Goal: Transaction & Acquisition: Book appointment/travel/reservation

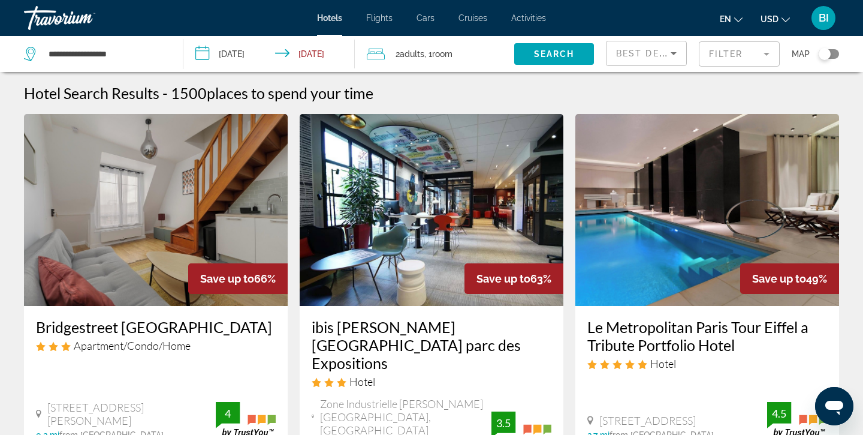
click at [239, 47] on input "**********" at bounding box center [271, 56] width 176 height 40
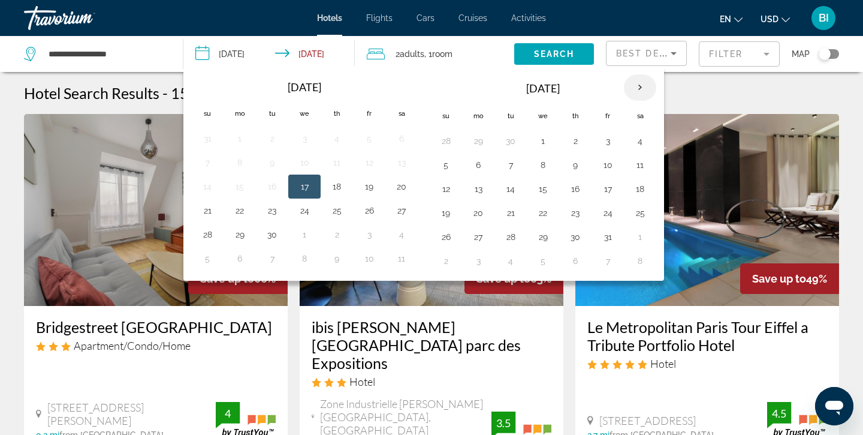
click at [643, 85] on th "Next month" at bounding box center [640, 87] width 32 height 26
click at [581, 236] on button "27" at bounding box center [575, 236] width 19 height 17
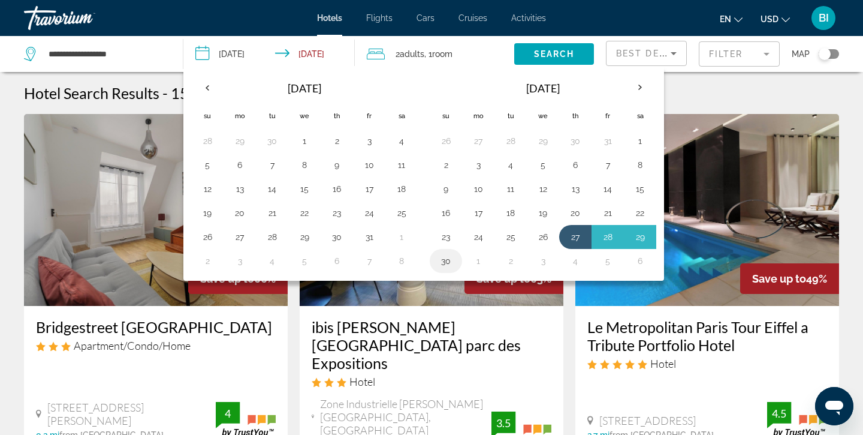
click at [447, 264] on button "30" at bounding box center [445, 260] width 19 height 17
type input "**********"
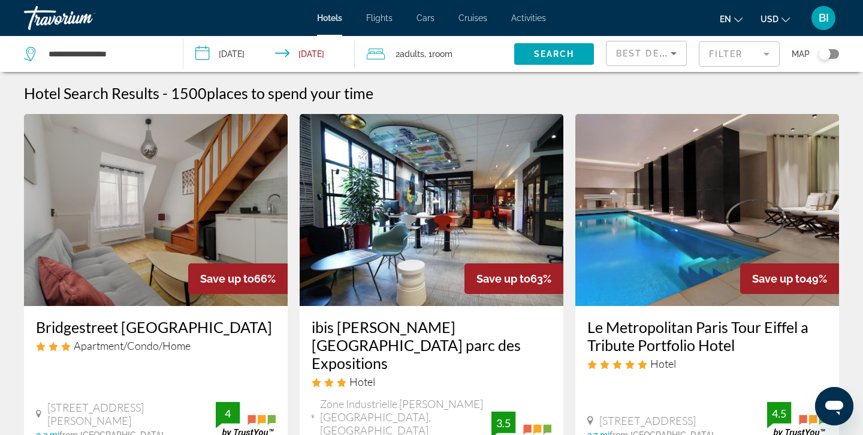
click at [423, 53] on span "Adults" at bounding box center [412, 54] width 25 height 10
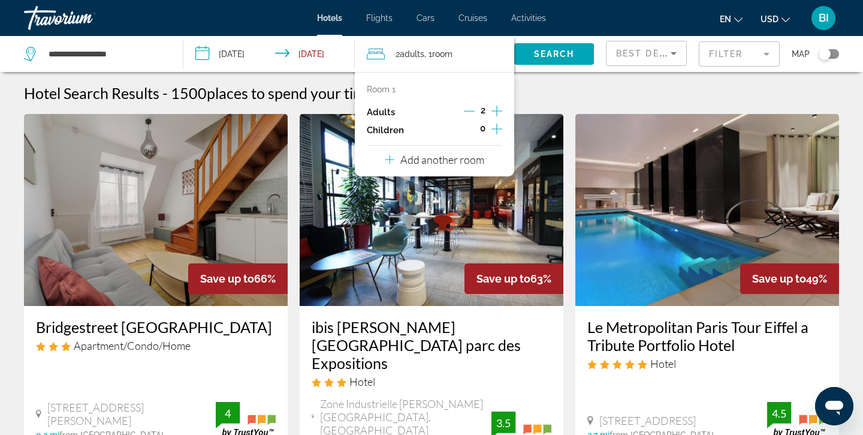
click at [499, 112] on icon "Increment adults" at bounding box center [497, 111] width 11 height 14
click at [551, 55] on span "Search" at bounding box center [554, 54] width 41 height 10
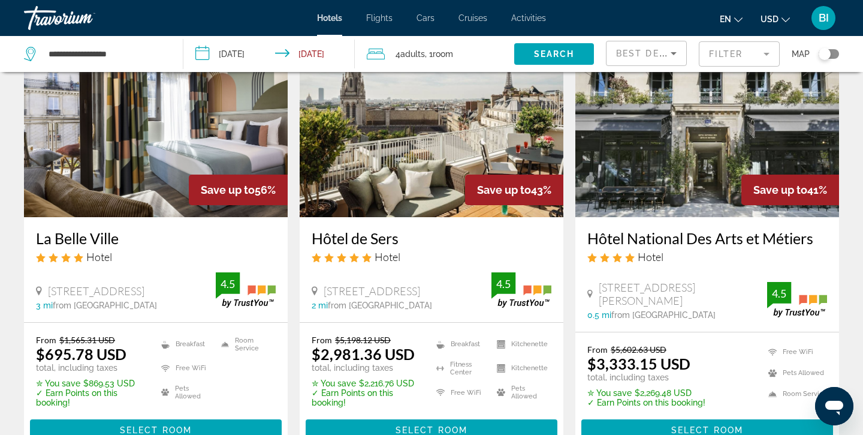
scroll to position [88, 0]
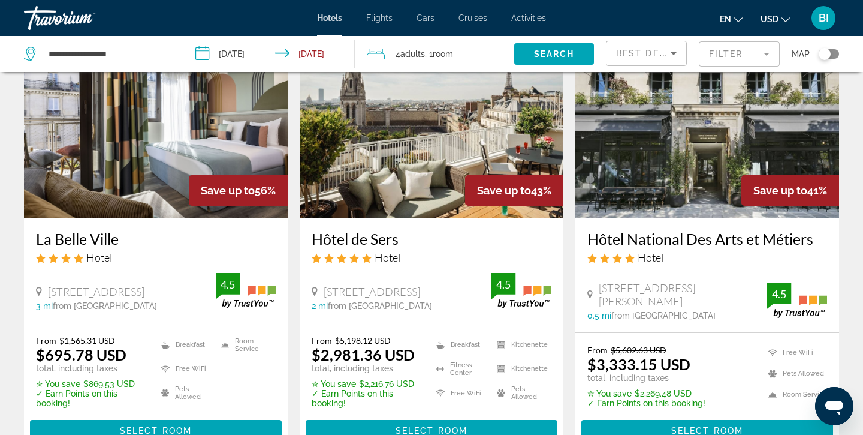
click at [143, 119] on img "Main content" at bounding box center [156, 122] width 264 height 192
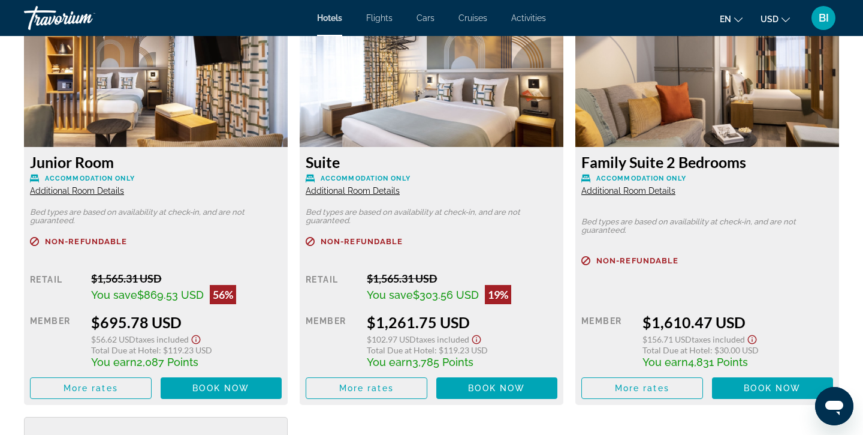
scroll to position [1656, 0]
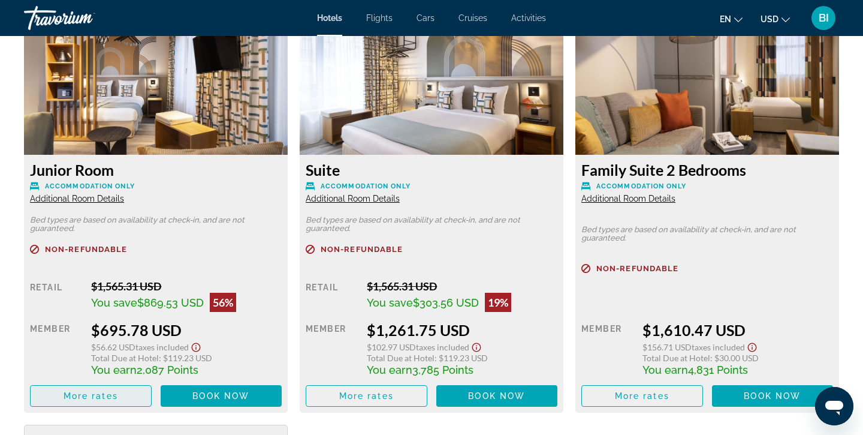
click at [86, 394] on span "More rates" at bounding box center [91, 396] width 55 height 10
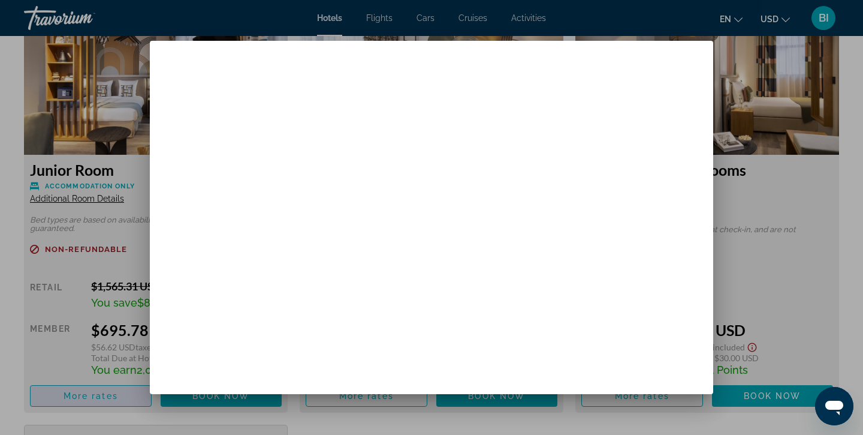
scroll to position [0, 0]
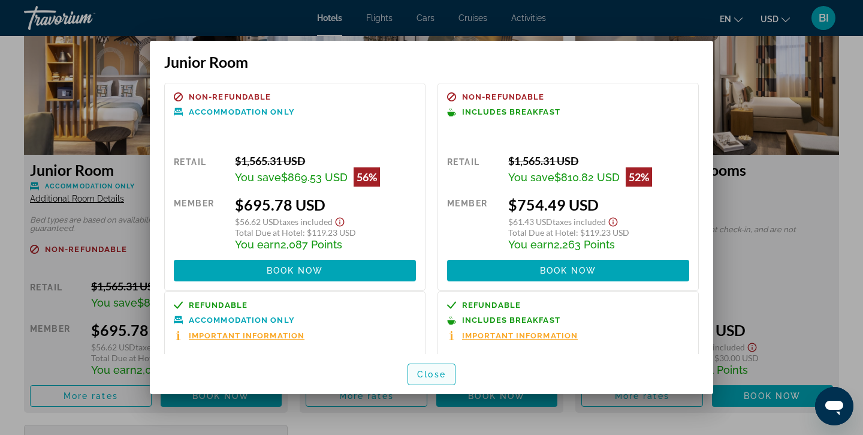
click at [431, 372] on span "Close" at bounding box center [431, 374] width 29 height 10
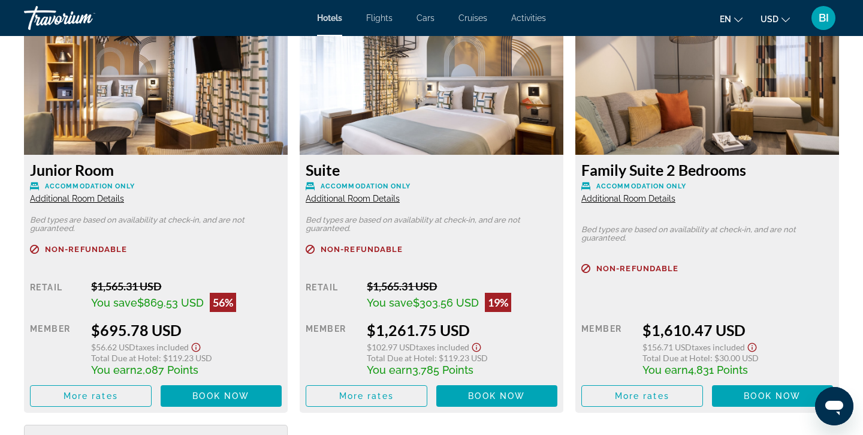
scroll to position [1656, 0]
click at [736, 19] on icon "Change language" at bounding box center [738, 19] width 8 height 5
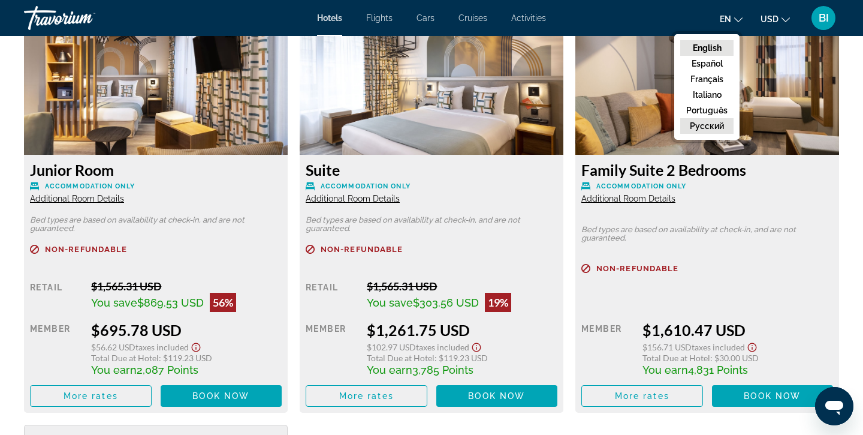
click at [705, 128] on button "русский" at bounding box center [706, 126] width 53 height 16
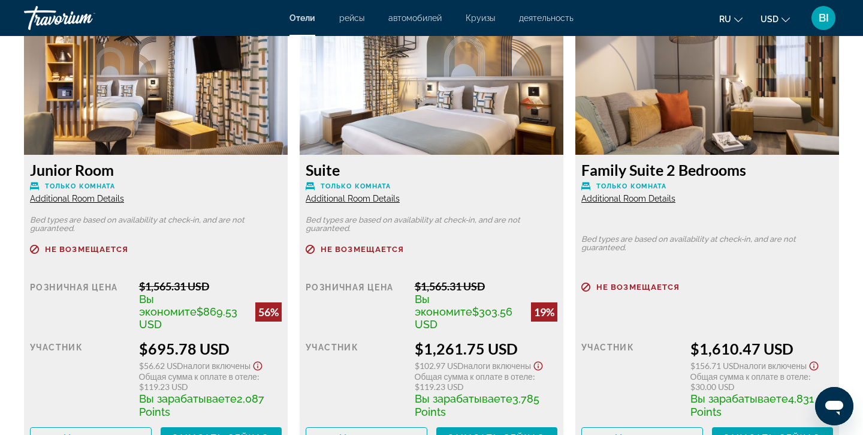
click at [776, 23] on span "USD" at bounding box center [770, 19] width 18 height 10
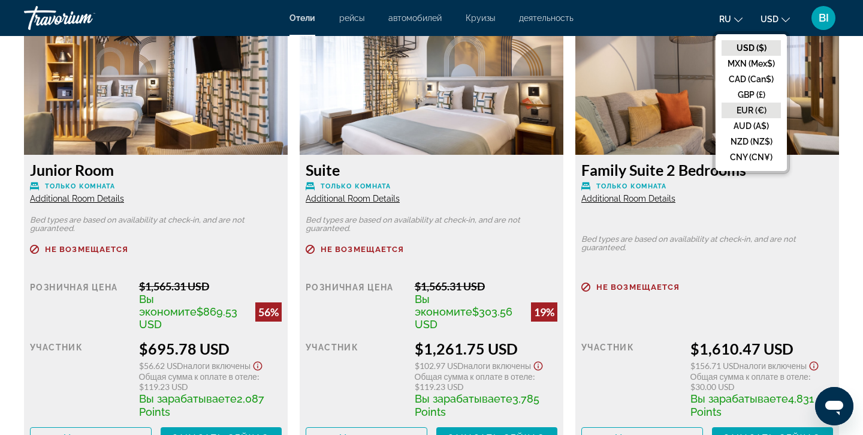
click at [744, 107] on button "EUR (€)" at bounding box center [751, 110] width 59 height 16
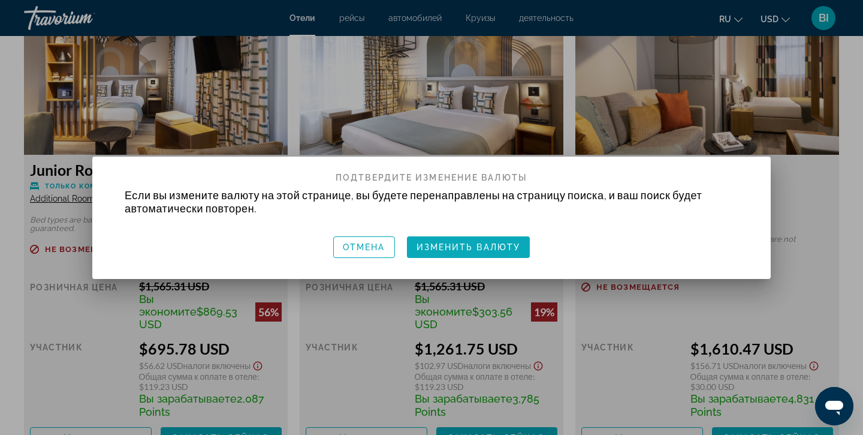
click at [438, 255] on span "button" at bounding box center [468, 247] width 123 height 29
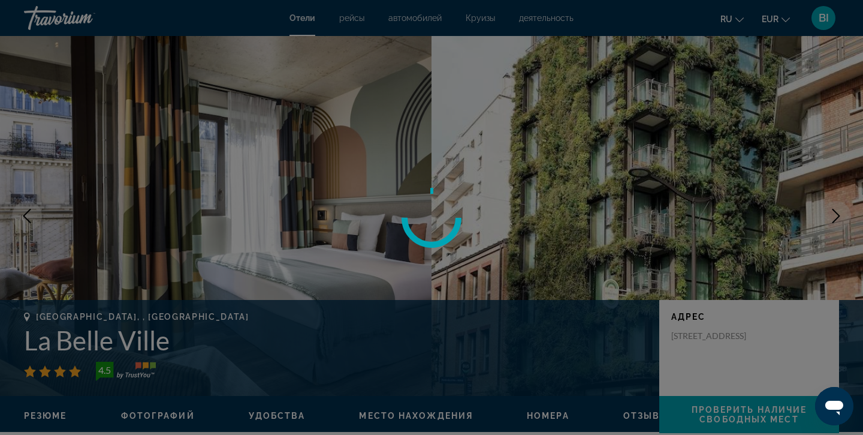
scroll to position [1656, 0]
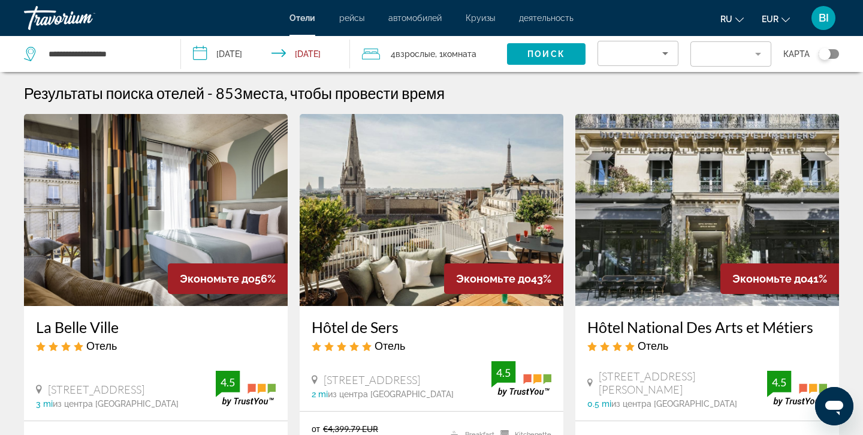
click at [750, 55] on mat-form-field "Filter" at bounding box center [731, 53] width 81 height 25
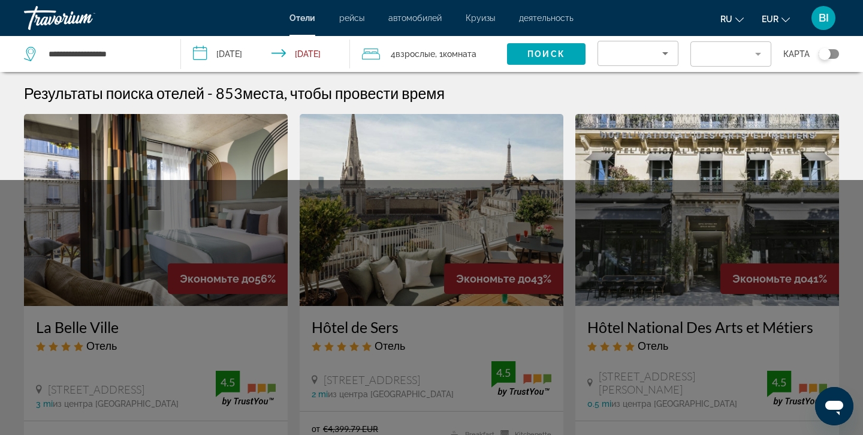
click at [750, 55] on mat-form-field "Filter" at bounding box center [731, 53] width 81 height 25
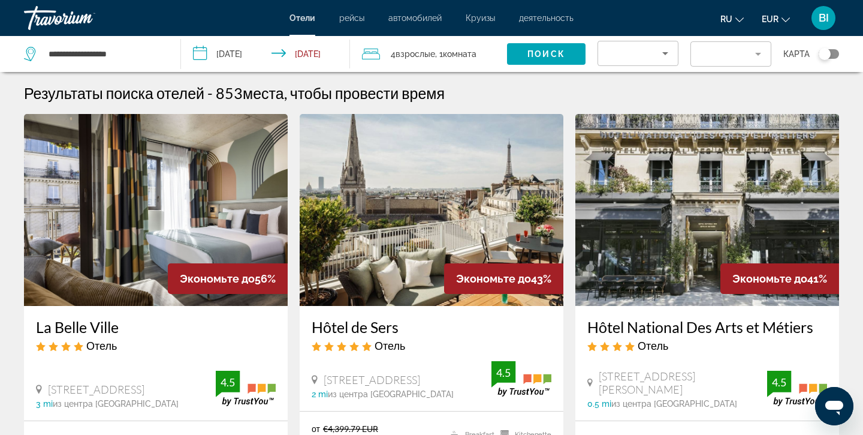
click at [660, 53] on icon "Sort by" at bounding box center [665, 53] width 14 height 14
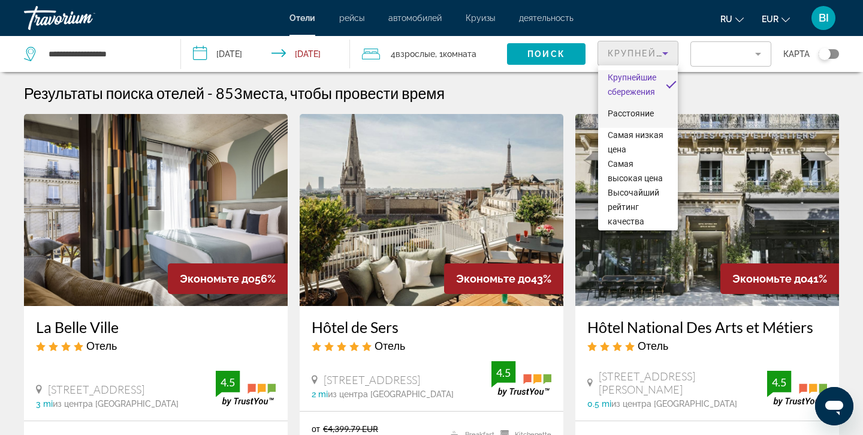
click at [648, 111] on span "Расстояние" at bounding box center [631, 113] width 46 height 10
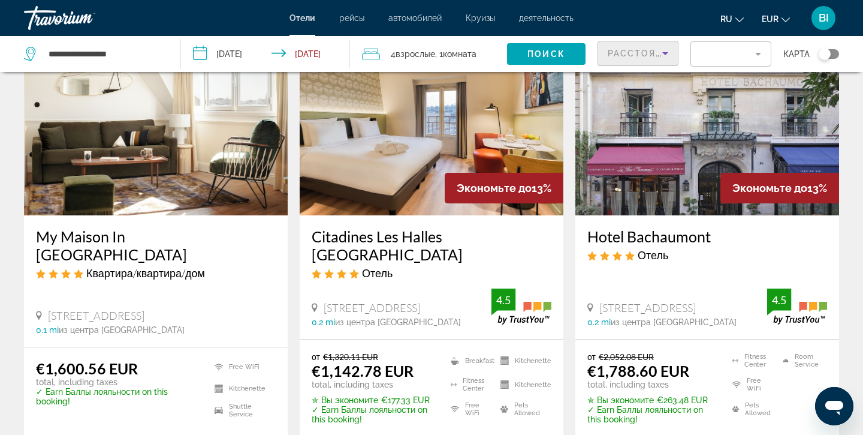
scroll to position [545, 0]
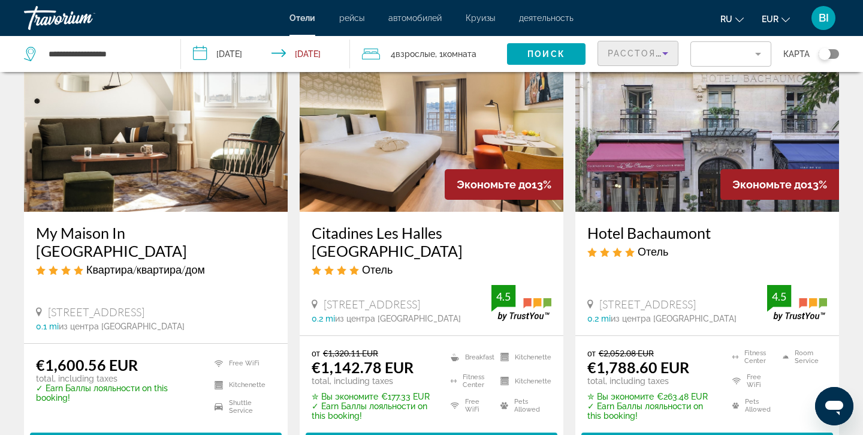
click at [725, 50] on mat-form-field "Filter" at bounding box center [731, 53] width 81 height 25
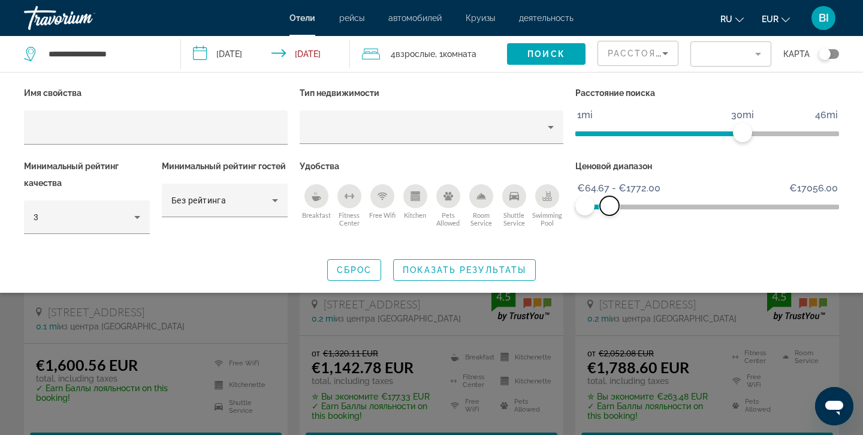
drag, startPoint x: 825, startPoint y: 204, endPoint x: 610, endPoint y: 229, distance: 216.7
click at [610, 229] on div "Ценовой диапазон €64.67 €17056.00 €64.67 €1772.00 €64.67 - €1772.00" at bounding box center [707, 202] width 276 height 89
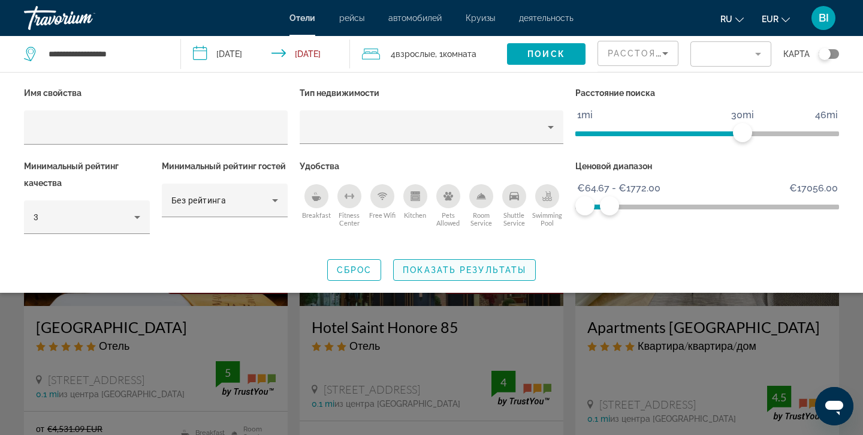
click at [421, 265] on span "Показать результаты" at bounding box center [464, 270] width 123 height 10
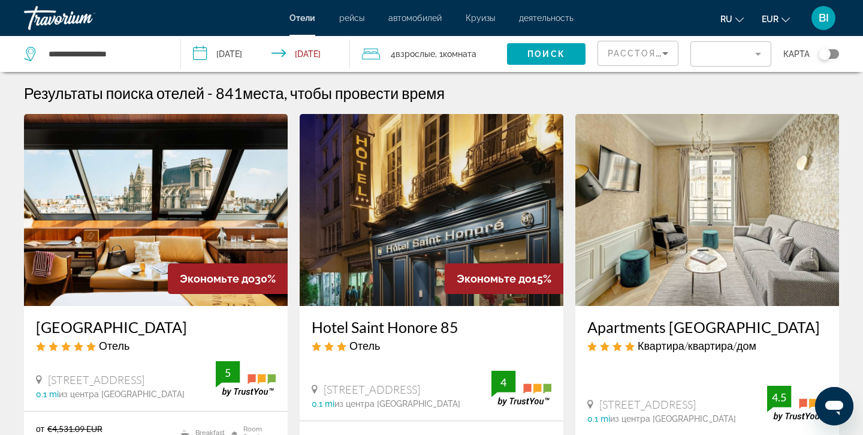
click at [828, 55] on div "Toggle map" at bounding box center [825, 54] width 12 height 12
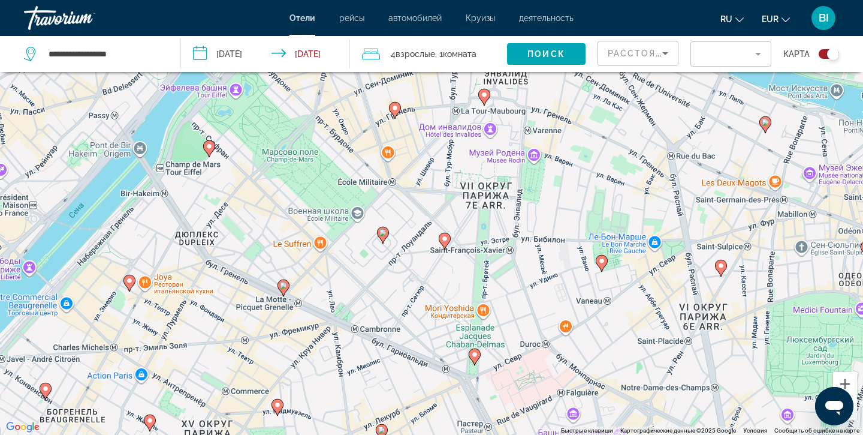
click at [210, 149] on image "Main content" at bounding box center [209, 146] width 7 height 7
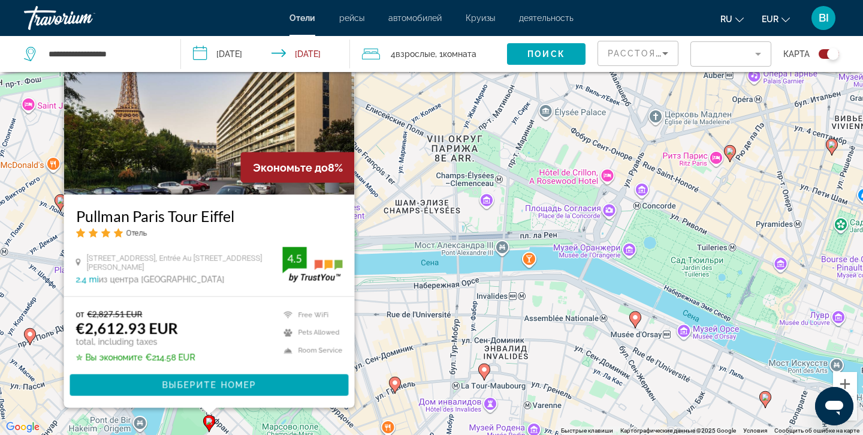
click at [396, 303] on div "Чтобы активировать перетаскивание с помощью клавиатуры, нажмите Alt + Ввод. Пос…" at bounding box center [431, 217] width 863 height 435
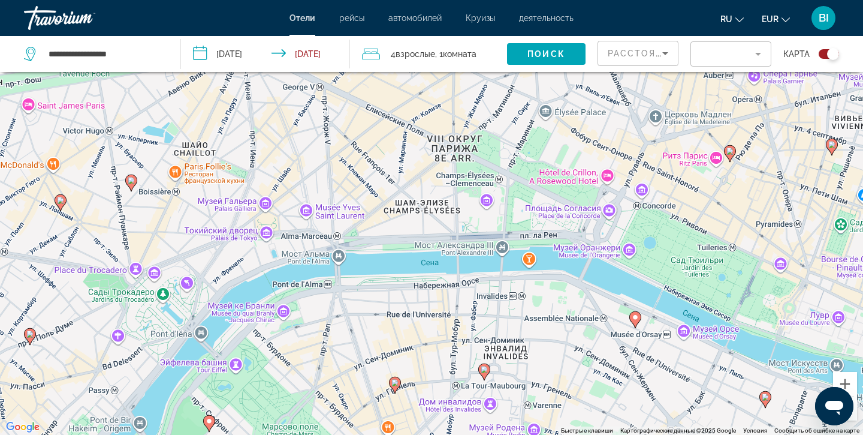
click at [394, 381] on image "Main content" at bounding box center [394, 382] width 7 height 7
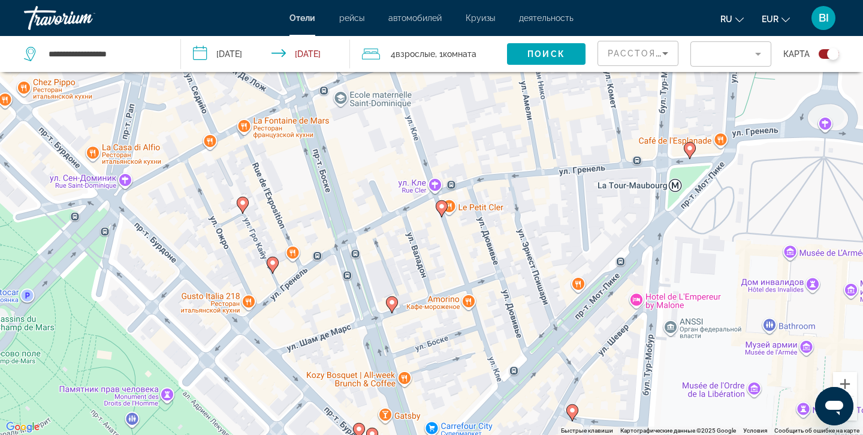
click at [245, 206] on icon "Main content" at bounding box center [242, 205] width 11 height 16
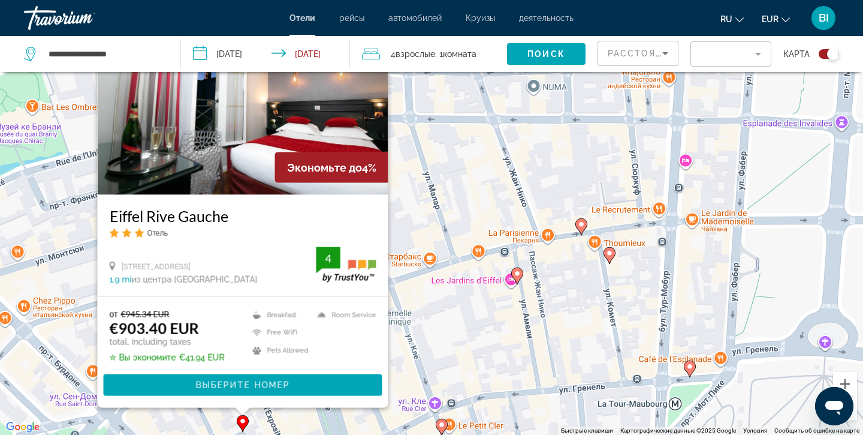
click at [463, 308] on div "Чтобы активировать перетаскивание с помощью клавиатуры, нажмите Alt + Ввод. Пос…" at bounding box center [431, 217] width 863 height 435
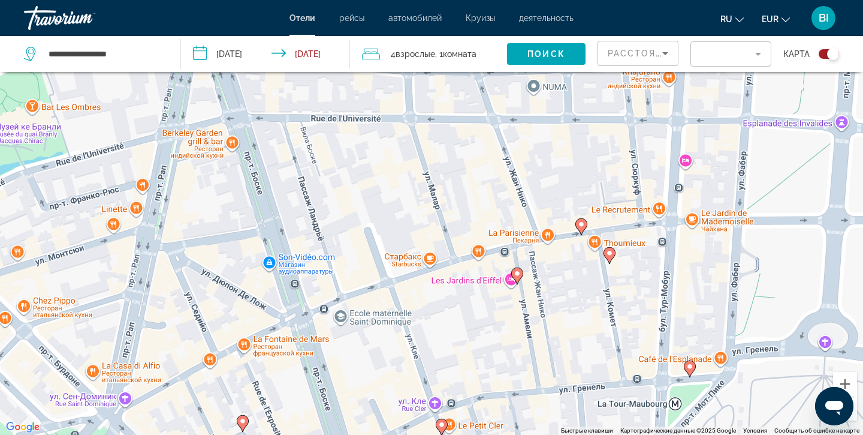
click at [734, 58] on mat-form-field "Filter" at bounding box center [731, 53] width 81 height 25
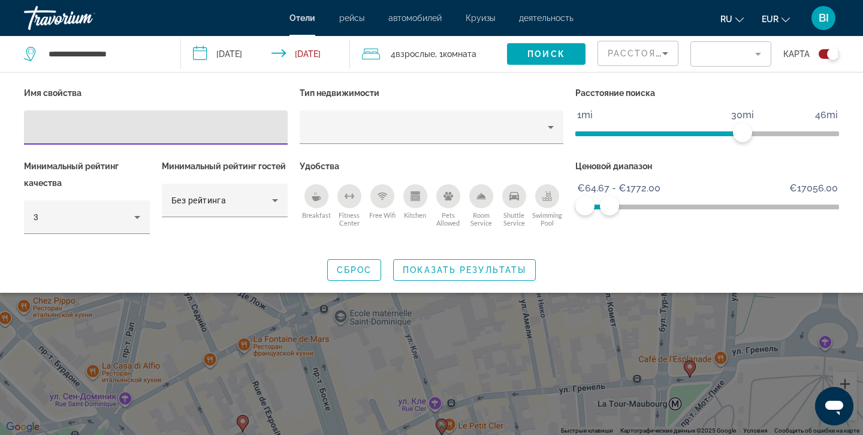
click at [650, 49] on span "Расстояние" at bounding box center [642, 54] width 69 height 10
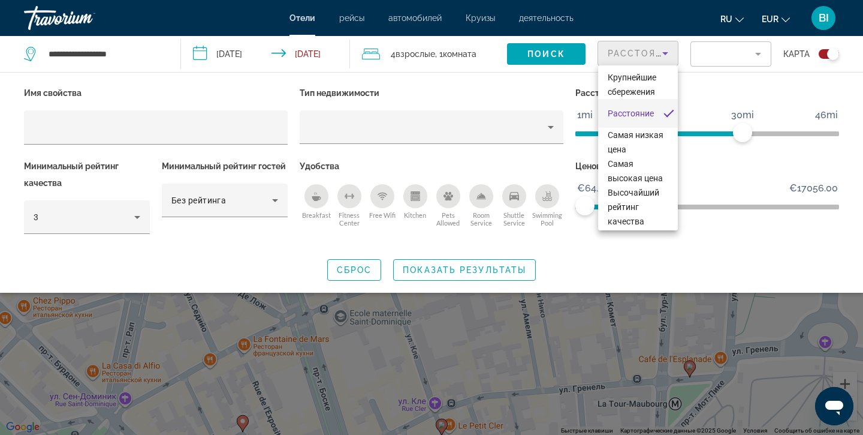
click at [650, 49] on div at bounding box center [431, 217] width 863 height 435
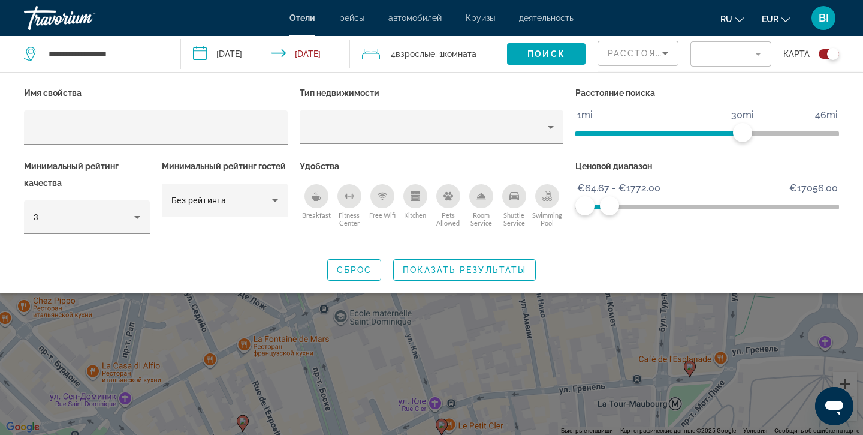
click at [318, 197] on icon "Breakfast" at bounding box center [316, 198] width 9 height 5
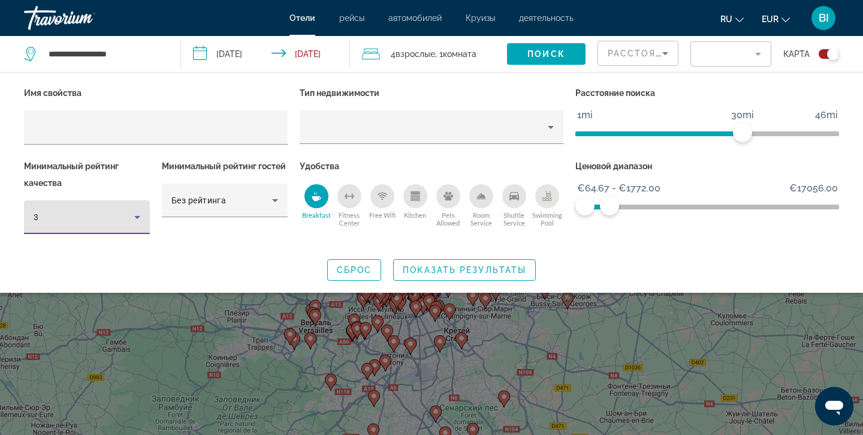
click at [125, 216] on div "3" at bounding box center [84, 217] width 101 height 14
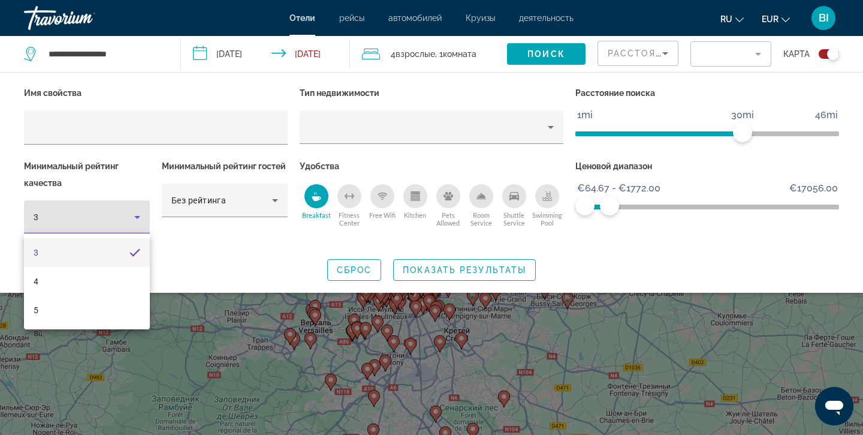
click at [125, 216] on div at bounding box center [431, 217] width 863 height 435
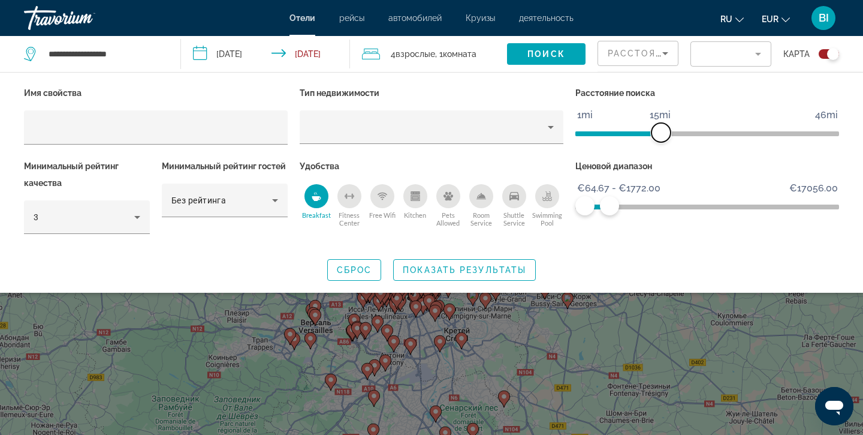
drag, startPoint x: 744, startPoint y: 133, endPoint x: 661, endPoint y: 154, distance: 85.3
click at [661, 154] on div "Расстояние поиска 1mi 46mi 15mi" at bounding box center [707, 121] width 276 height 73
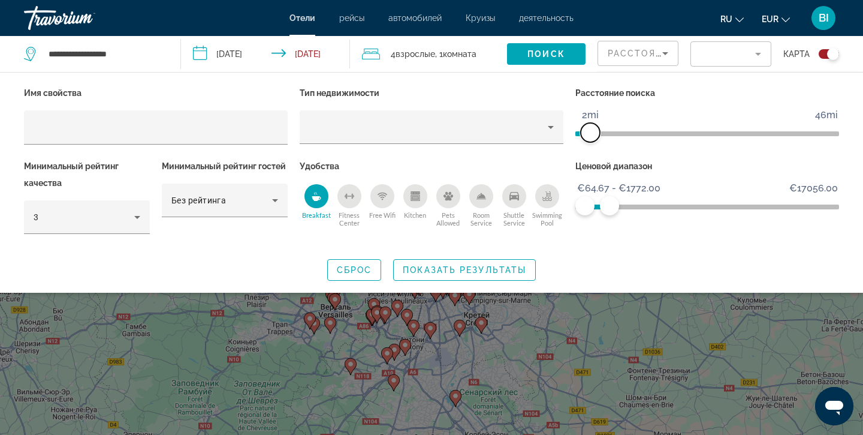
drag, startPoint x: 659, startPoint y: 135, endPoint x: 591, endPoint y: 145, distance: 68.4
click at [591, 145] on div "Расстояние поиска 1mi 46mi 2mi" at bounding box center [707, 121] width 276 height 73
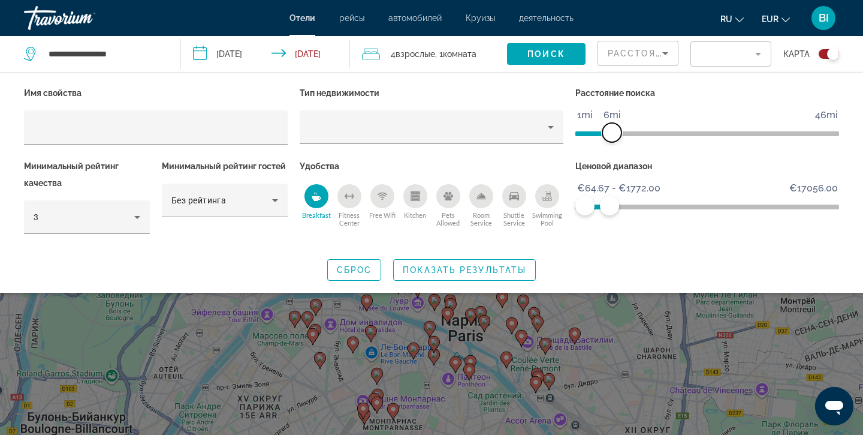
drag, startPoint x: 593, startPoint y: 135, endPoint x: 610, endPoint y: 130, distance: 17.1
click at [610, 130] on span "ngx-slider" at bounding box center [611, 132] width 19 height 19
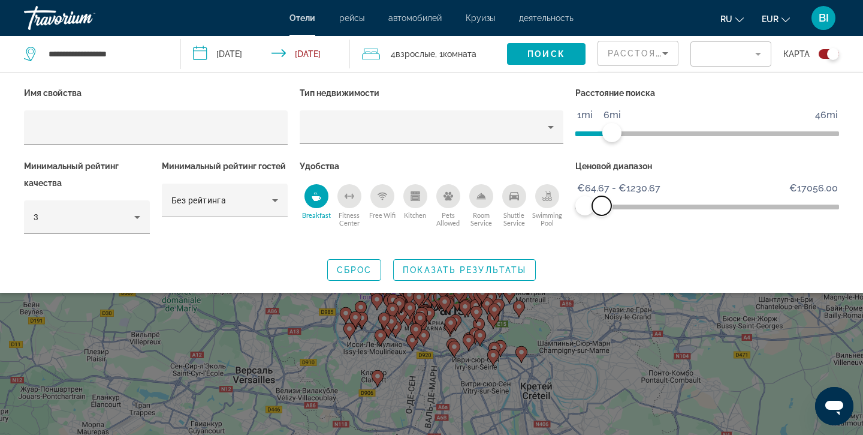
click at [602, 210] on span "ngx-slider-max" at bounding box center [601, 205] width 19 height 19
click at [466, 269] on span "Показать результаты" at bounding box center [464, 270] width 123 height 10
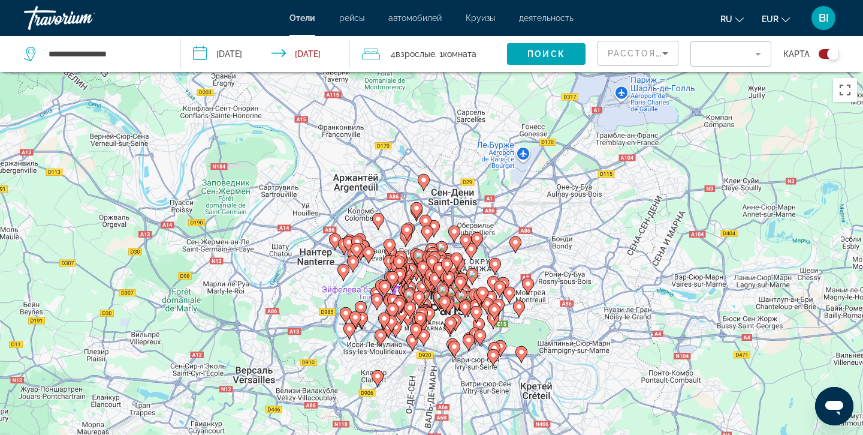
click at [830, 55] on div "Toggle map" at bounding box center [833, 54] width 12 height 12
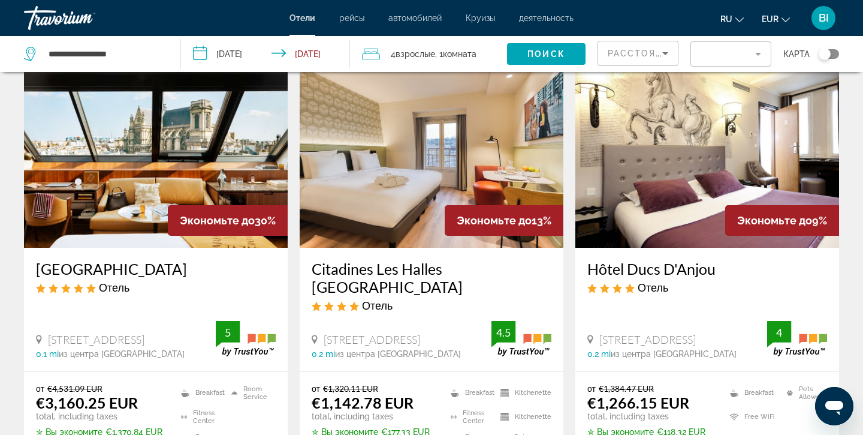
scroll to position [84, 0]
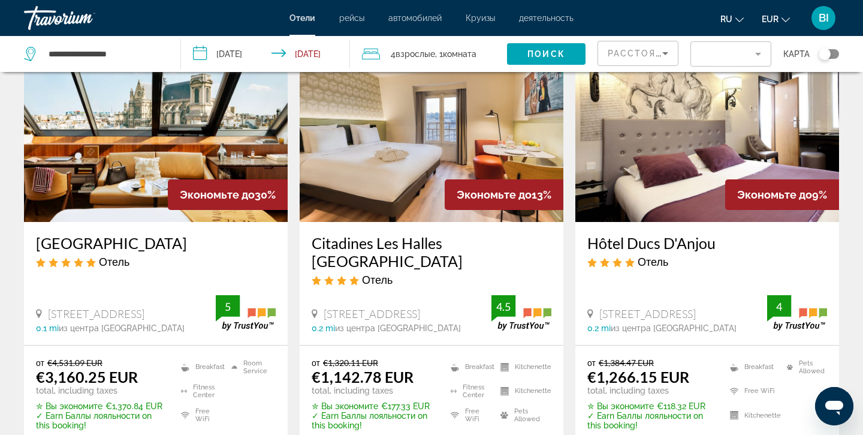
click at [724, 59] on mat-form-field "Filter" at bounding box center [731, 53] width 81 height 25
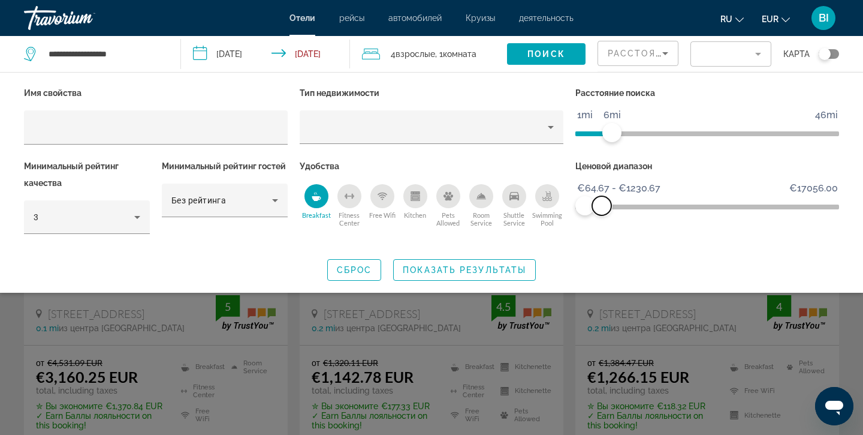
click at [602, 207] on span "ngx-slider-max" at bounding box center [601, 205] width 19 height 19
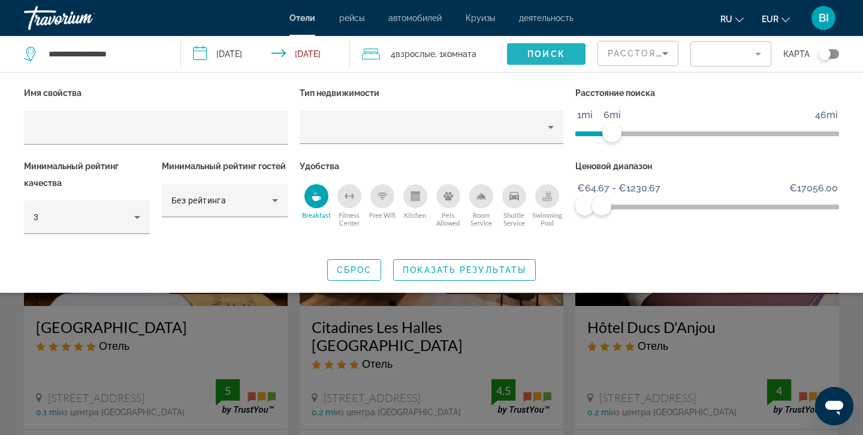
click at [539, 55] on span "Поиск" at bounding box center [546, 54] width 38 height 10
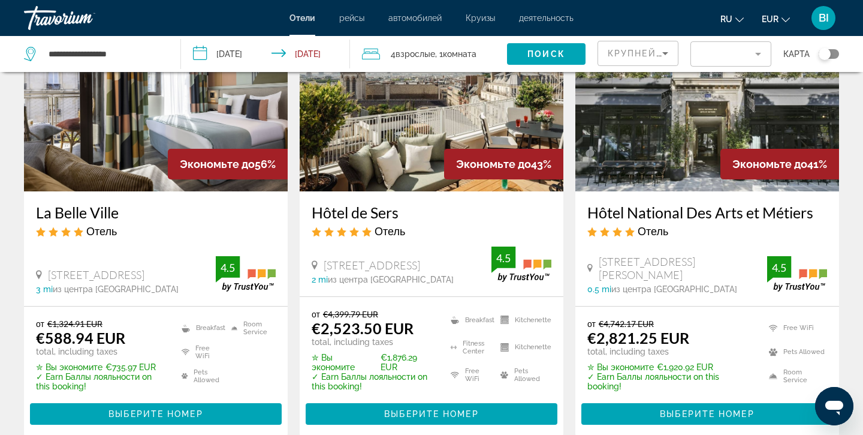
scroll to position [110, 0]
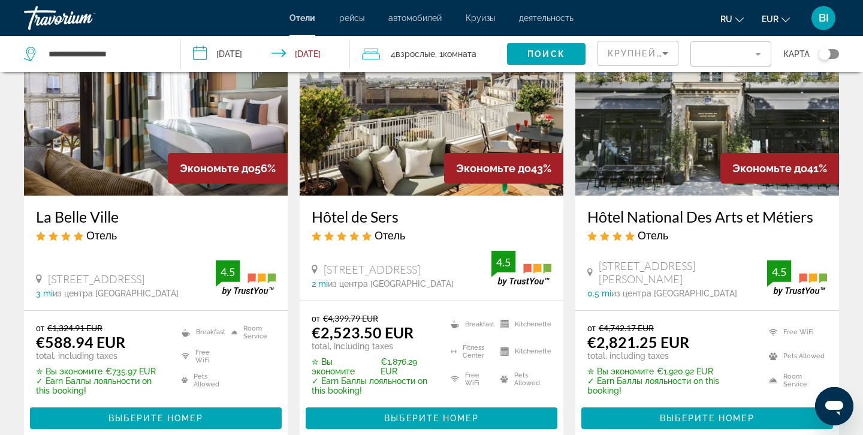
click at [80, 213] on h3 "La Belle Ville" at bounding box center [156, 216] width 240 height 18
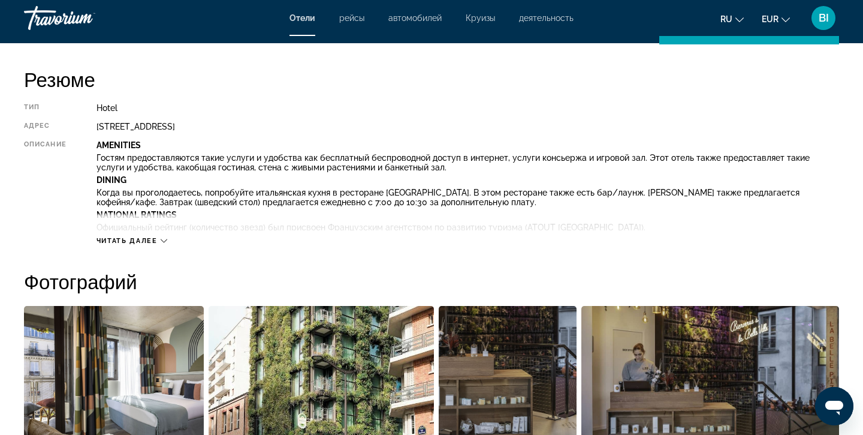
scroll to position [397, 0]
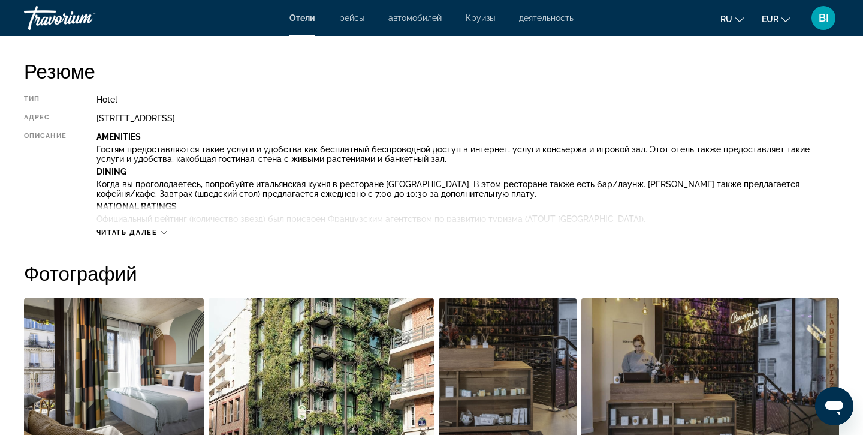
click at [157, 232] on span "Читать далее" at bounding box center [127, 232] width 61 height 8
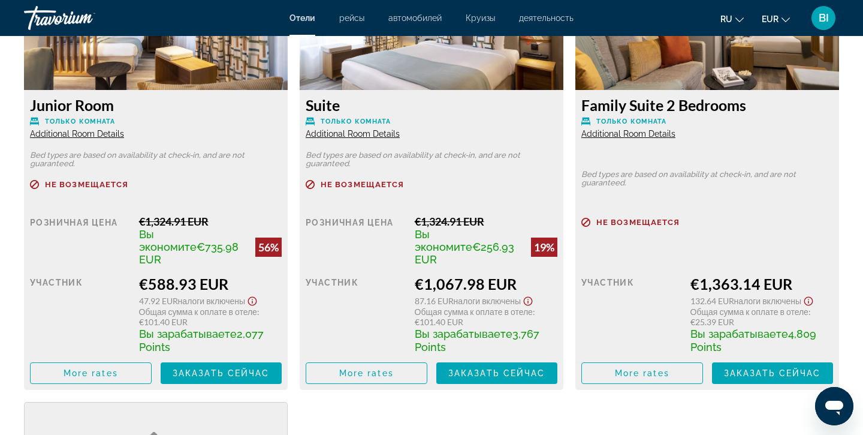
scroll to position [2191, 0]
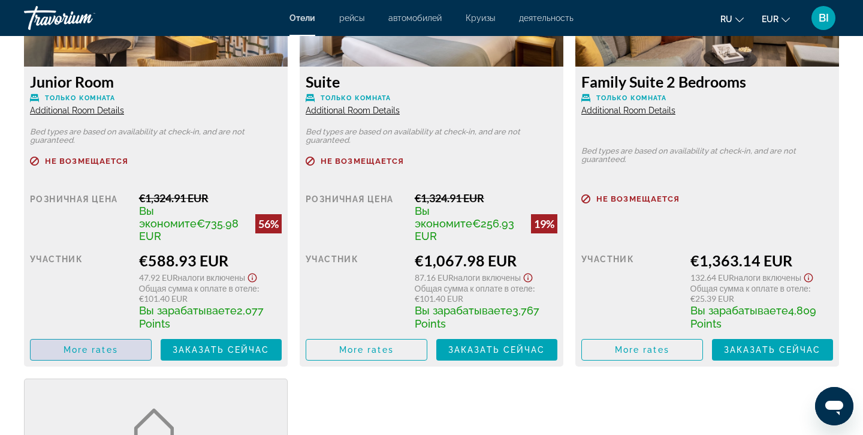
click at [75, 345] on span "More rates" at bounding box center [91, 350] width 55 height 10
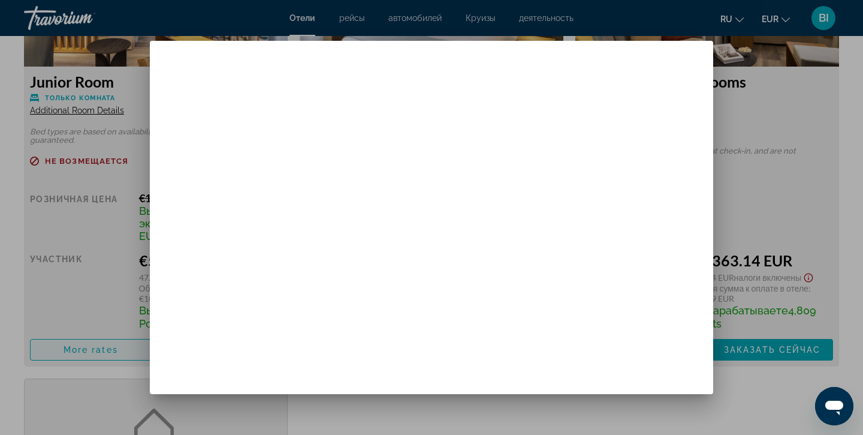
scroll to position [0, 0]
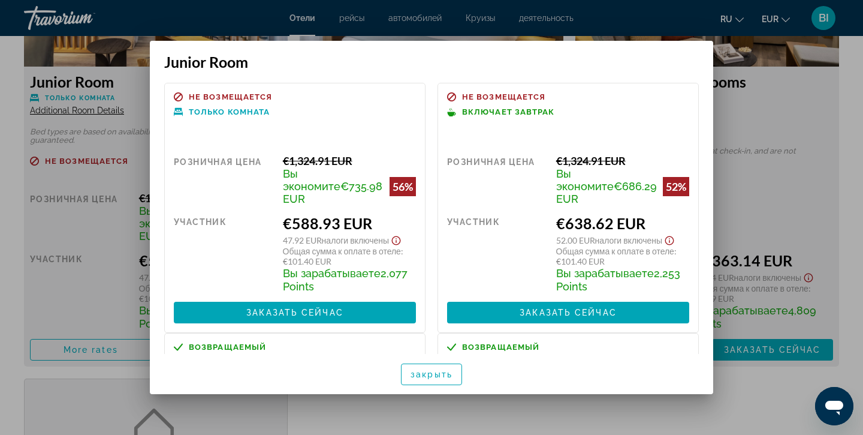
click at [756, 382] on div at bounding box center [431, 217] width 863 height 435
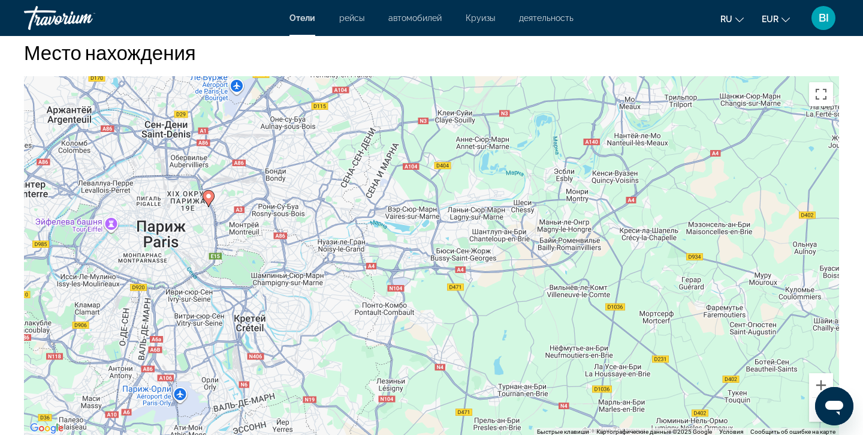
scroll to position [1540, 0]
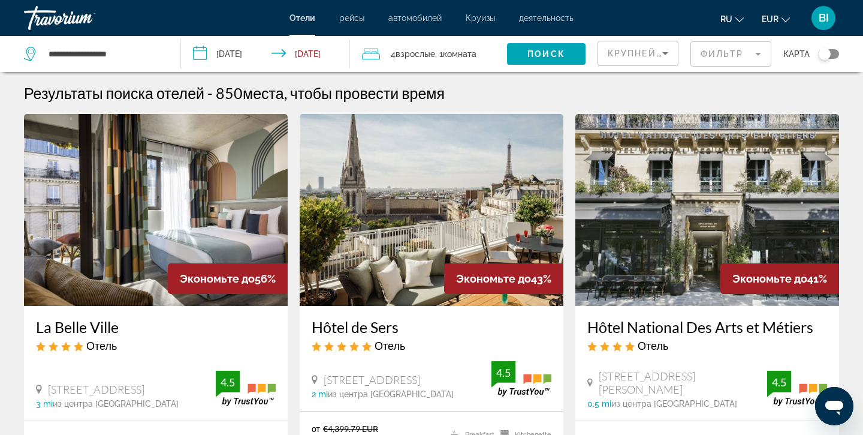
click at [834, 52] on div "Toggle map" at bounding box center [829, 54] width 20 height 10
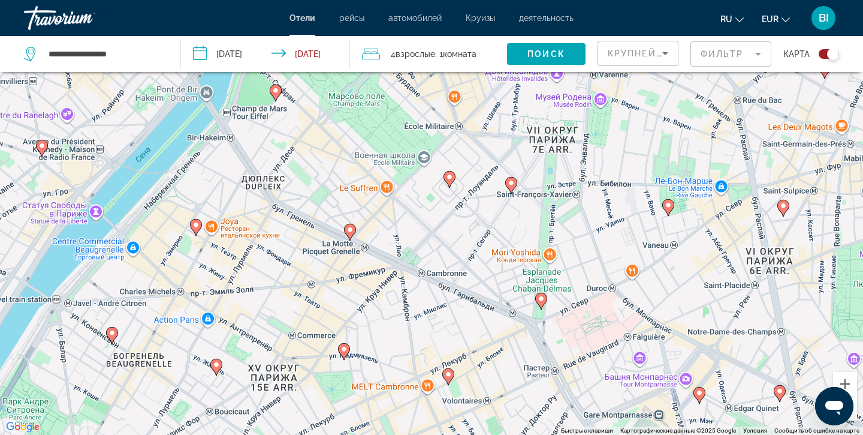
click at [197, 228] on icon "Main content" at bounding box center [196, 227] width 11 height 16
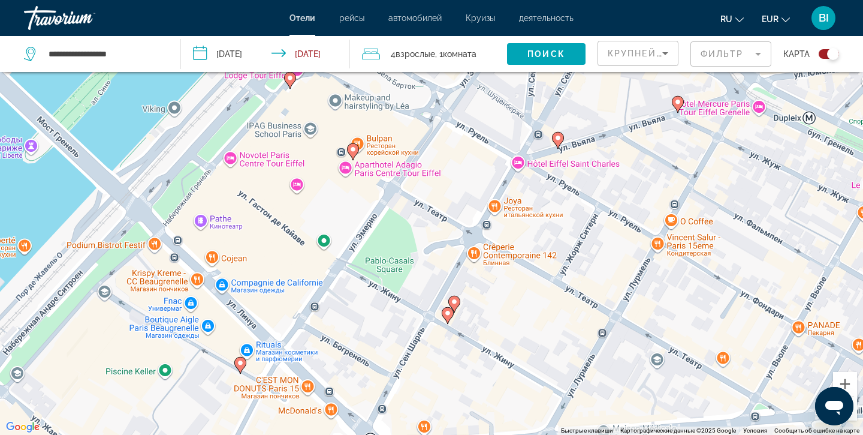
click at [353, 147] on image "Main content" at bounding box center [352, 149] width 7 height 7
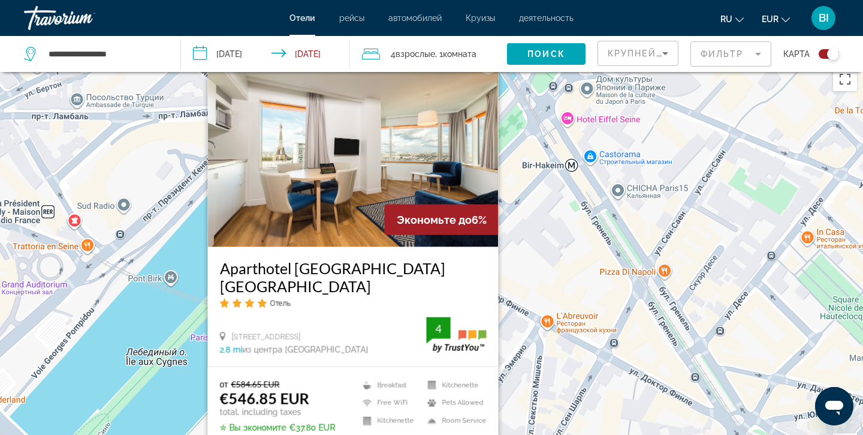
scroll to position [0, 0]
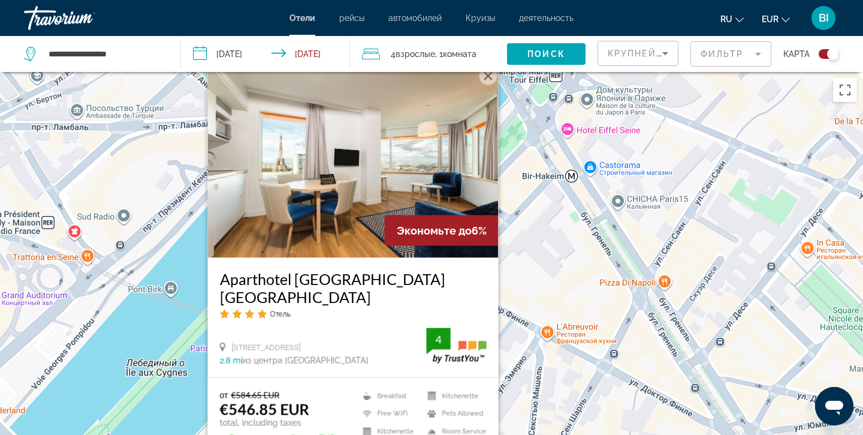
click at [488, 78] on button "Закрыть" at bounding box center [489, 76] width 18 height 18
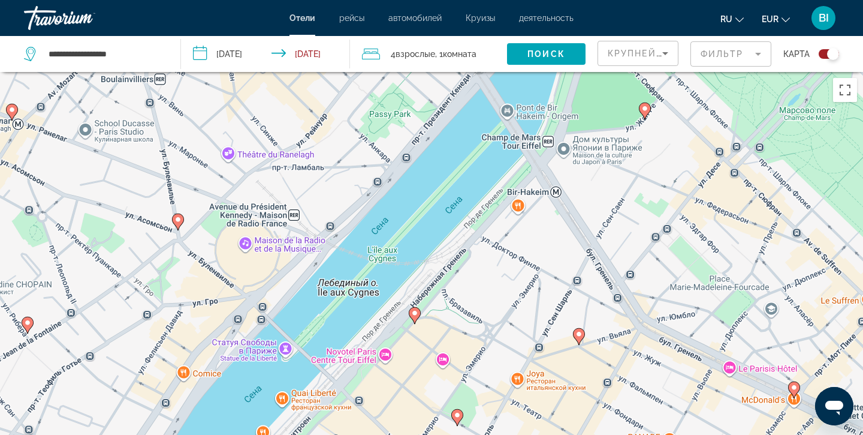
click at [645, 111] on image "Main content" at bounding box center [644, 108] width 7 height 7
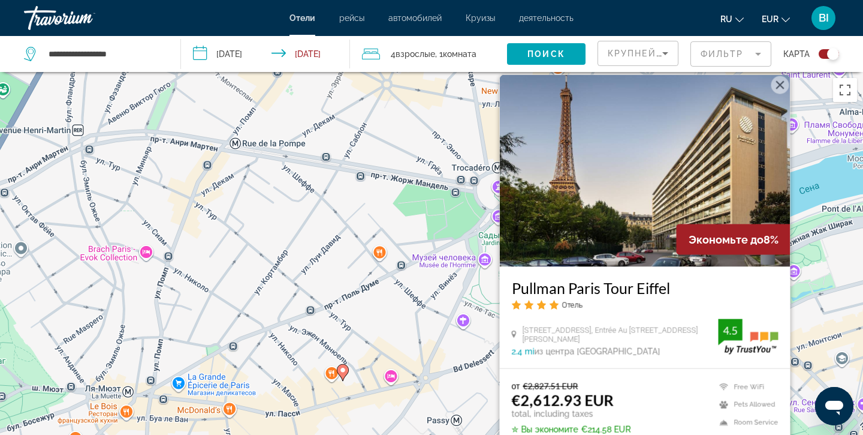
click at [342, 372] on image "Main content" at bounding box center [342, 369] width 7 height 7
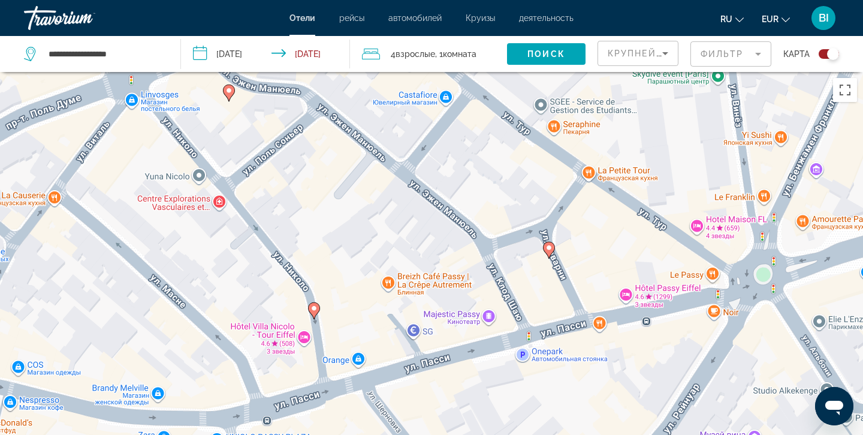
click at [319, 313] on gmp-advanced-marker "Main content" at bounding box center [314, 310] width 12 height 18
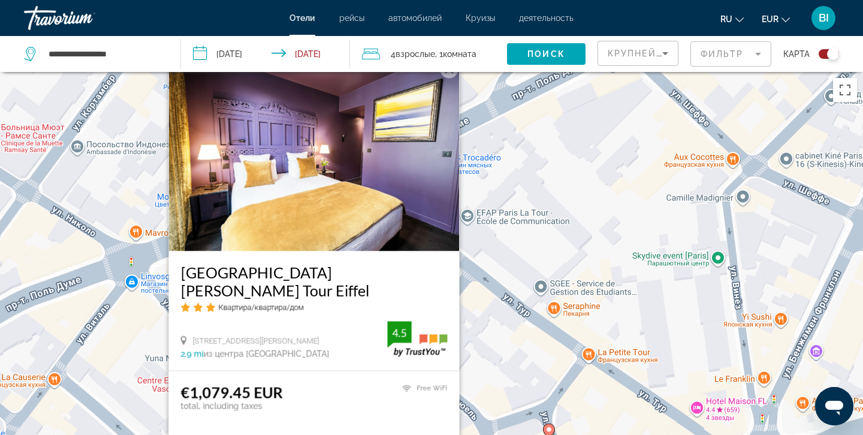
click at [446, 78] on button "Закрыть" at bounding box center [450, 69] width 18 height 18
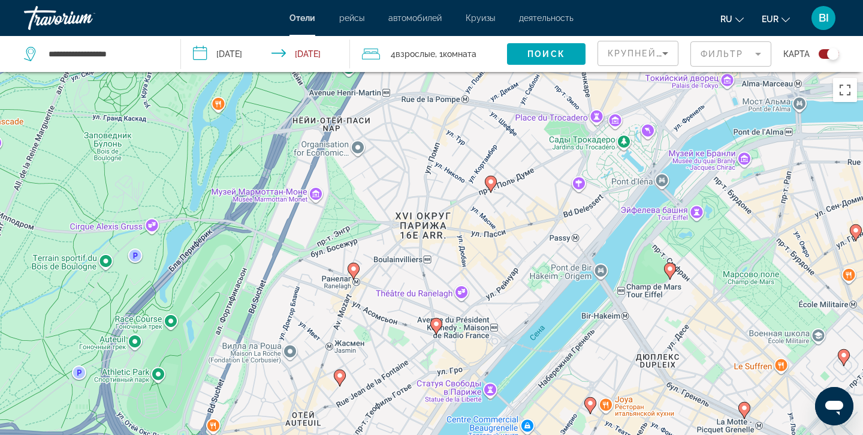
click at [843, 357] on image "Main content" at bounding box center [843, 354] width 7 height 7
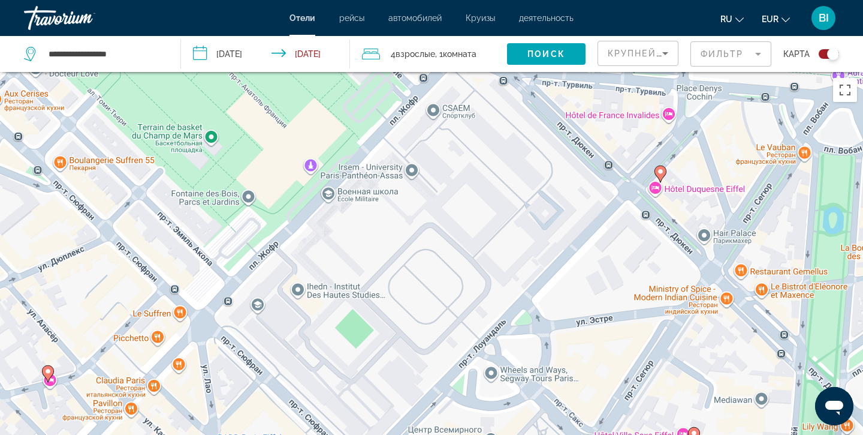
click at [50, 369] on image "Main content" at bounding box center [47, 370] width 7 height 7
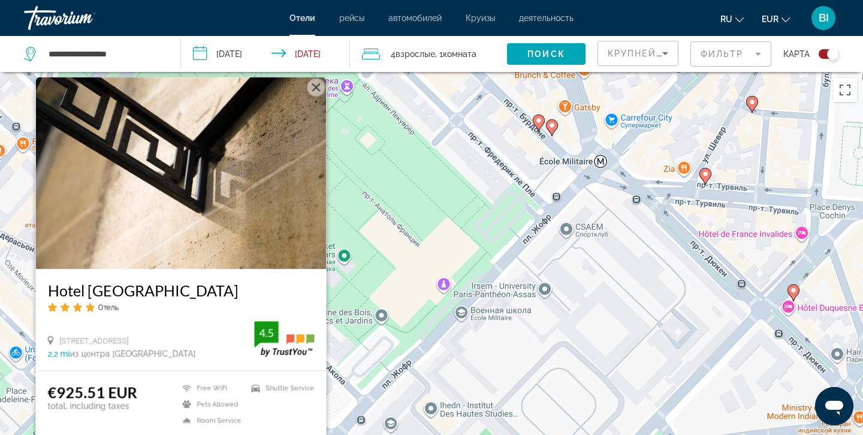
click at [110, 287] on h3 "Hotel [GEOGRAPHIC_DATA]" at bounding box center [181, 290] width 267 height 18
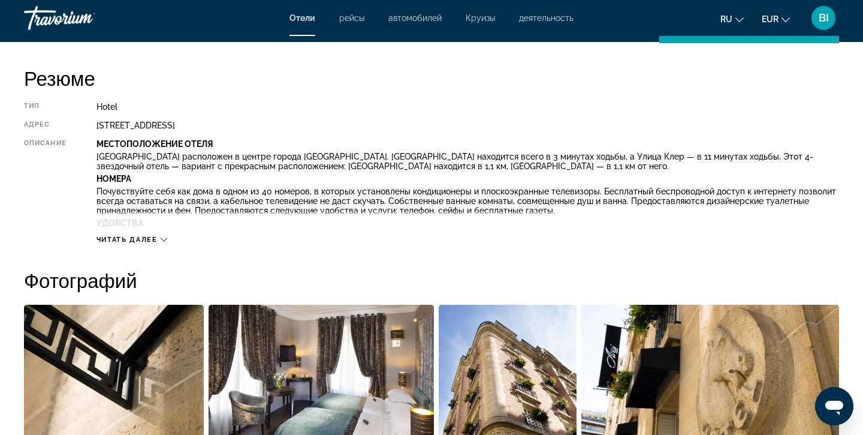
scroll to position [392, 0]
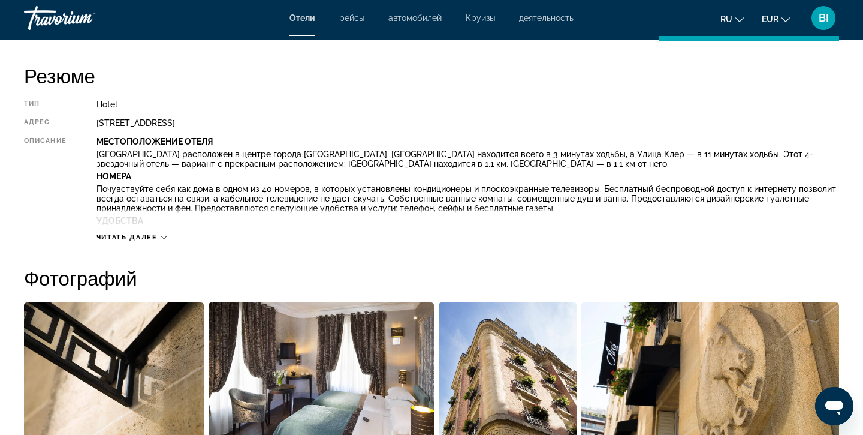
click at [126, 235] on span "Читать далее" at bounding box center [127, 237] width 61 height 8
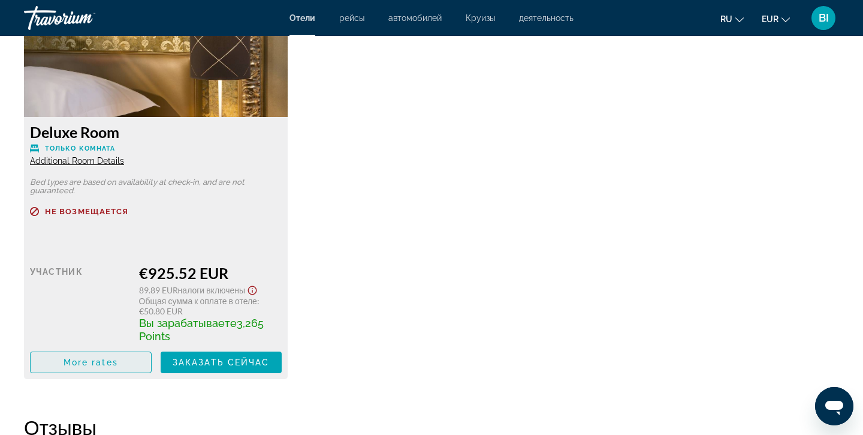
scroll to position [1798, 0]
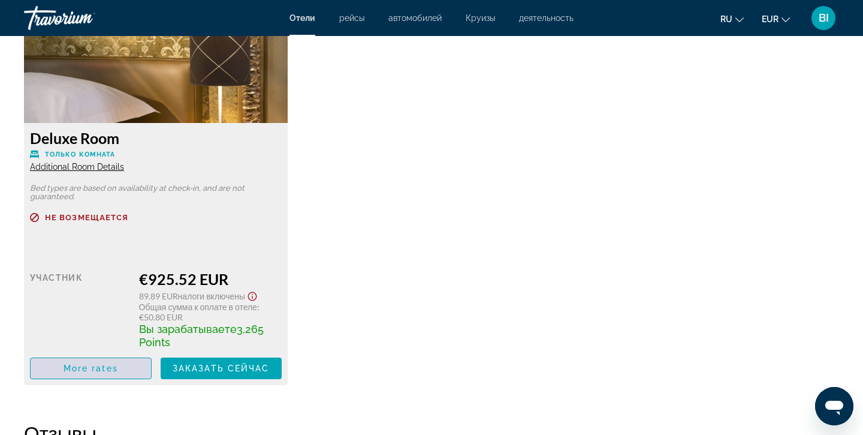
click at [72, 358] on span "Main content" at bounding box center [91, 368] width 120 height 29
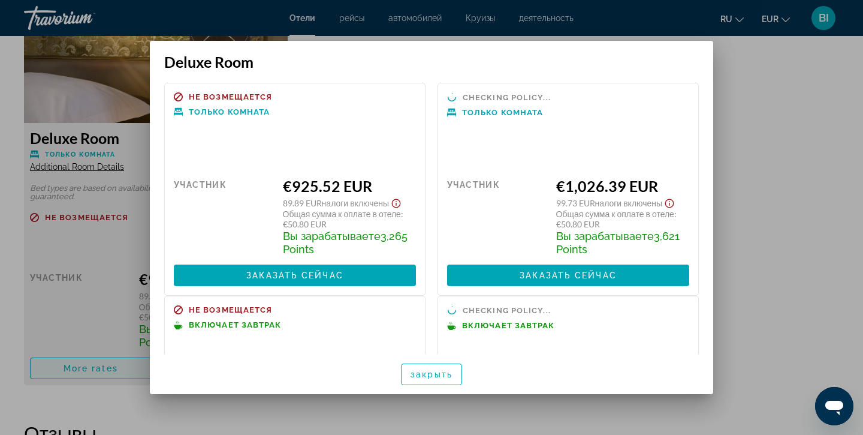
scroll to position [0, 0]
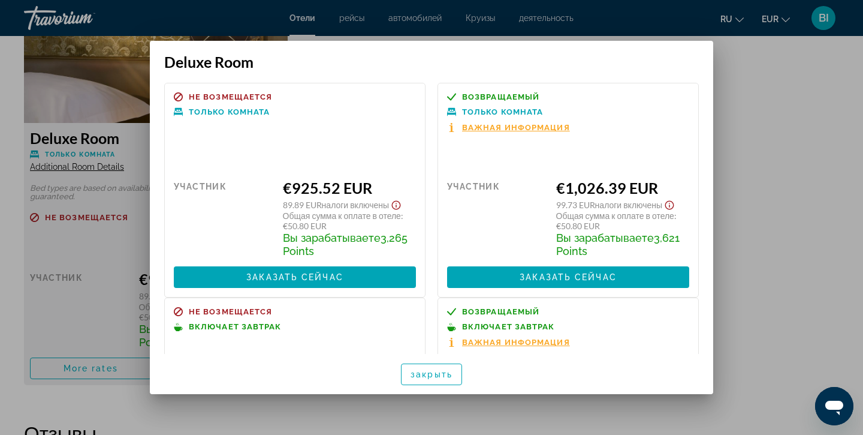
click at [511, 128] on span "Важная информация" at bounding box center [516, 127] width 108 height 8
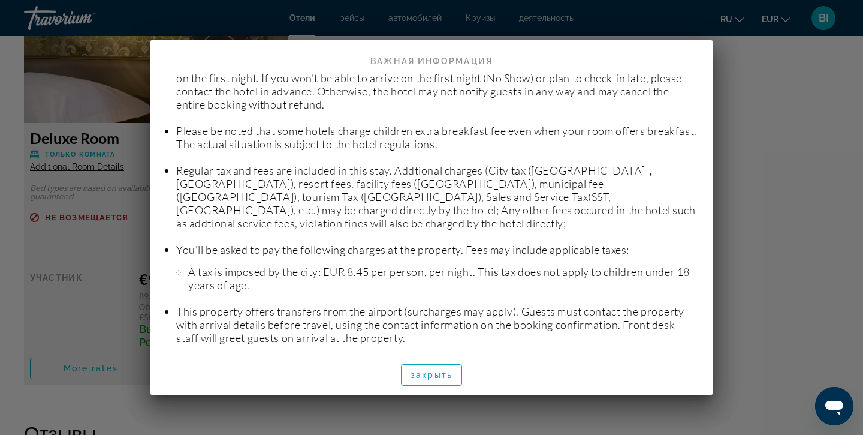
scroll to position [185, 0]
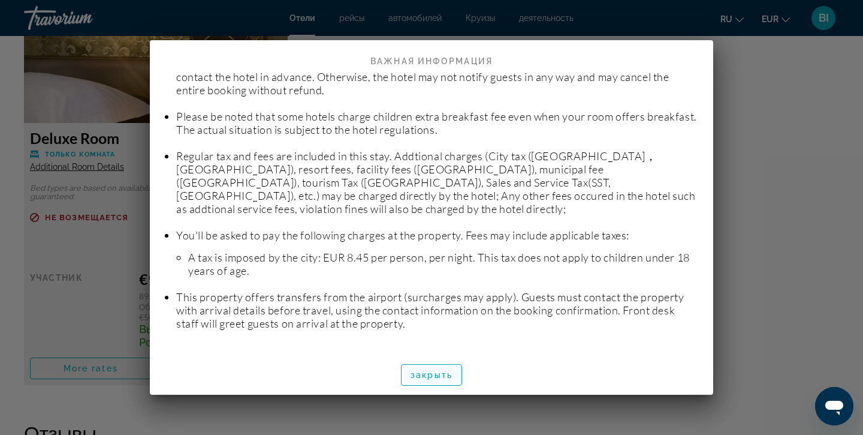
click at [427, 375] on span "закрыть" at bounding box center [432, 375] width 42 height 10
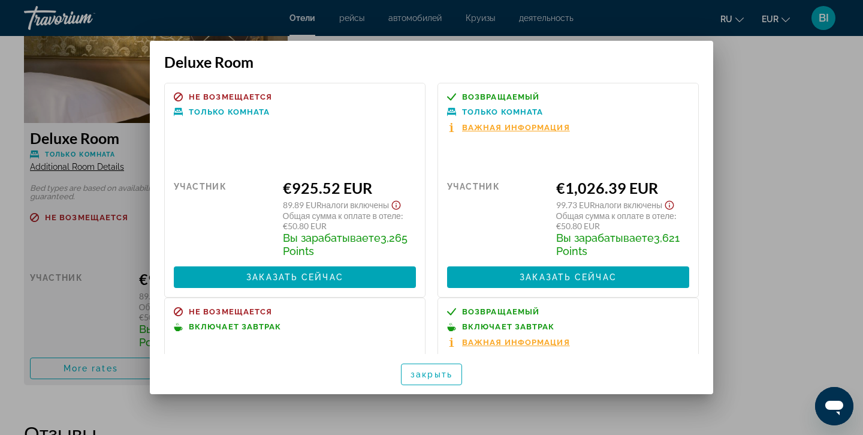
click at [863, 149] on div at bounding box center [431, 217] width 863 height 435
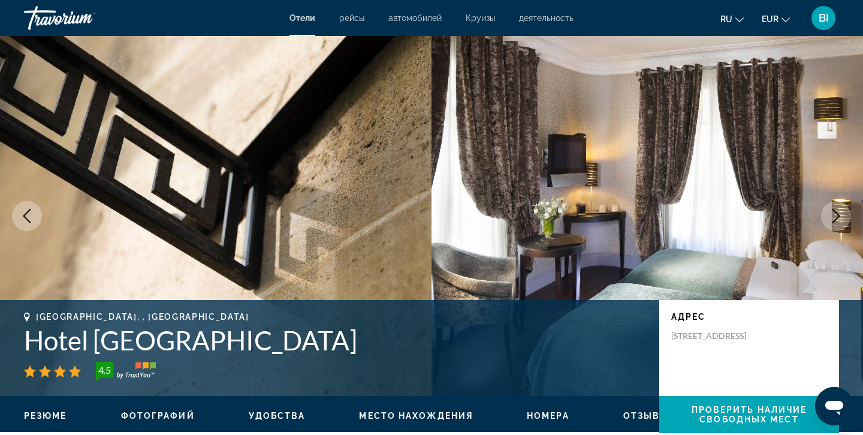
scroll to position [1798, 0]
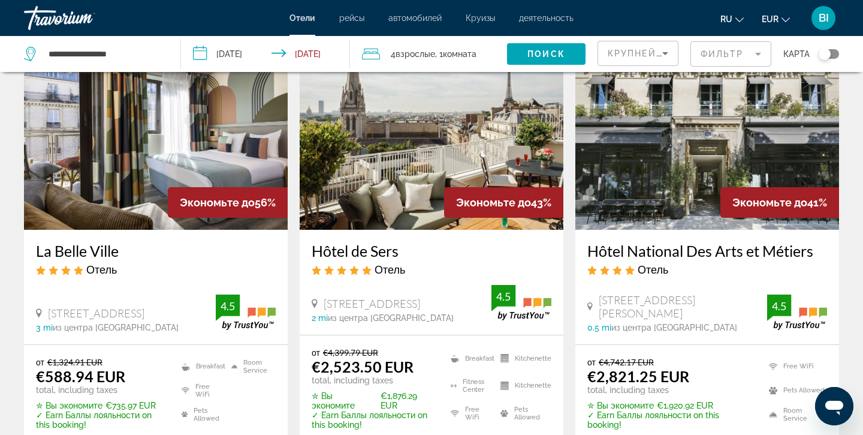
scroll to position [83, 0]
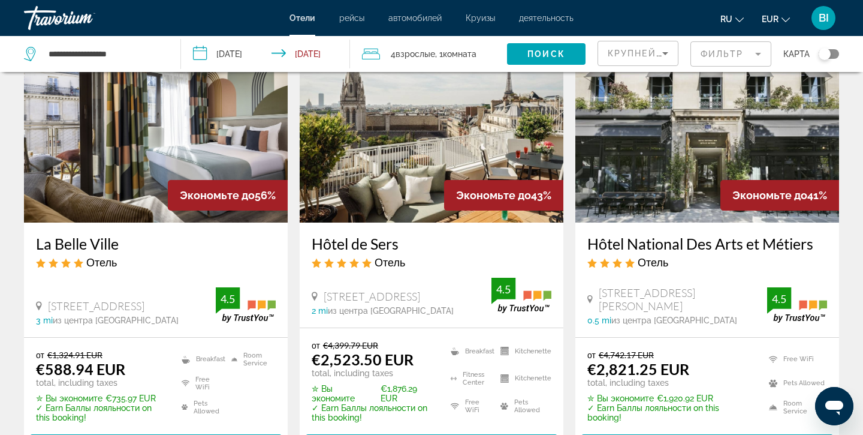
click at [614, 53] on span "Крупнейшие сбережения" at bounding box center [681, 54] width 146 height 10
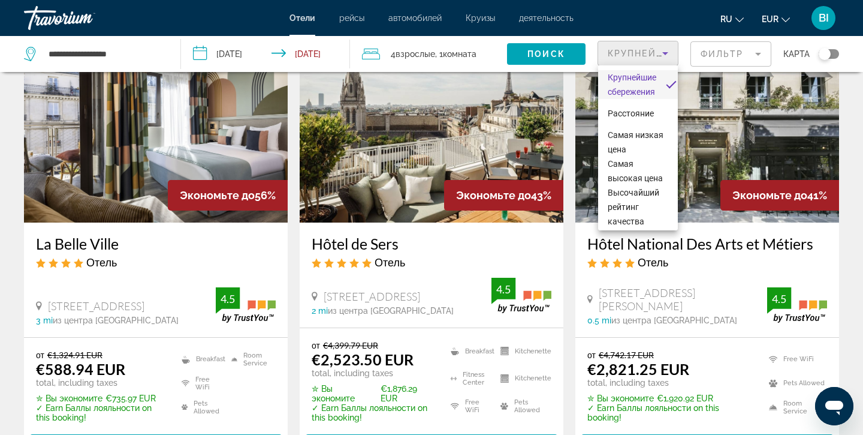
click at [264, 251] on div at bounding box center [431, 217] width 863 height 435
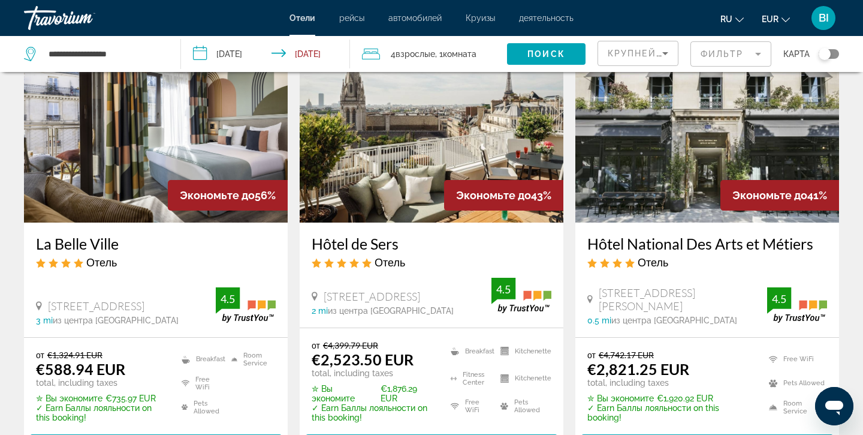
click at [98, 241] on h3 "La Belle Ville" at bounding box center [156, 243] width 240 height 18
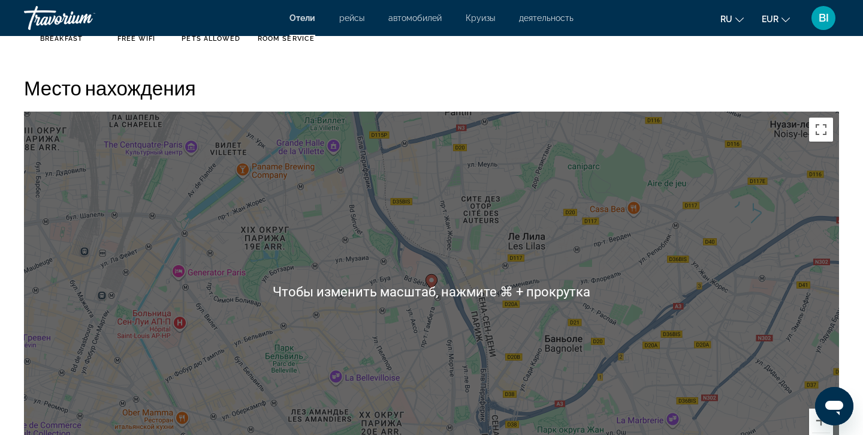
scroll to position [1092, 0]
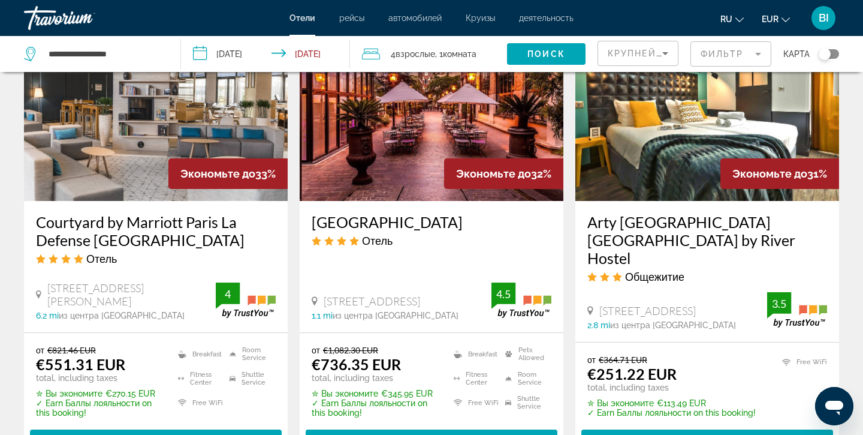
scroll to position [1035, 0]
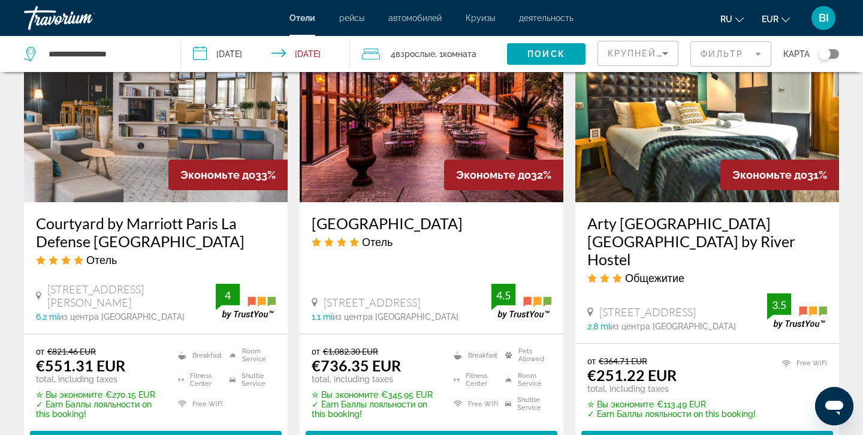
click at [690, 150] on img "Main content" at bounding box center [707, 106] width 264 height 192
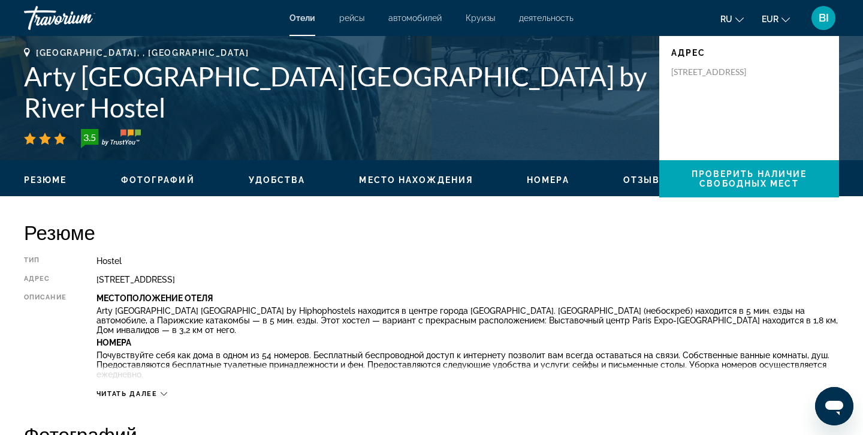
scroll to position [235, 0]
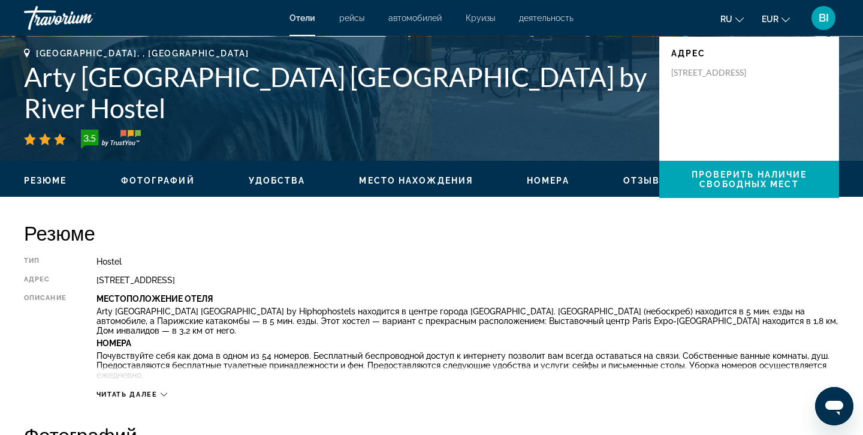
click at [276, 185] on span "Удобства" at bounding box center [277, 181] width 57 height 10
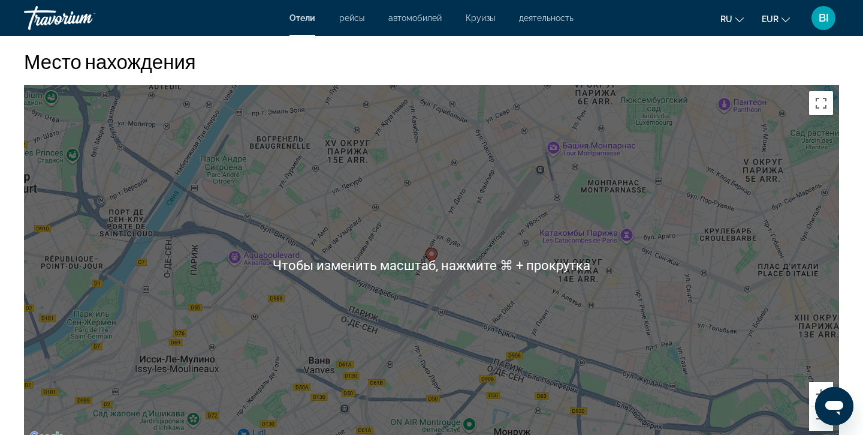
scroll to position [1160, 0]
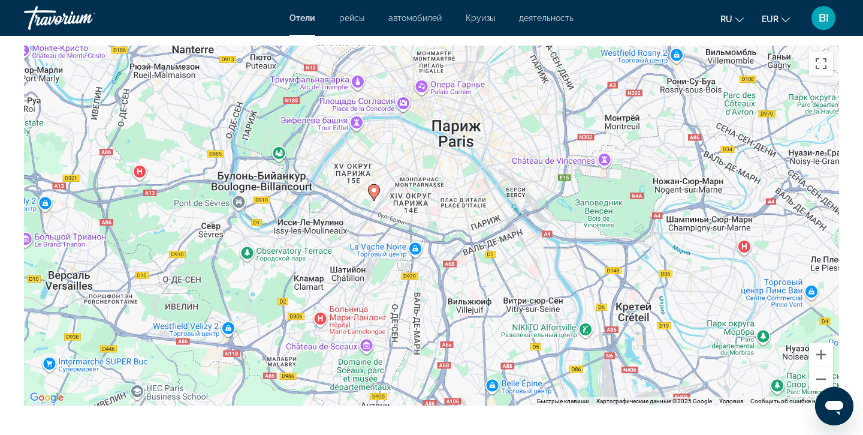
drag, startPoint x: 424, startPoint y: 158, endPoint x: 424, endPoint y: 168, distance: 9.6
click at [424, 168] on div "Чтобы активировать перетаскивание с помощью клавиатуры, нажмите Alt + Ввод. Пос…" at bounding box center [431, 226] width 815 height 360
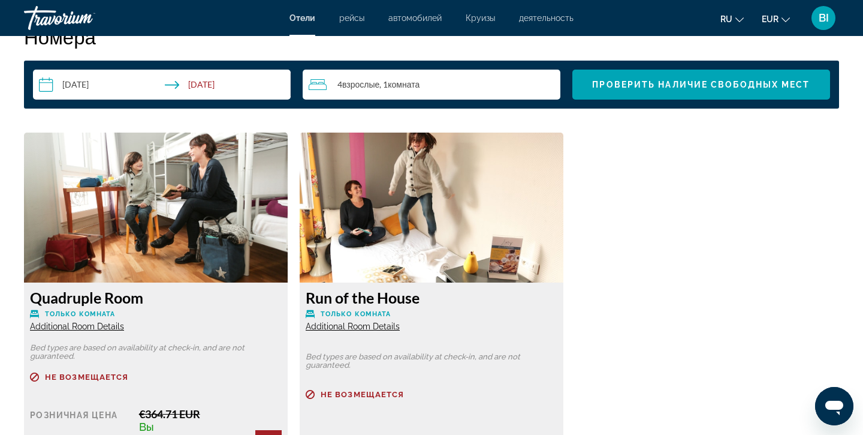
scroll to position [1565, 0]
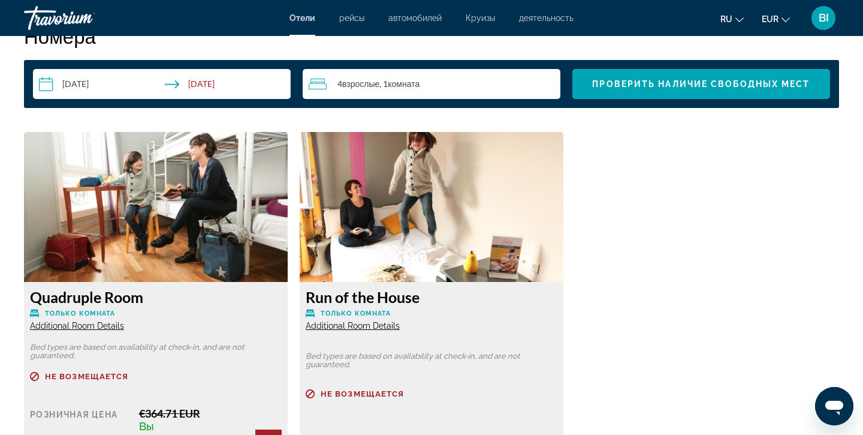
click at [96, 329] on span "Additional Room Details" at bounding box center [77, 326] width 94 height 10
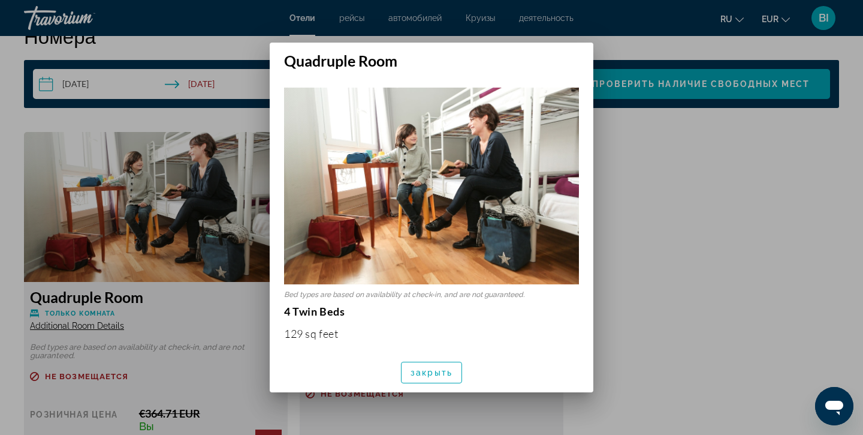
click at [743, 201] on div at bounding box center [431, 217] width 863 height 435
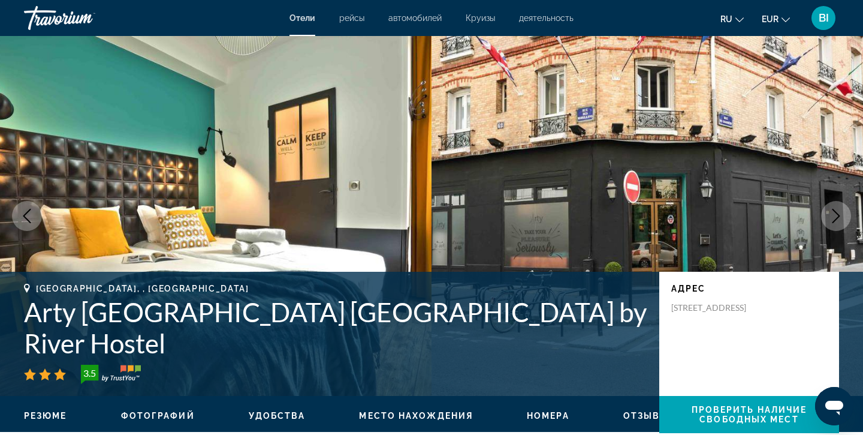
scroll to position [1565, 0]
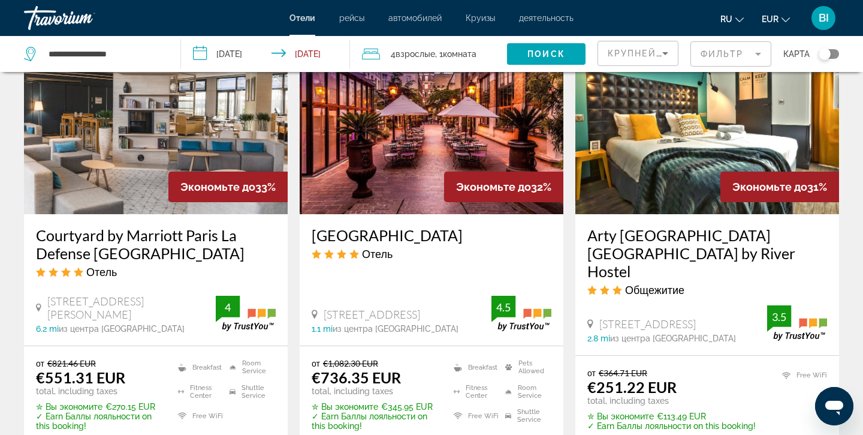
scroll to position [1033, 0]
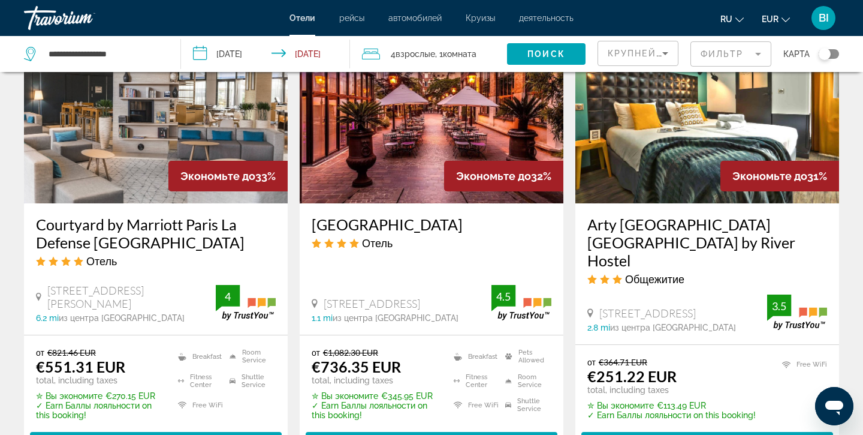
click at [132, 154] on img "Main content" at bounding box center [156, 107] width 264 height 192
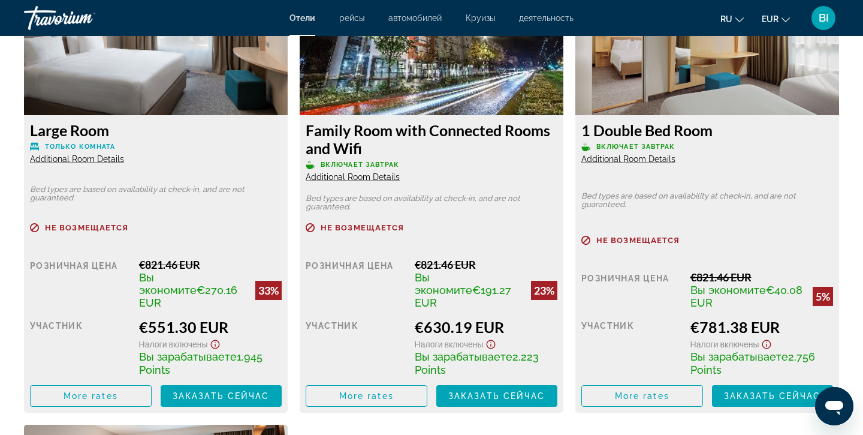
scroll to position [1733, 0]
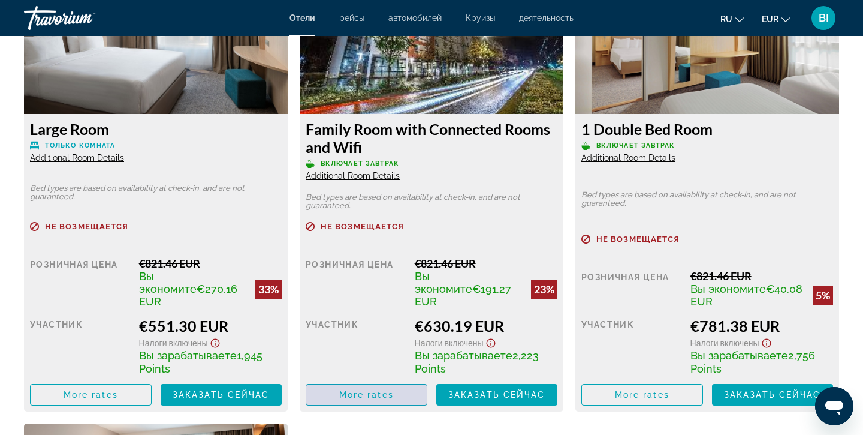
click at [331, 380] on span "Main content" at bounding box center [366, 394] width 120 height 29
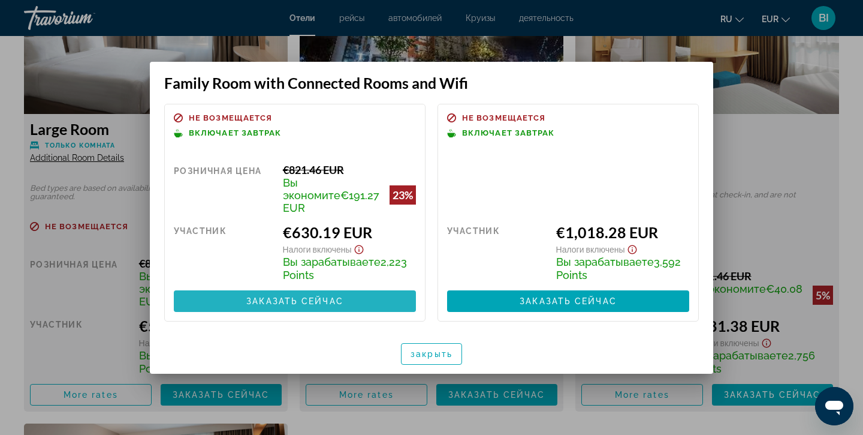
click at [324, 298] on span "Заказать сейчас" at bounding box center [294, 301] width 97 height 10
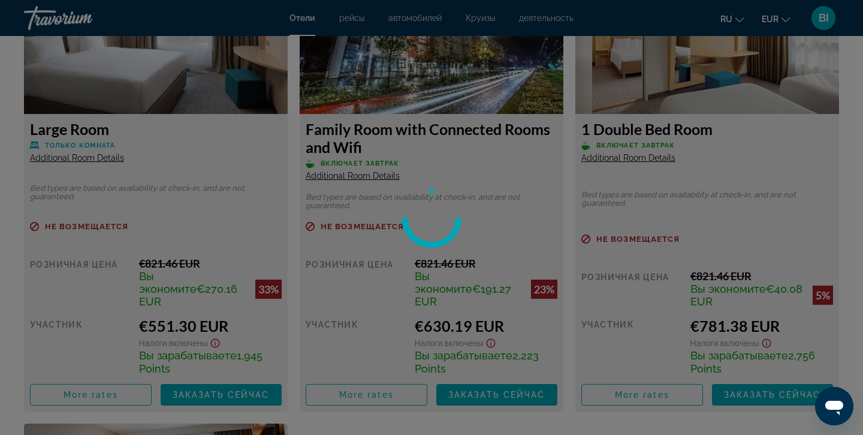
scroll to position [1733, 0]
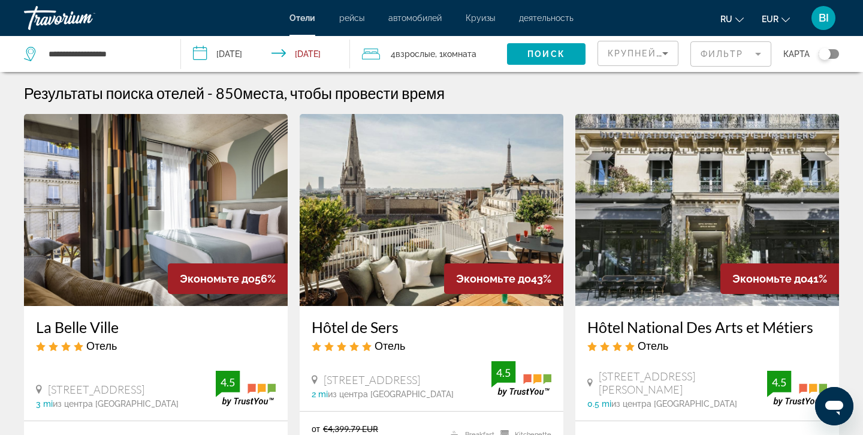
click at [415, 50] on span "Взрослые" at bounding box center [416, 54] width 40 height 10
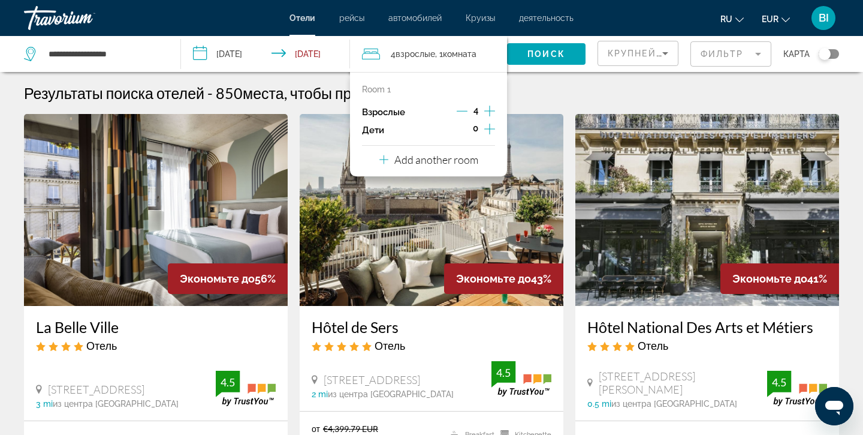
click at [489, 110] on icon "Increment adults" at bounding box center [489, 110] width 11 height 11
click at [542, 55] on span "Поиск" at bounding box center [546, 54] width 38 height 10
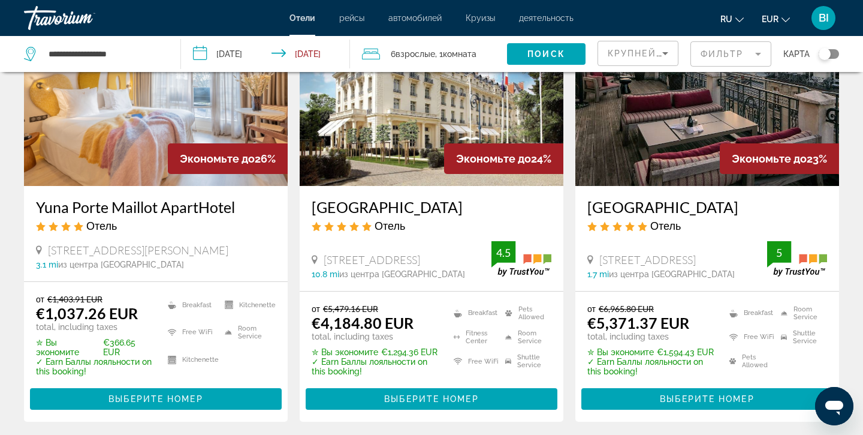
scroll to position [117, 0]
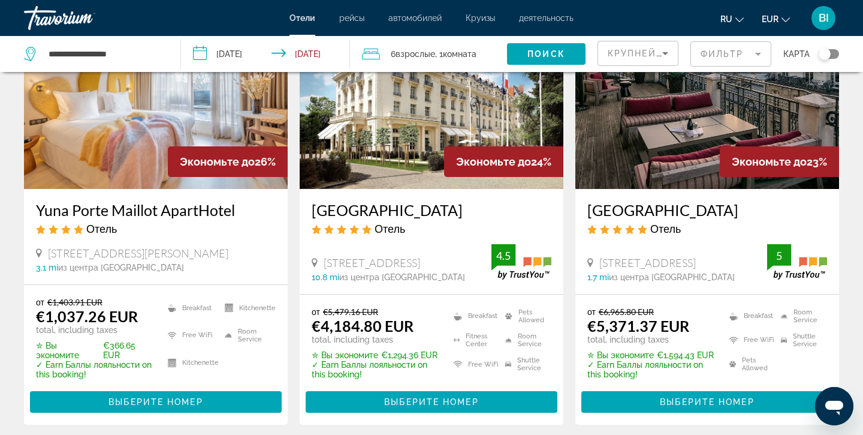
click at [108, 208] on h3 "Yuna Porte Maillot ApartHotel" at bounding box center [156, 210] width 240 height 18
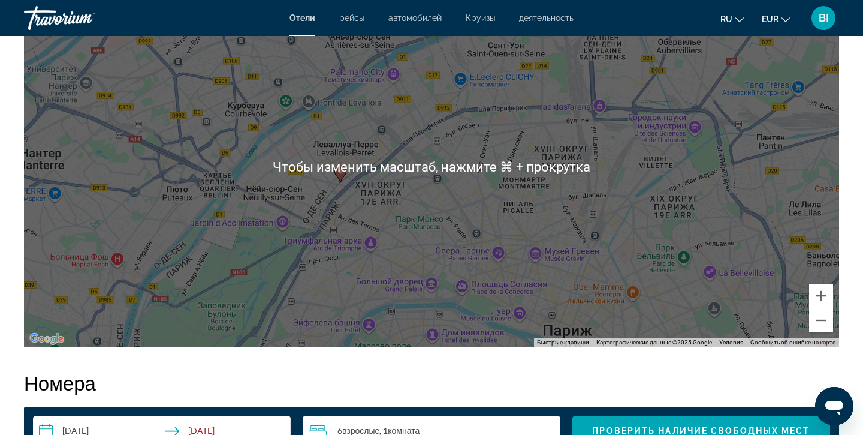
scroll to position [1213, 0]
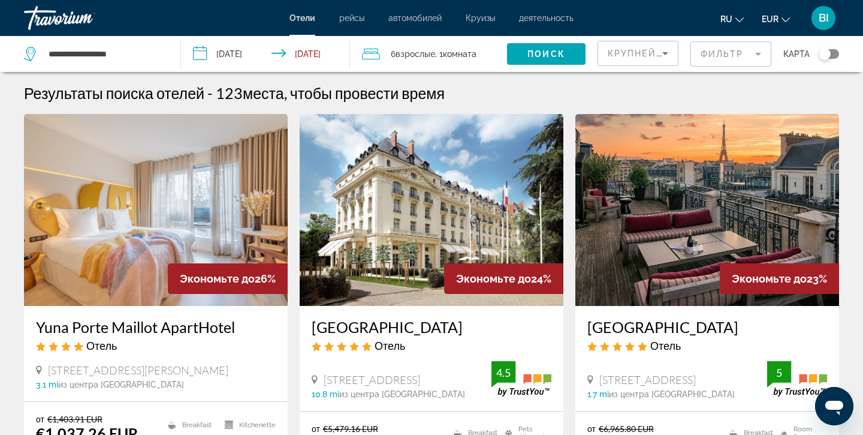
click at [830, 56] on div "Toggle map" at bounding box center [829, 54] width 20 height 10
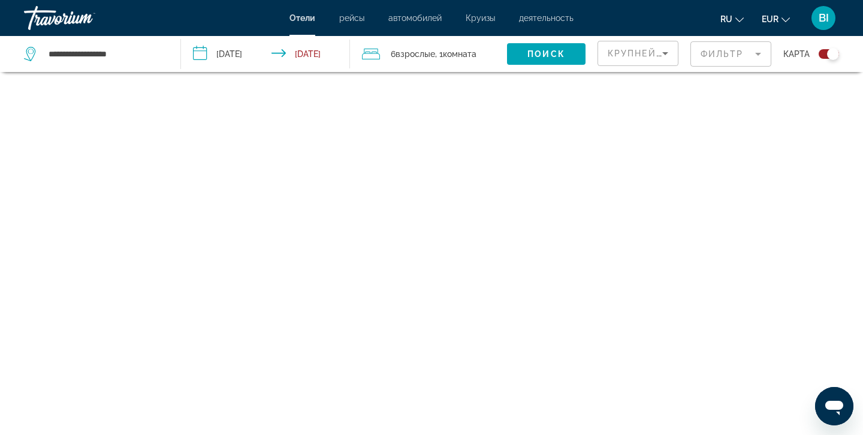
scroll to position [72, 0]
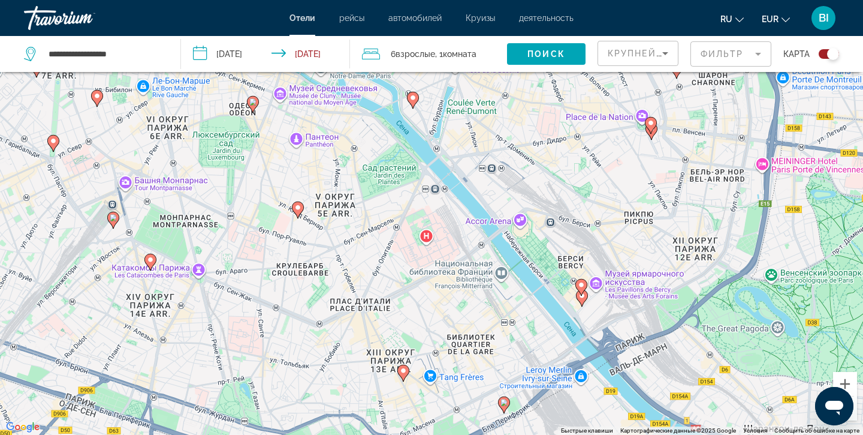
click at [330, 154] on div "Чтобы активировать перетаскивание с помощью клавиатуры, нажмите Alt + Ввод. Пос…" at bounding box center [431, 217] width 863 height 435
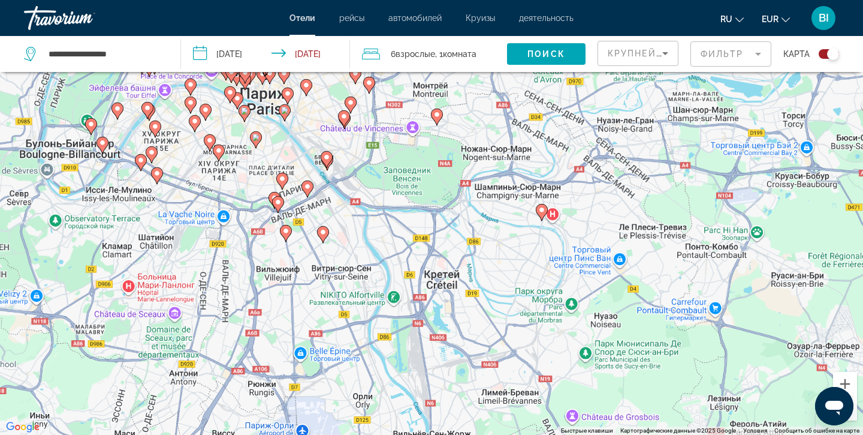
click at [199, 111] on div "Чтобы активировать перетаскивание с помощью клавиатуры, нажмите Alt + Ввод. Пос…" at bounding box center [431, 217] width 863 height 435
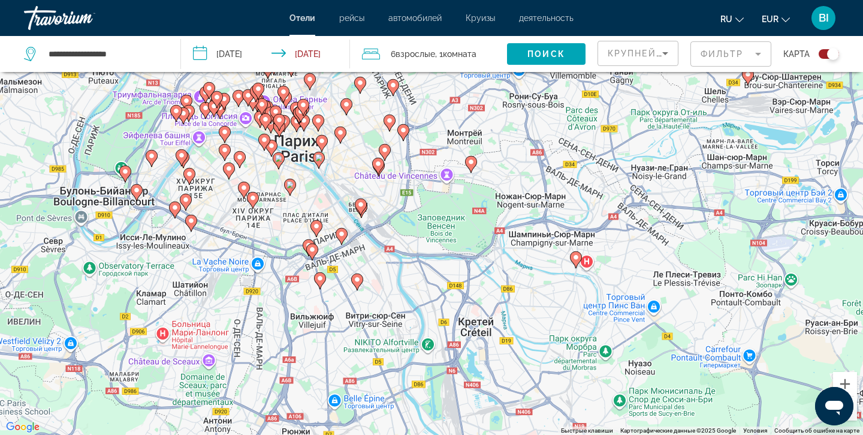
drag, startPoint x: 215, startPoint y: 173, endPoint x: 278, endPoint y: 243, distance: 94.3
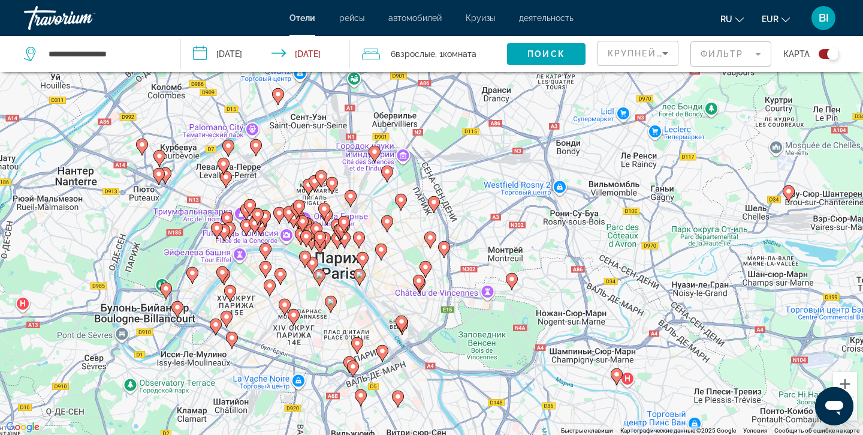
drag, startPoint x: 276, startPoint y: 128, endPoint x: 281, endPoint y: 217, distance: 89.4
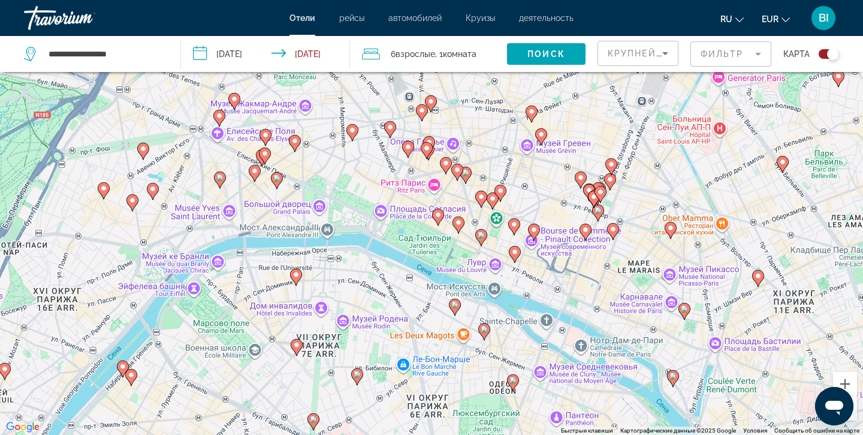
click at [295, 275] on image "Main content" at bounding box center [296, 274] width 7 height 7
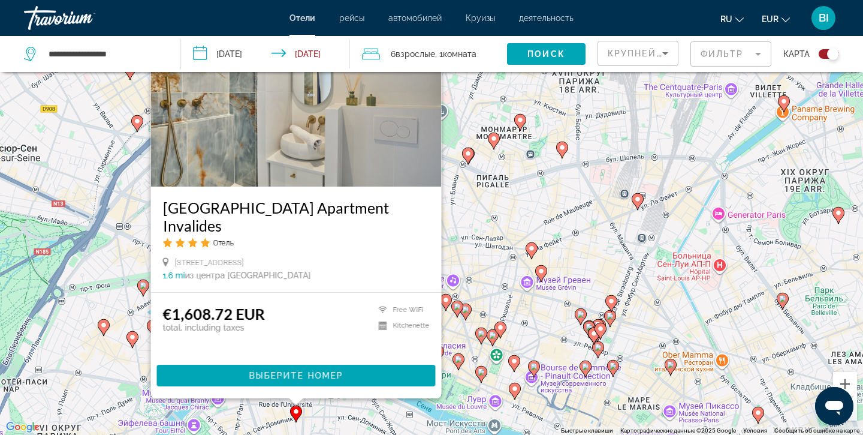
click at [127, 256] on div "Чтобы активировать перетаскивание с помощью клавиатуры, нажмите Alt + Ввод. Пос…" at bounding box center [431, 217] width 863 height 435
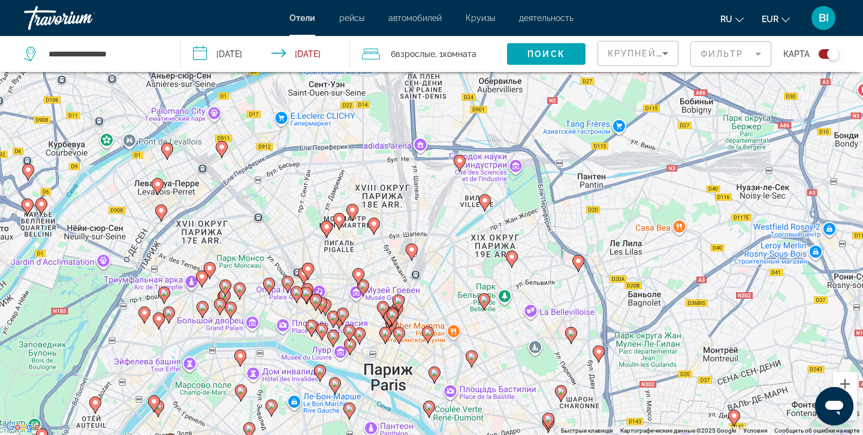
click at [161, 407] on g "Main content" at bounding box center [158, 407] width 12 height 17
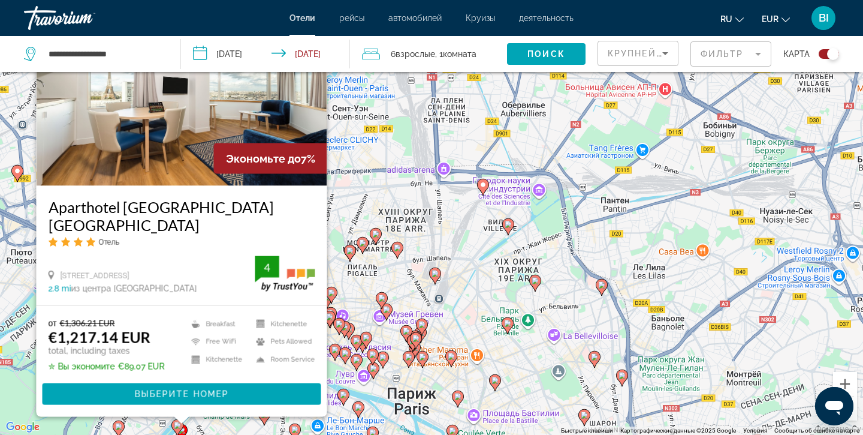
click at [475, 334] on div "Чтобы активировать перетаскивание с помощью клавиатуры, нажмите Alt + Ввод. Пос…" at bounding box center [431, 217] width 863 height 435
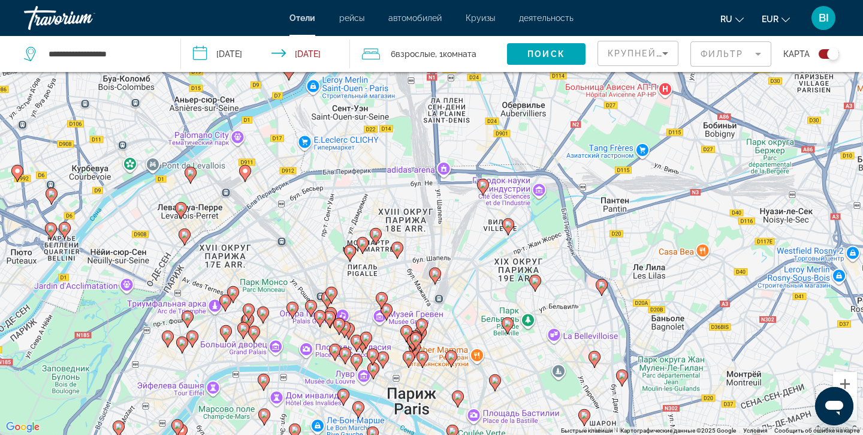
click at [177, 422] on image "Main content" at bounding box center [177, 424] width 7 height 7
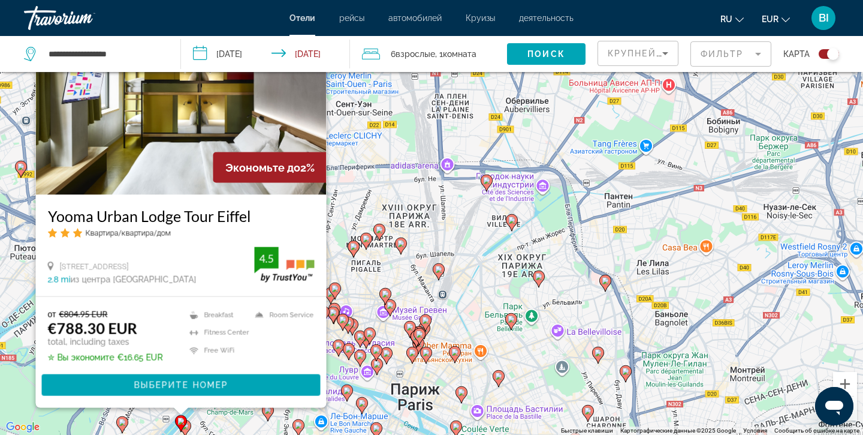
click at [468, 279] on div "Чтобы активировать перетаскивание с помощью клавиатуры, нажмите Alt + Ввод. Пос…" at bounding box center [431, 217] width 863 height 435
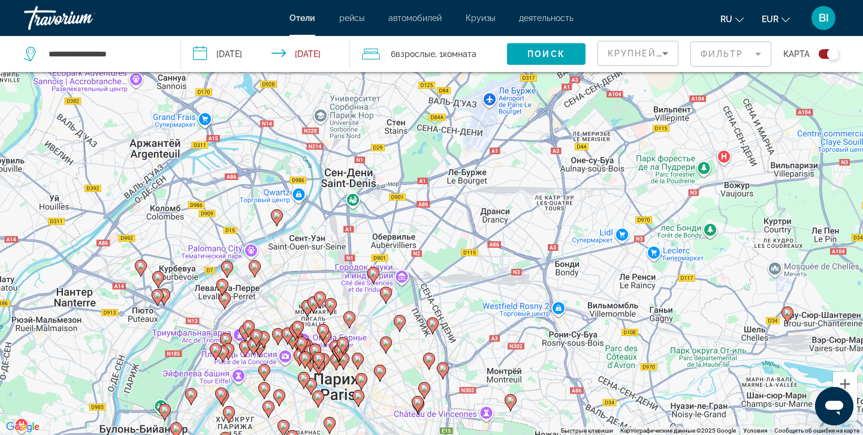
click at [266, 387] on image "Main content" at bounding box center [264, 387] width 7 height 7
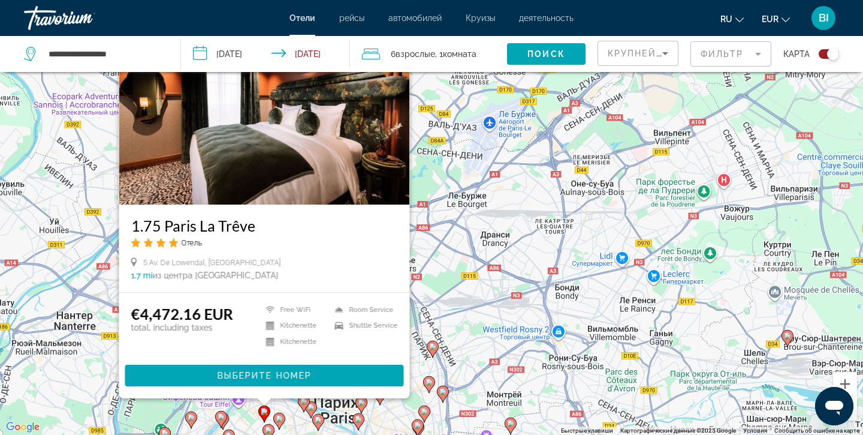
click at [278, 415] on image "Main content" at bounding box center [279, 418] width 7 height 7
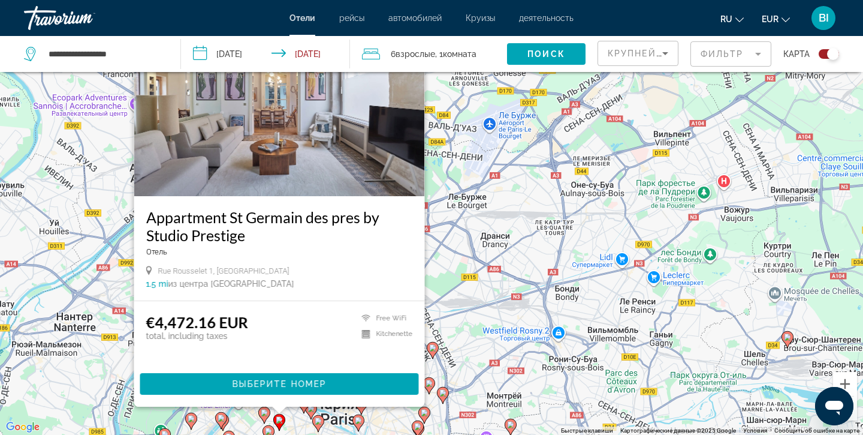
click at [269, 427] on image "Main content" at bounding box center [268, 430] width 7 height 7
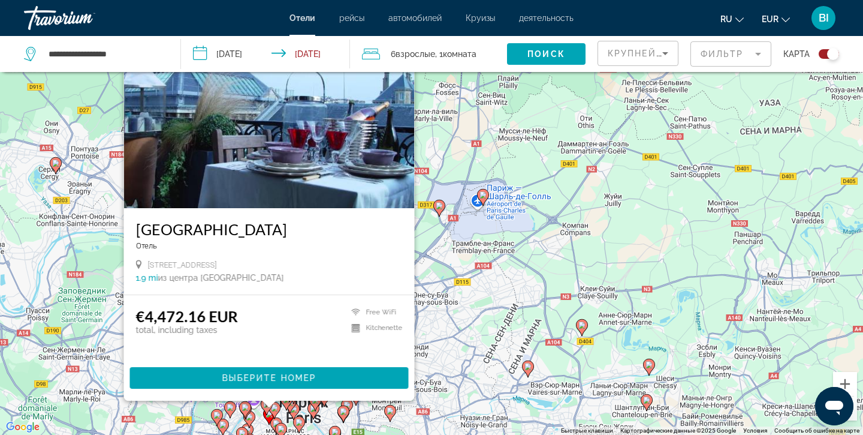
click at [251, 416] on gmp-advanced-marker "Main content" at bounding box center [246, 411] width 12 height 18
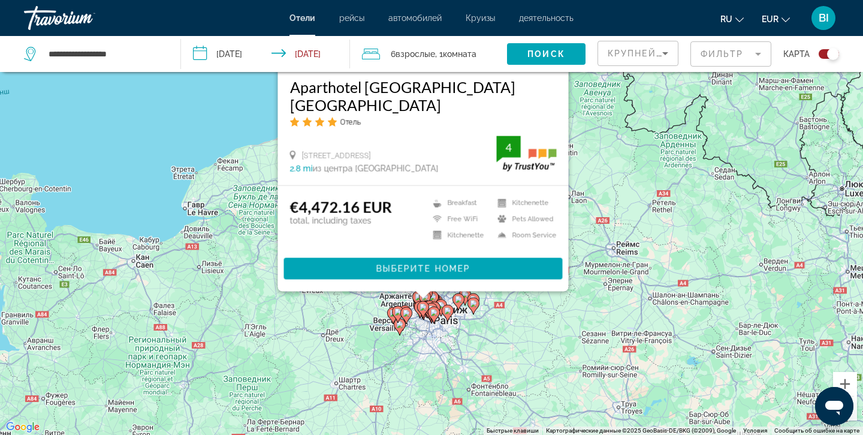
click at [595, 300] on div "Чтобы активировать перетаскивание с помощью клавиатуры, нажмите Alt + Ввод. Пос…" at bounding box center [431, 217] width 863 height 435
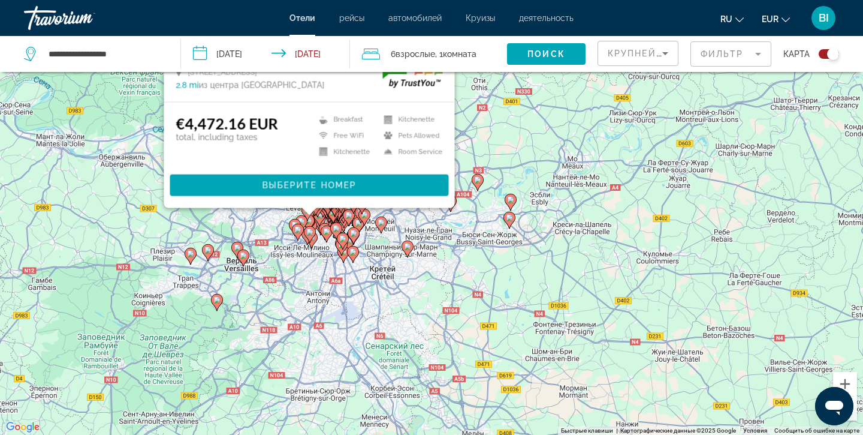
drag, startPoint x: 310, startPoint y: 327, endPoint x: 436, endPoint y: 322, distance: 126.6
click at [436, 321] on div "Чтобы активировать перетаскивание с помощью клавиатуры, нажмите Alt + Ввод. Пос…" at bounding box center [431, 217] width 863 height 435
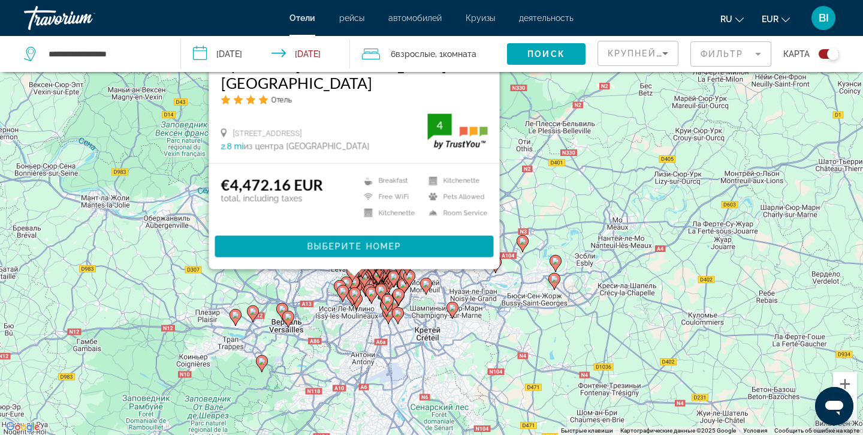
drag, startPoint x: 358, startPoint y: 280, endPoint x: 404, endPoint y: 341, distance: 76.6
click at [404, 341] on div "Чтобы активировать перетаскивание с помощью клавиатуры, нажмите Alt + Ввод. Пос…" at bounding box center [431, 217] width 863 height 435
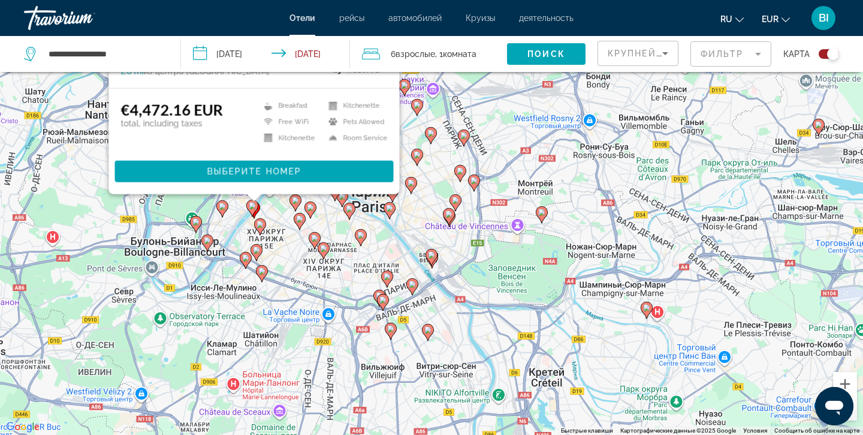
drag, startPoint x: 342, startPoint y: 262, endPoint x: 415, endPoint y: 328, distance: 99.3
click at [415, 328] on div "Чтобы активировать перетаскивание с помощью клавиатуры, нажмите Alt + Ввод. Пос…" at bounding box center [431, 217] width 863 height 435
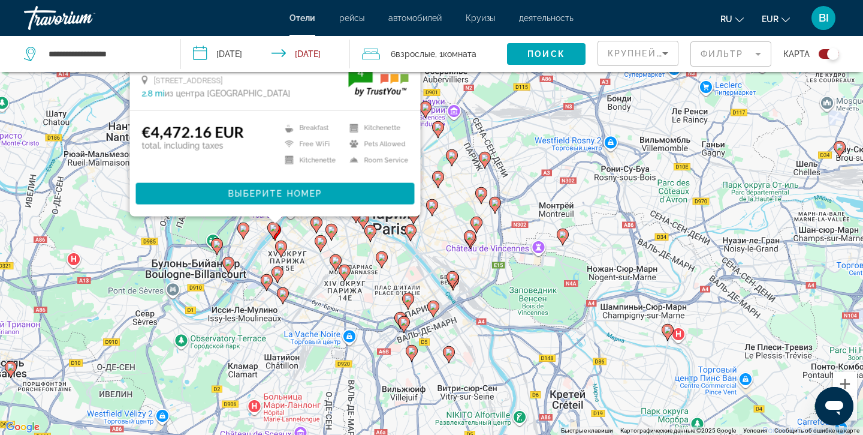
click at [322, 243] on image "Main content" at bounding box center [320, 240] width 7 height 7
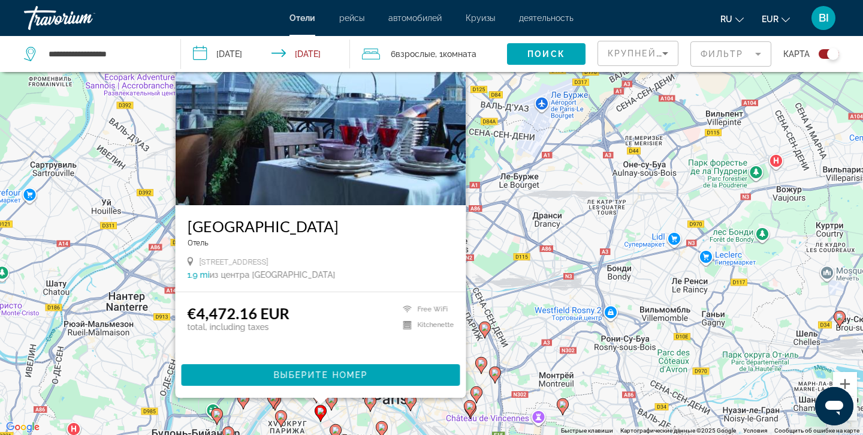
click at [279, 416] on image "Main content" at bounding box center [281, 415] width 7 height 7
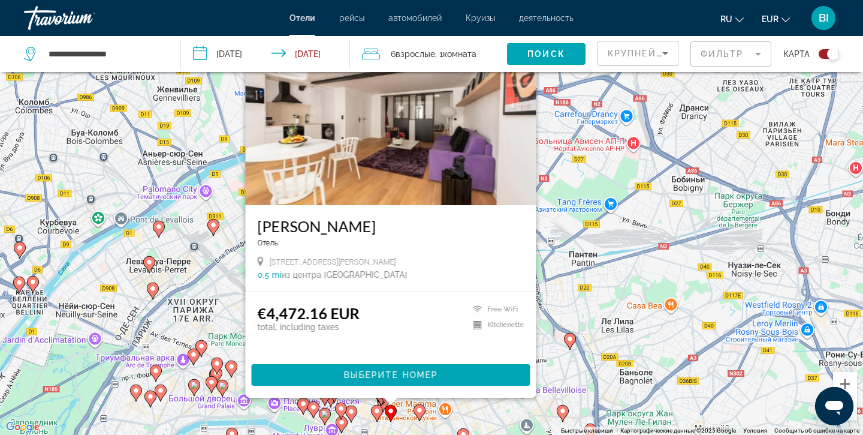
click at [736, 52] on mat-form-field "Фильтр" at bounding box center [731, 53] width 81 height 25
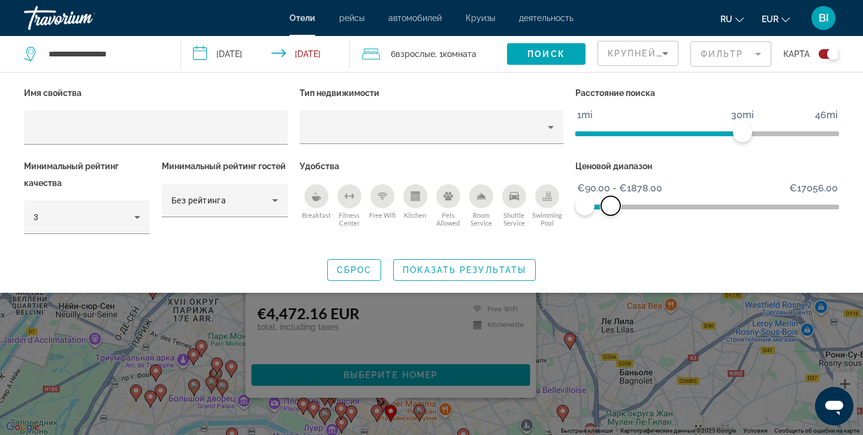
drag, startPoint x: 830, startPoint y: 204, endPoint x: 611, endPoint y: 230, distance: 220.2
click at [611, 230] on div "Ценовой диапазон €90.00 €17056.00 €90.00 €1878.00 €90.00 - €1878.00" at bounding box center [707, 202] width 276 height 89
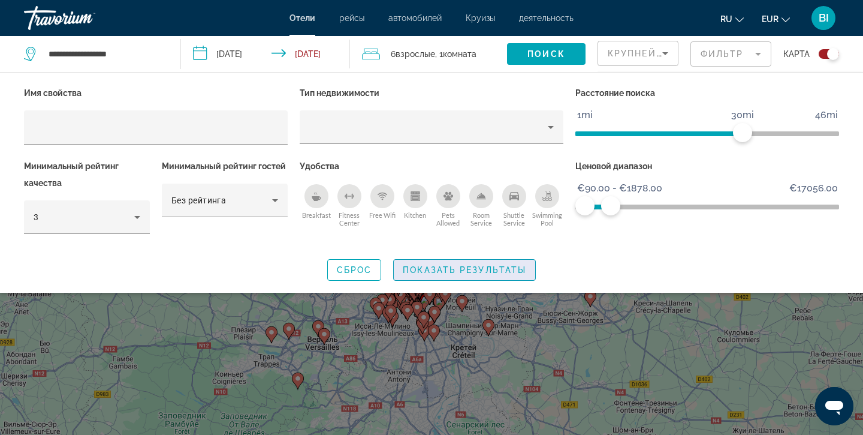
click at [438, 265] on span "Показать результаты" at bounding box center [464, 270] width 123 height 10
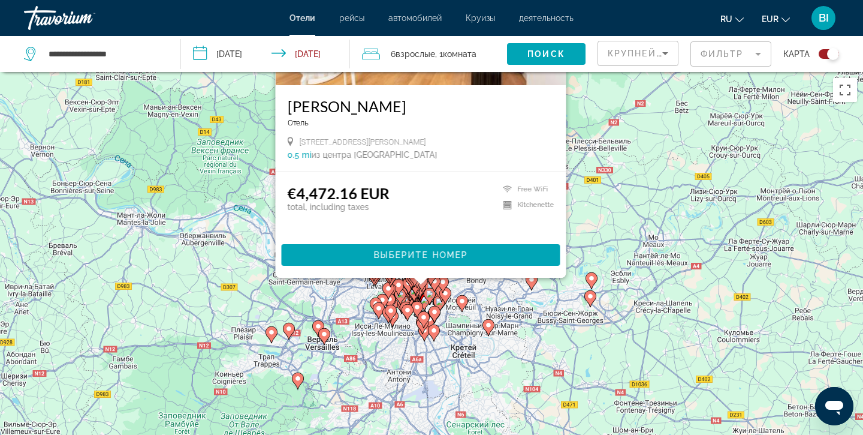
click at [477, 324] on div "Чтобы активировать перетаскивание с помощью клавиатуры, нажмите Alt + Ввод. Пос…" at bounding box center [431, 289] width 863 height 435
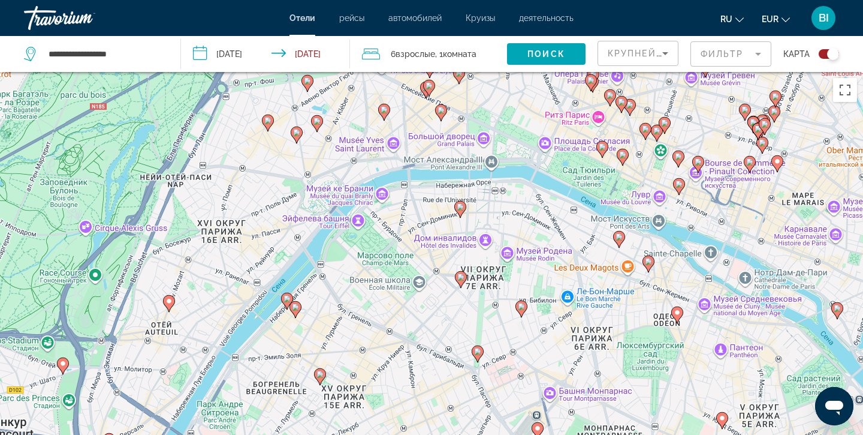
click at [460, 210] on icon "Main content" at bounding box center [460, 209] width 11 height 16
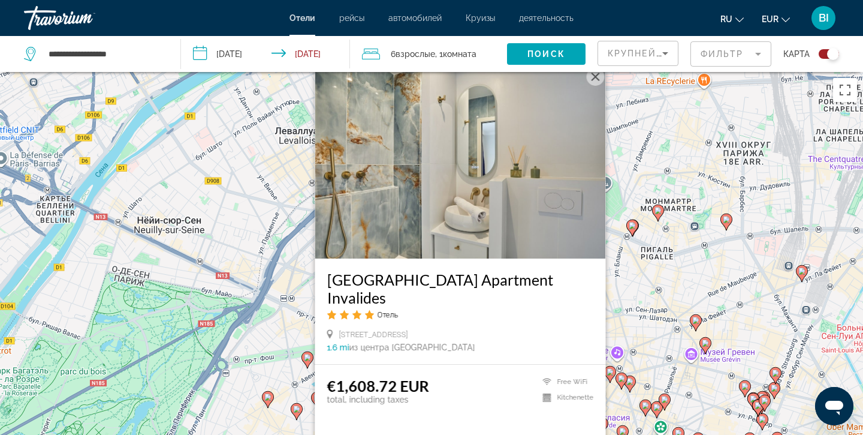
click at [407, 299] on h3 "[GEOGRAPHIC_DATA] Apartment Invalides" at bounding box center [460, 288] width 267 height 36
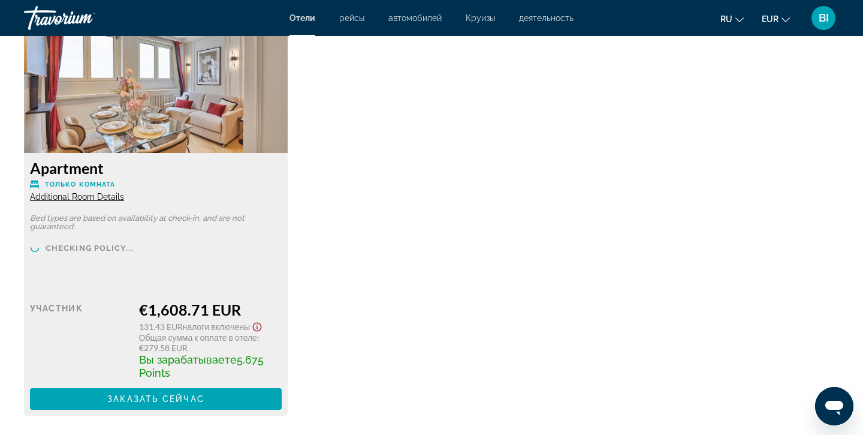
scroll to position [1694, 0]
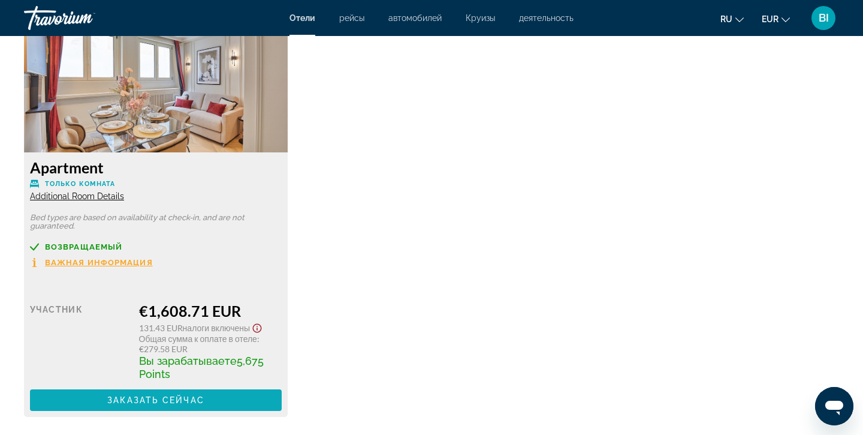
click at [120, 398] on span "Заказать сейчас" at bounding box center [155, 400] width 97 height 10
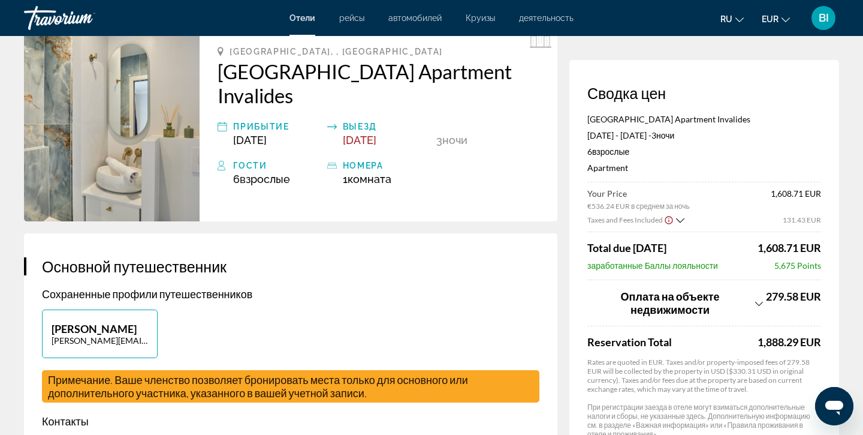
scroll to position [64, 0]
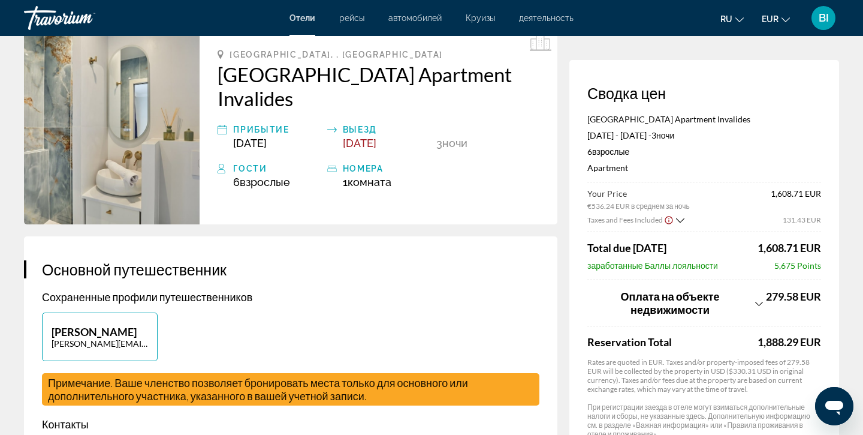
click at [119, 105] on img "Main content" at bounding box center [112, 125] width 176 height 198
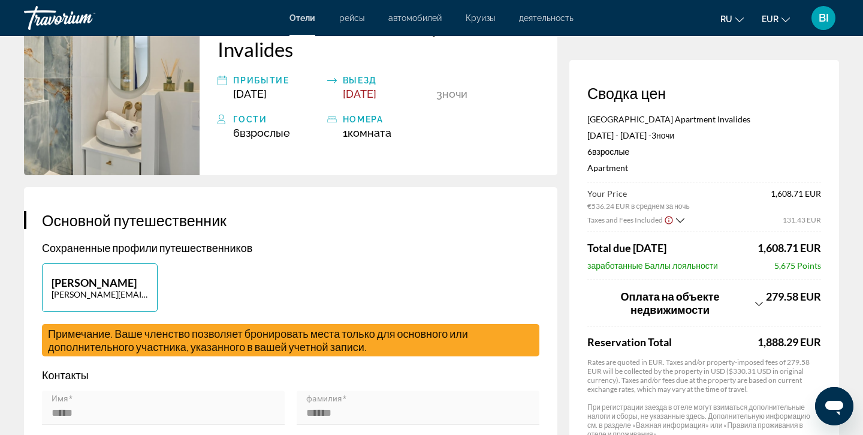
scroll to position [114, 0]
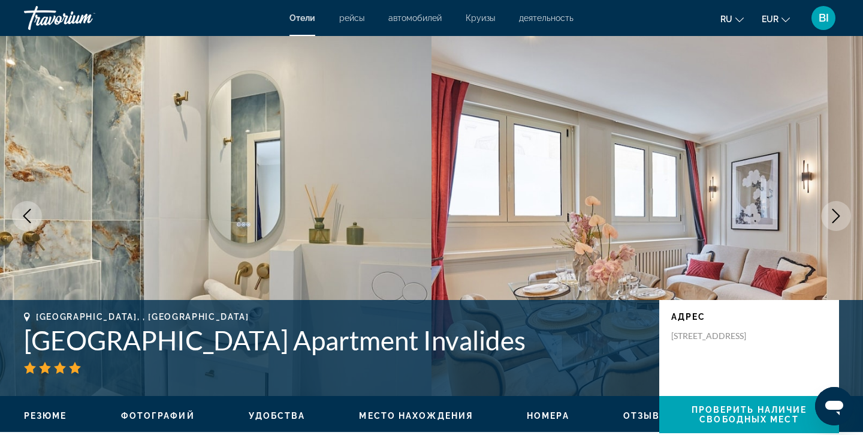
click at [49, 19] on div "Travorium" at bounding box center [84, 17] width 120 height 31
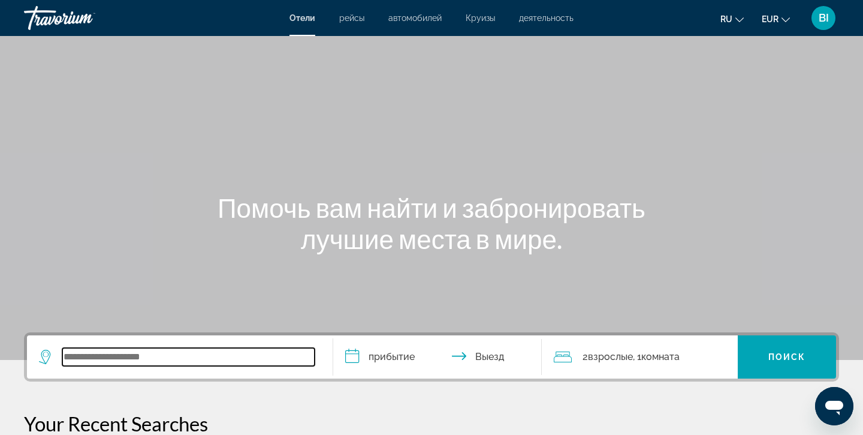
click at [154, 361] on input "Search widget" at bounding box center [188, 357] width 252 height 18
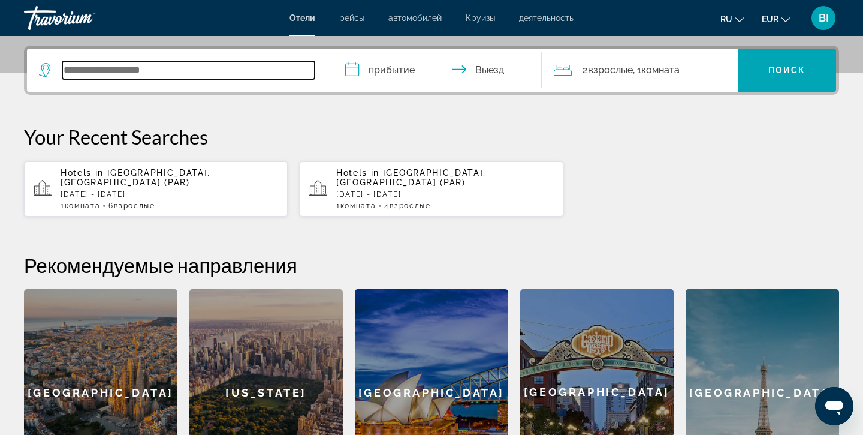
scroll to position [293, 0]
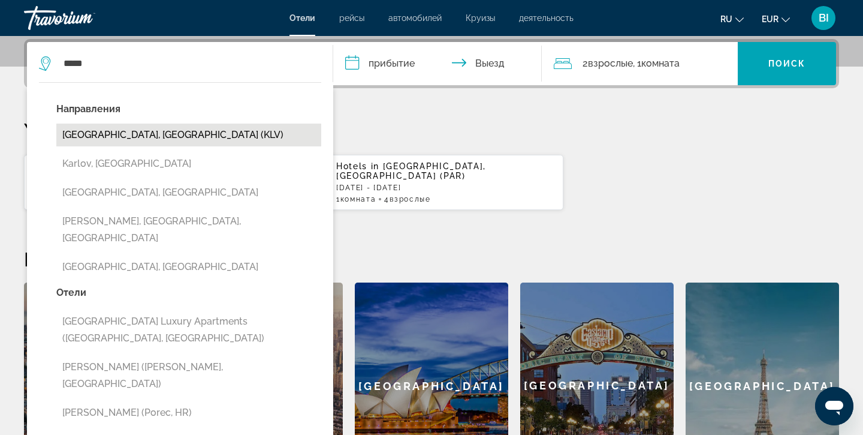
click at [187, 136] on button "Karlovy Vary, Czech Republic (KLV)" at bounding box center [188, 134] width 265 height 23
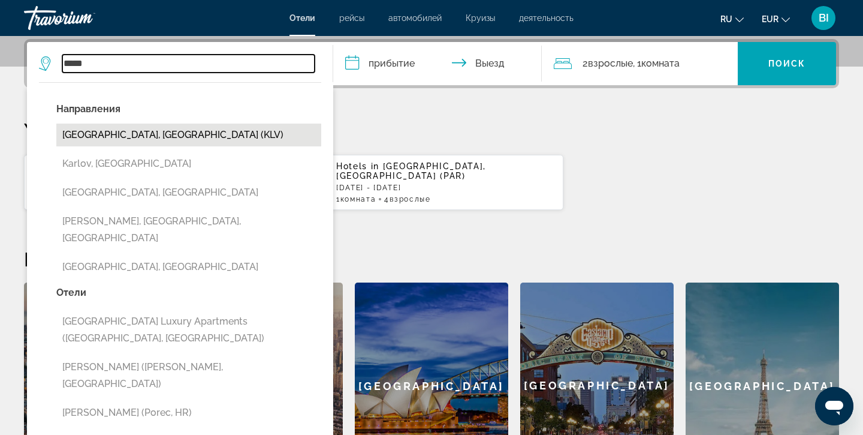
type input "**********"
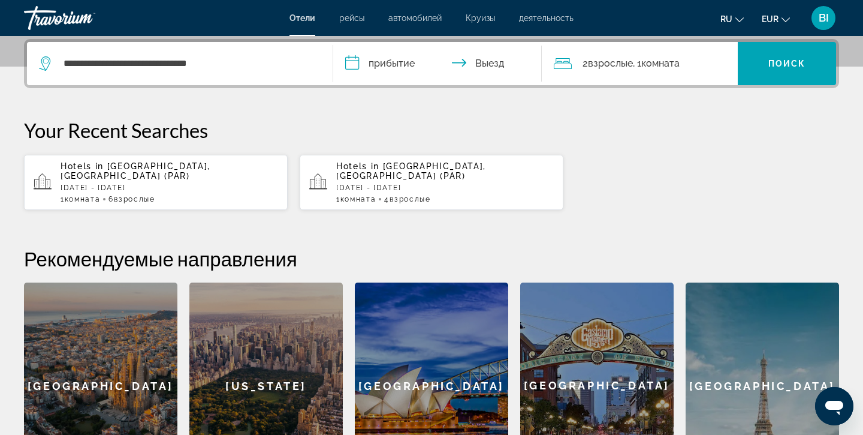
click at [387, 62] on input "**********" at bounding box center [439, 65] width 213 height 47
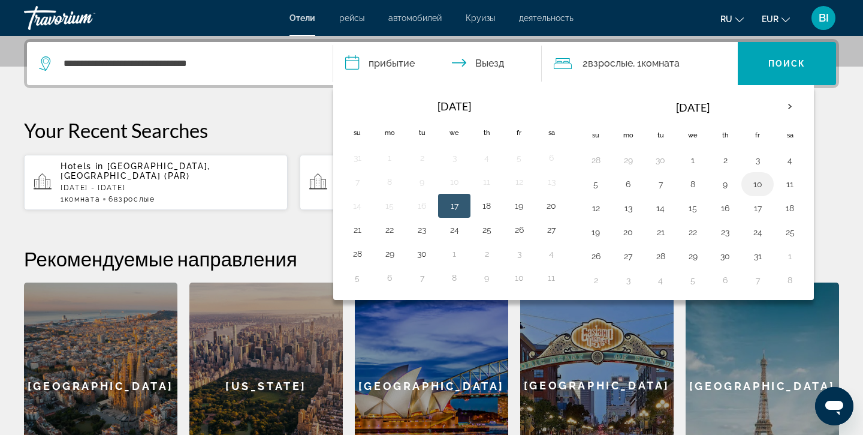
click at [759, 187] on button "10" at bounding box center [757, 184] width 19 height 17
click at [592, 206] on button "12" at bounding box center [595, 208] width 19 height 17
type input "**********"
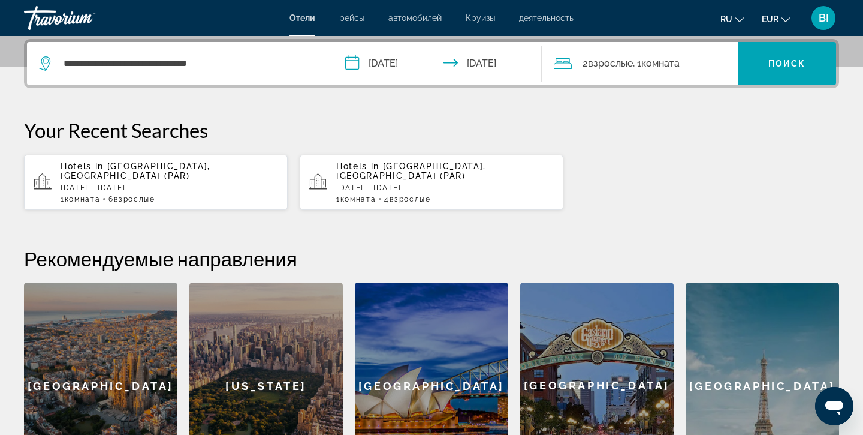
click at [610, 62] on span "Взрослые" at bounding box center [610, 63] width 45 height 11
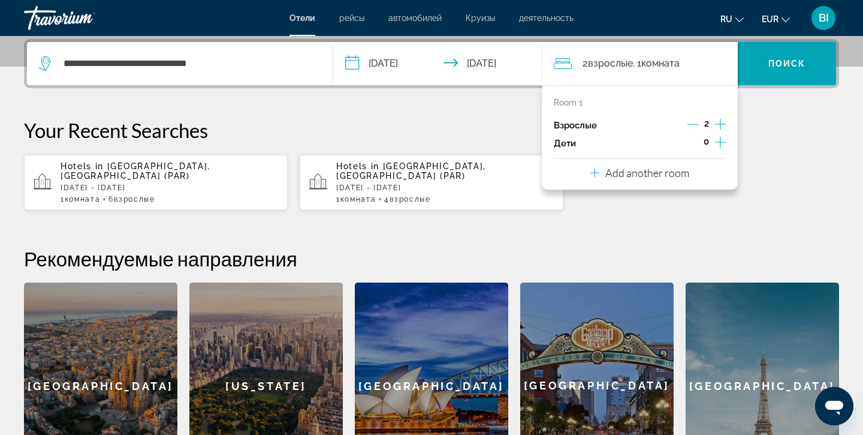
click at [722, 123] on icon "Increment adults" at bounding box center [720, 124] width 11 height 14
click at [798, 65] on span "Поиск" at bounding box center [787, 64] width 38 height 10
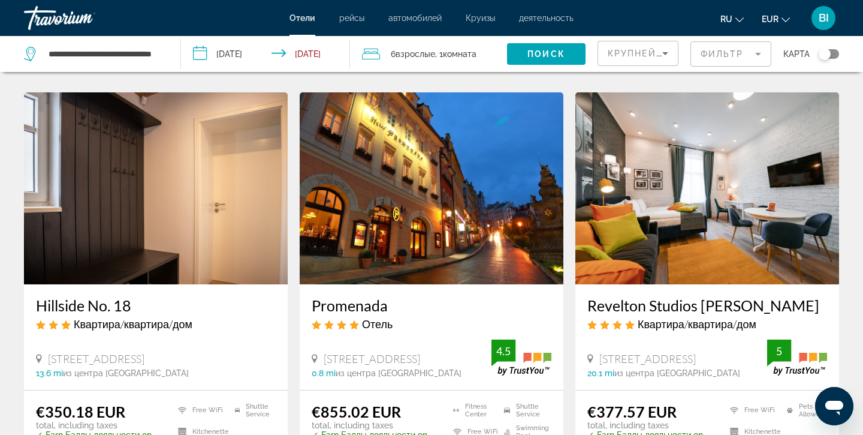
scroll to position [927, 0]
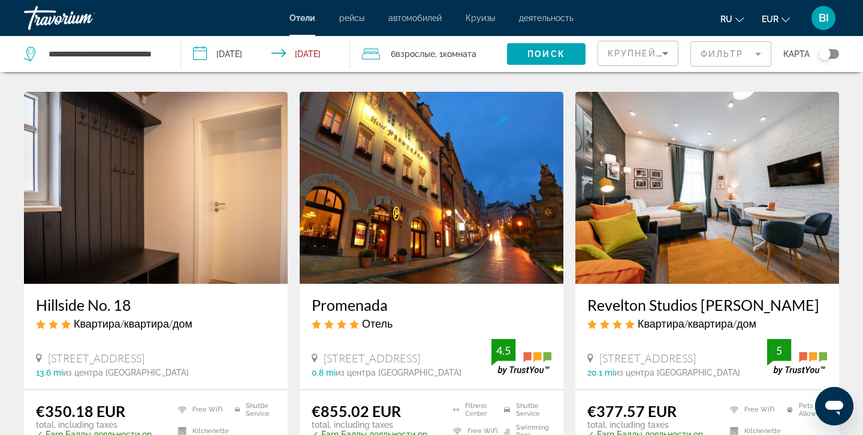
click at [826, 52] on div "Toggle map" at bounding box center [825, 54] width 12 height 12
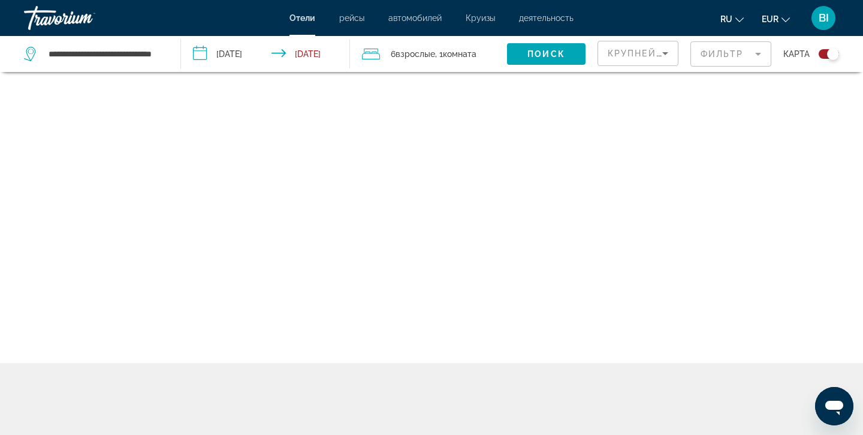
scroll to position [72, 0]
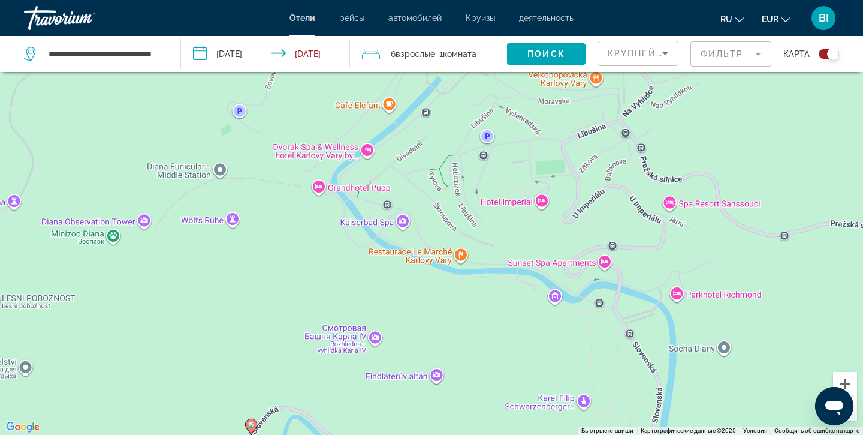
drag, startPoint x: 503, startPoint y: 144, endPoint x: 429, endPoint y: 409, distance: 275.2
click at [429, 409] on div "Чтобы активировать перетаскивание с помощью клавиатуры, нажмите Alt + Ввод. Пос…" at bounding box center [431, 217] width 863 height 435
click at [319, 189] on div "Чтобы активировать перетаскивание с помощью клавиатуры, нажмите Alt + Ввод. Пос…" at bounding box center [431, 217] width 863 height 435
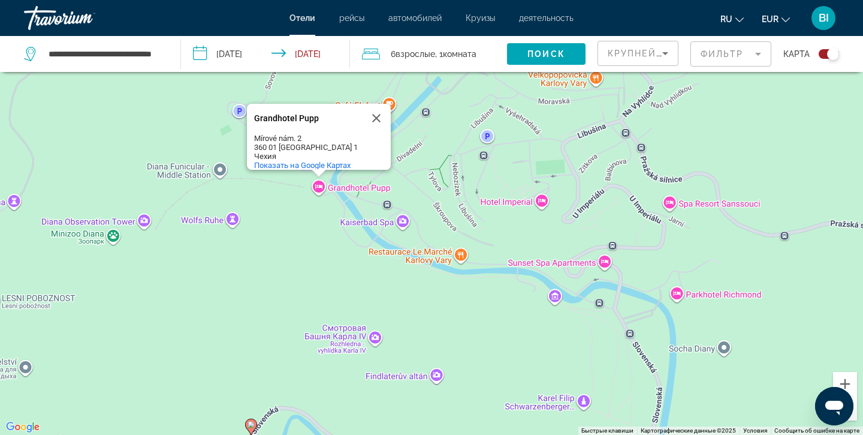
click at [311, 265] on div "Чтобы активировать перетаскивание с помощью клавиатуры, нажмите Alt + Ввод. Пос…" at bounding box center [431, 217] width 863 height 435
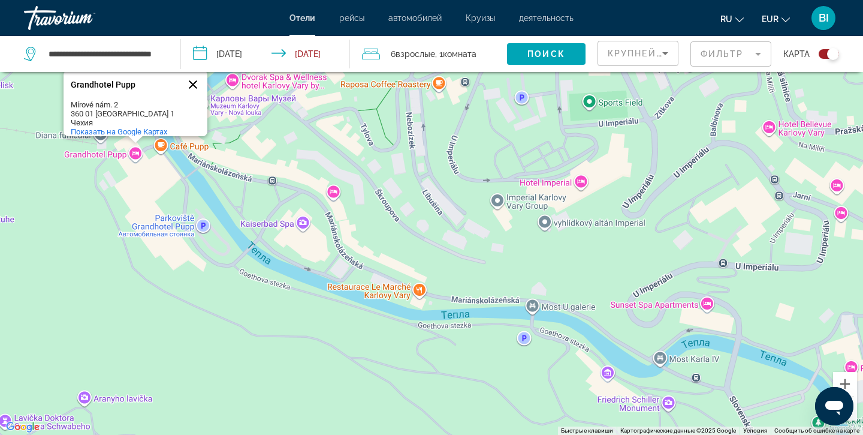
click at [192, 80] on button "Закрыть" at bounding box center [193, 84] width 29 height 29
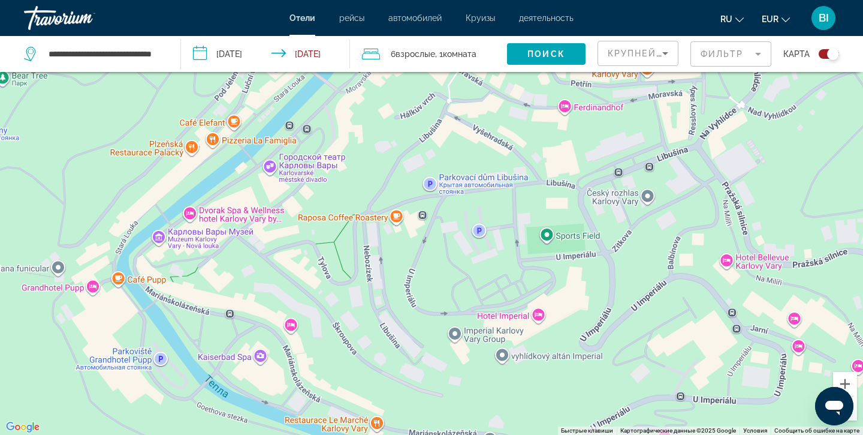
drag, startPoint x: 523, startPoint y: 210, endPoint x: 481, endPoint y: 343, distance: 139.7
click at [481, 343] on div "Чтобы активировать перетаскивание с помощью клавиатуры, нажмите Alt + Ввод. Пос…" at bounding box center [431, 217] width 863 height 435
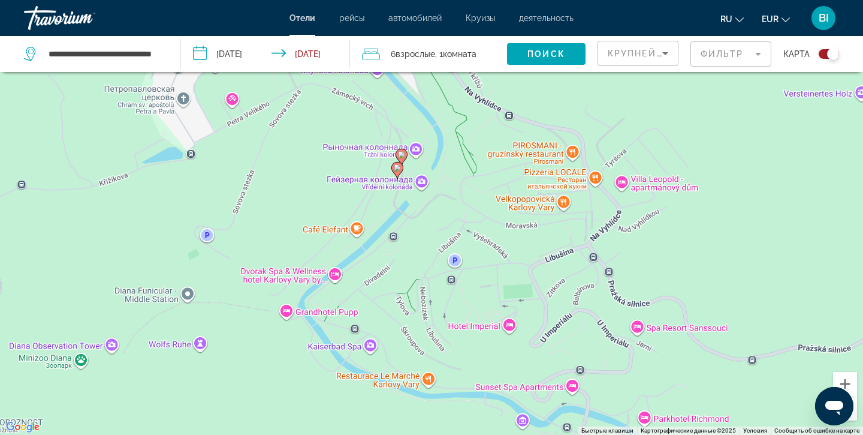
click at [397, 168] on image "Main content" at bounding box center [397, 167] width 7 height 7
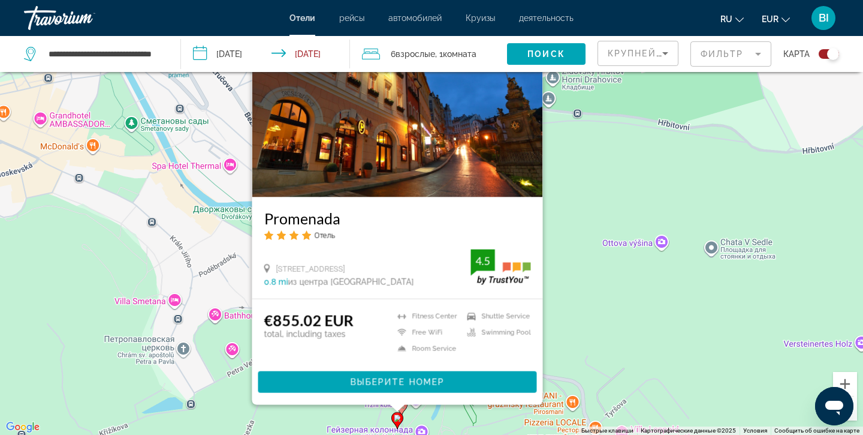
click at [623, 322] on div "Чтобы активировать перетаскивание с помощью клавиатуры, нажмите Alt + Ввод. Пос…" at bounding box center [431, 217] width 863 height 435
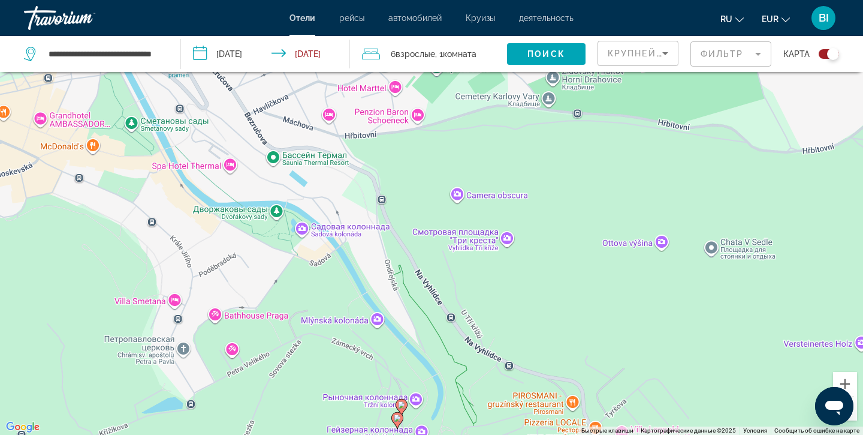
click at [402, 405] on image "Main content" at bounding box center [401, 404] width 7 height 7
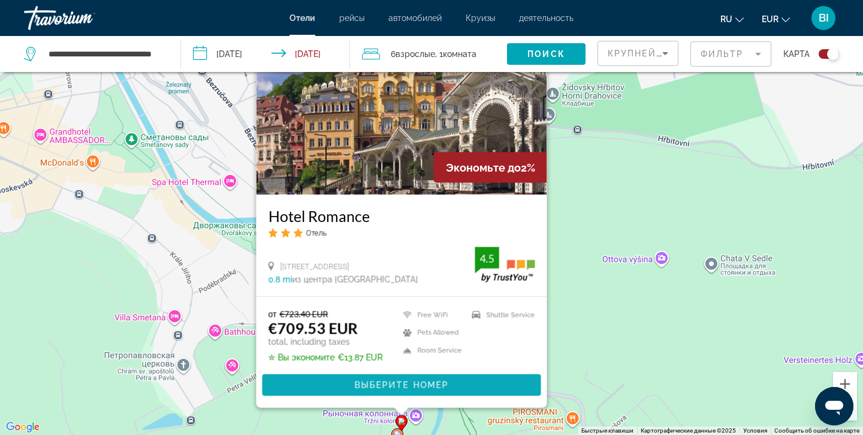
click at [389, 385] on span "Выберите номер" at bounding box center [401, 385] width 94 height 10
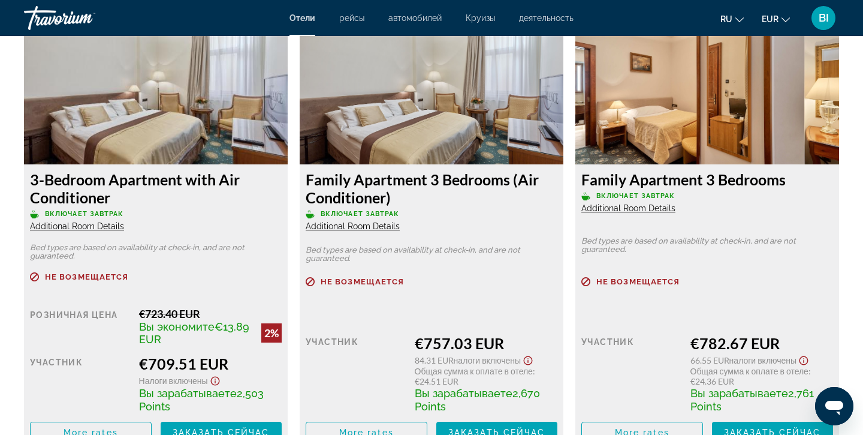
scroll to position [1677, 0]
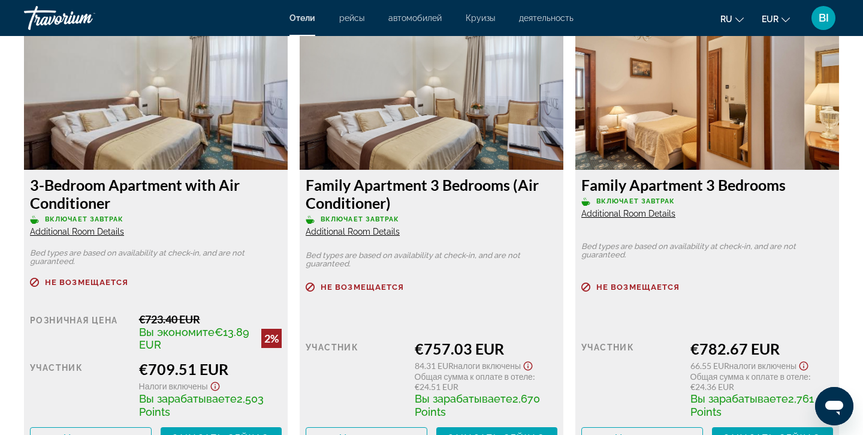
click at [336, 230] on span "Additional Room Details" at bounding box center [353, 232] width 94 height 10
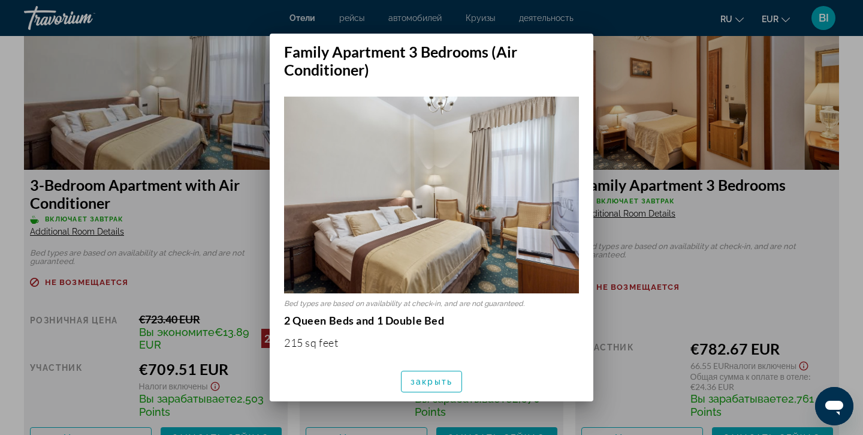
scroll to position [0, 0]
click at [636, 315] on div at bounding box center [431, 217] width 863 height 435
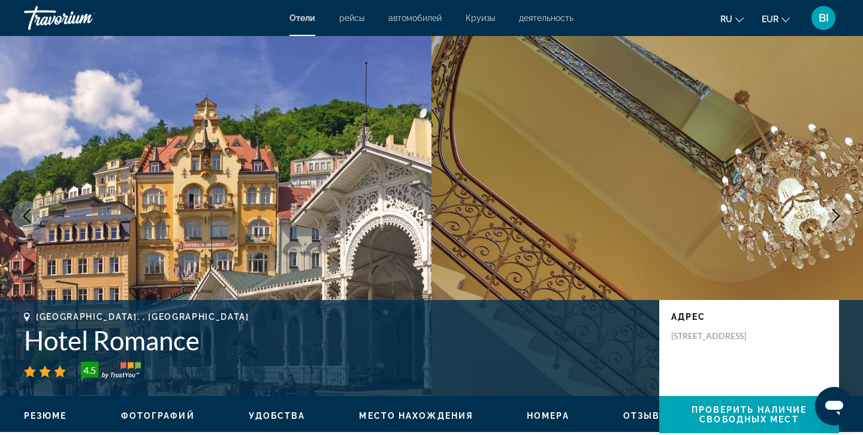
scroll to position [1677, 0]
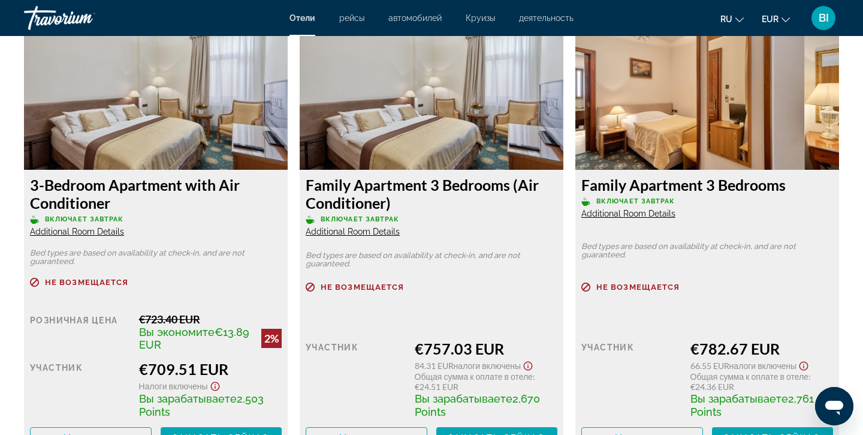
click at [628, 216] on span "Additional Room Details" at bounding box center [628, 214] width 94 height 10
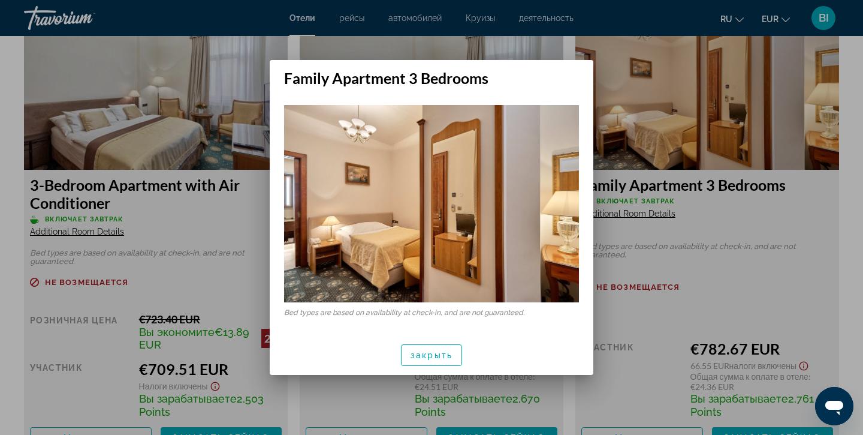
scroll to position [0, 0]
click at [673, 234] on div at bounding box center [431, 217] width 863 height 435
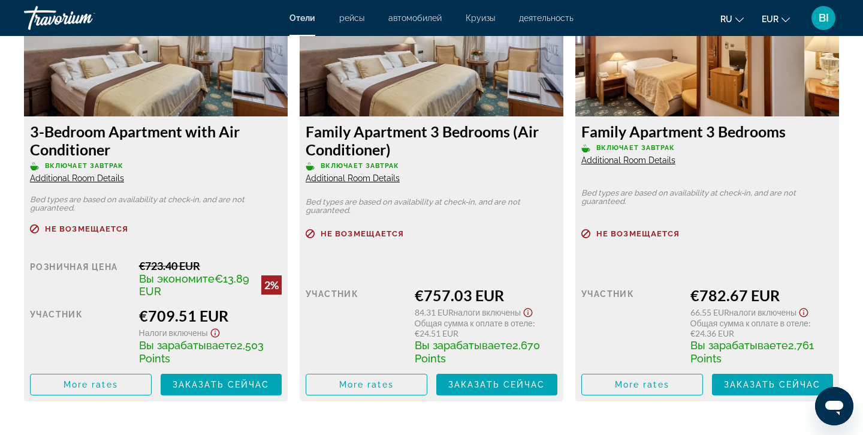
scroll to position [1731, 0]
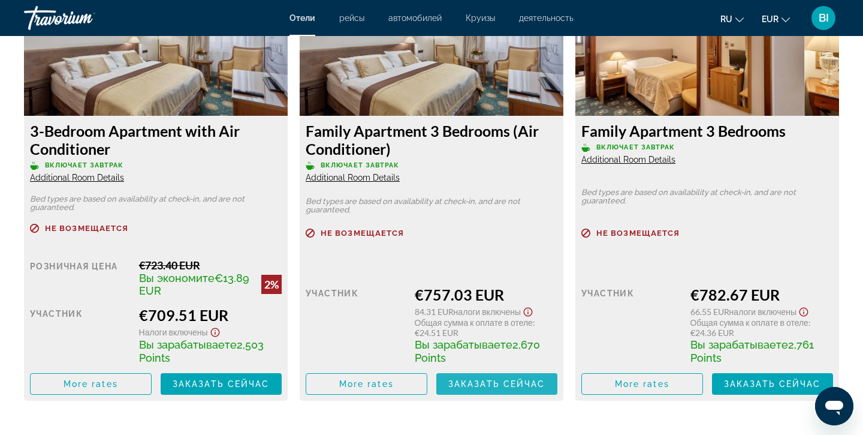
click at [474, 377] on span "Main content" at bounding box center [497, 383] width 122 height 29
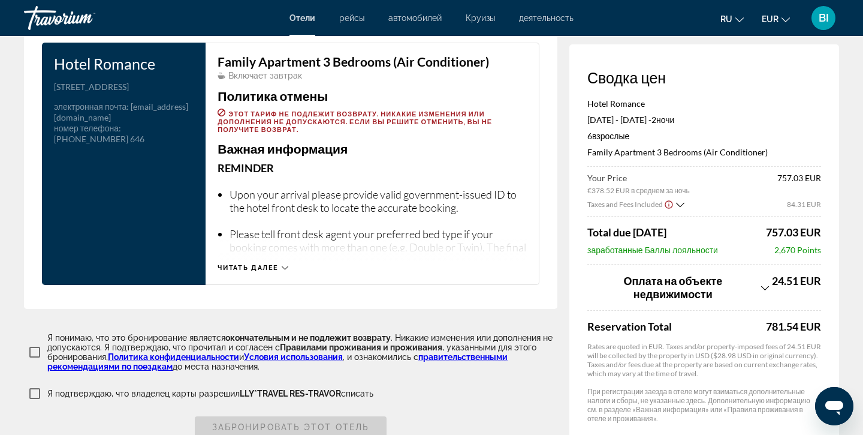
scroll to position [1546, 0]
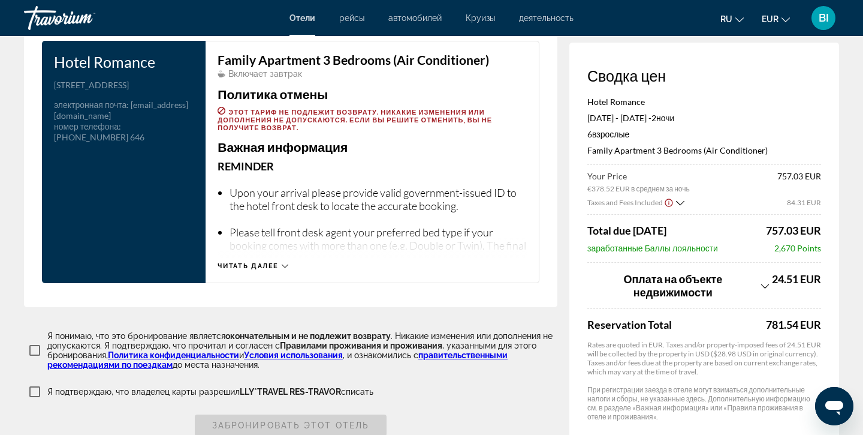
click at [244, 262] on span "Читать далее" at bounding box center [248, 266] width 61 height 8
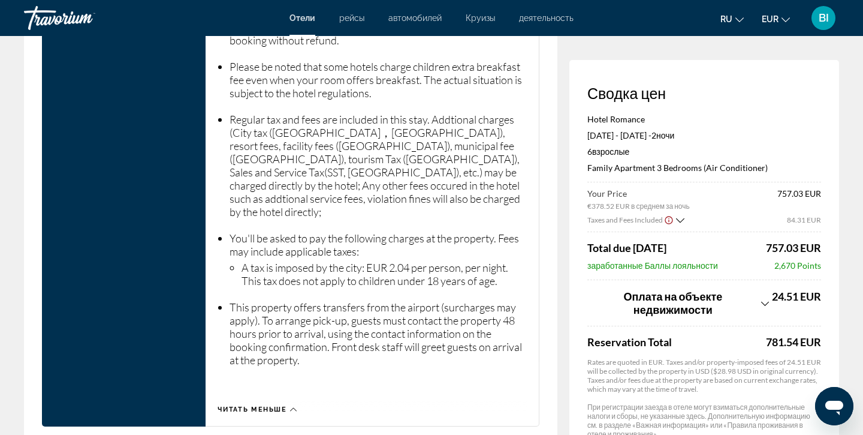
scroll to position [2091, 0]
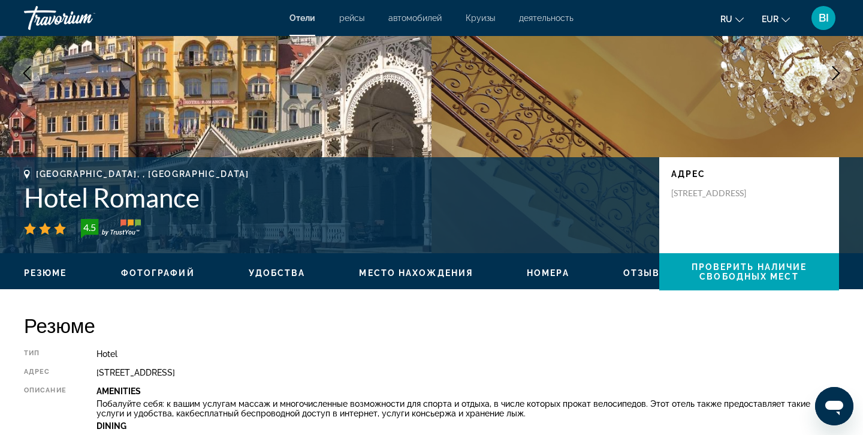
click at [150, 274] on span "Фотографий" at bounding box center [158, 273] width 74 height 10
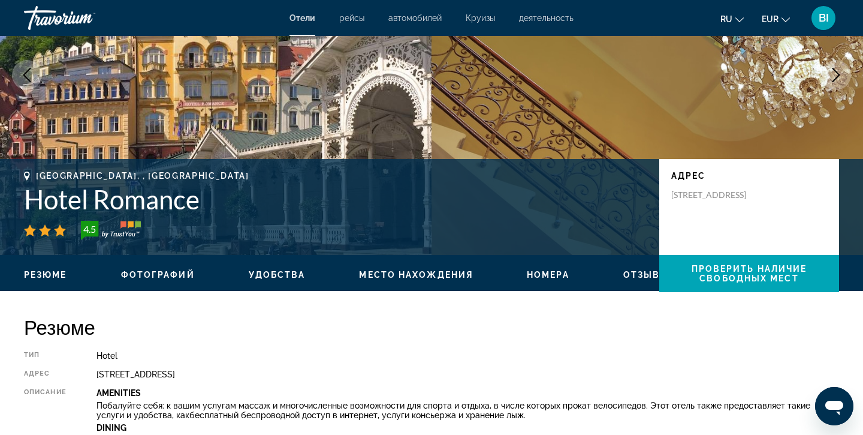
scroll to position [140, 0]
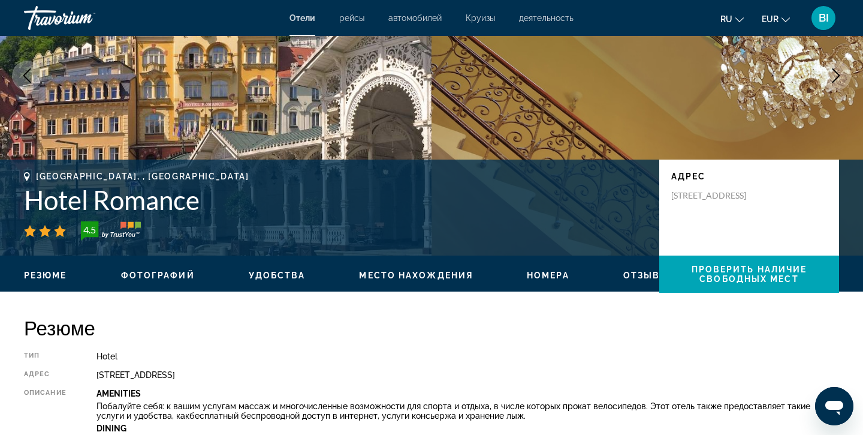
click at [277, 278] on span "Удобства" at bounding box center [277, 275] width 57 height 10
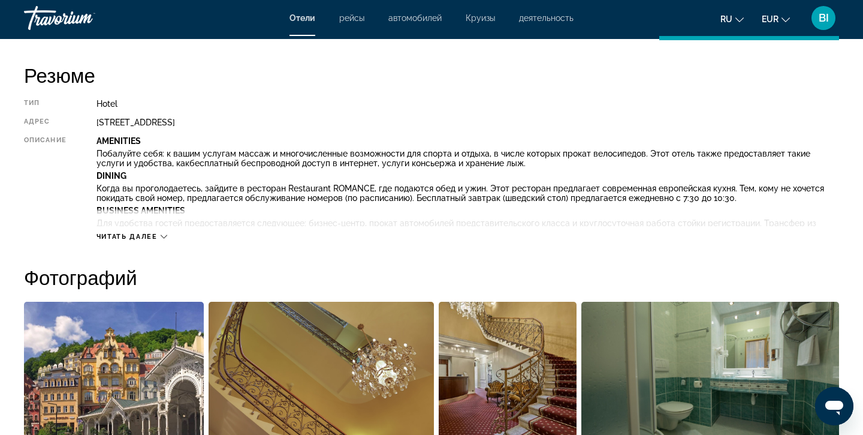
scroll to position [390, 0]
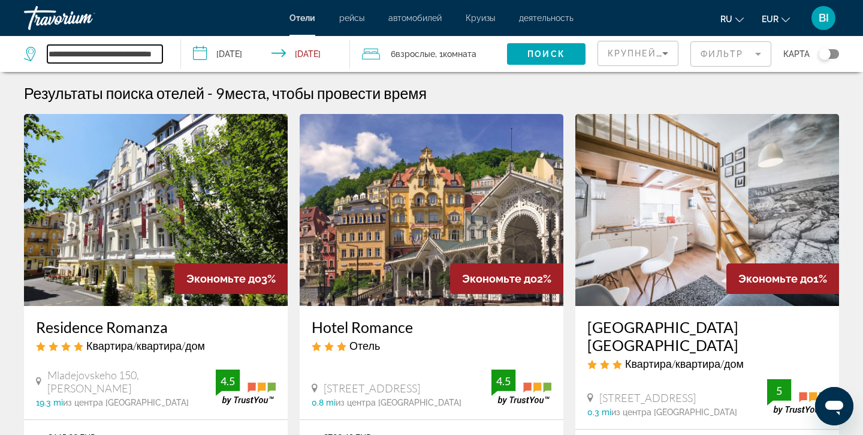
click at [90, 55] on input "**********" at bounding box center [104, 54] width 115 height 18
click at [35, 50] on icon "Search widget" at bounding box center [31, 54] width 14 height 14
click at [156, 55] on input "**********" at bounding box center [104, 54] width 115 height 18
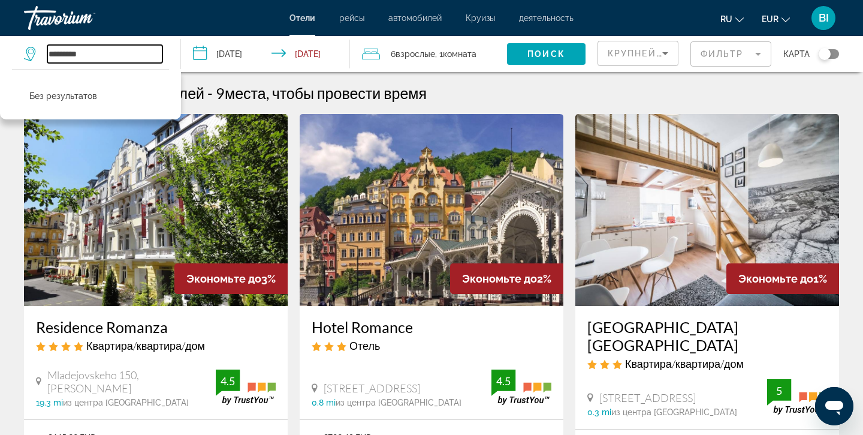
type input "********"
drag, startPoint x: 103, startPoint y: 56, endPoint x: 46, endPoint y: 42, distance: 58.6
click at [46, 42] on div "******** Без результатов" at bounding box center [96, 54] width 144 height 36
click at [71, 53] on input "Search widget" at bounding box center [104, 54] width 115 height 18
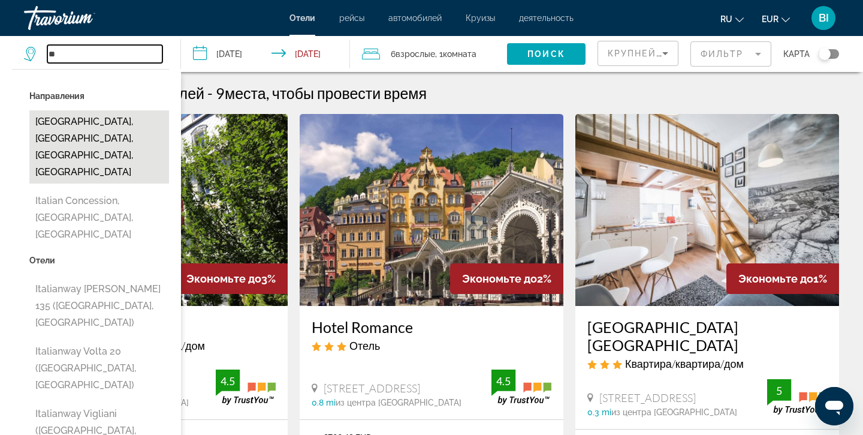
type input "**"
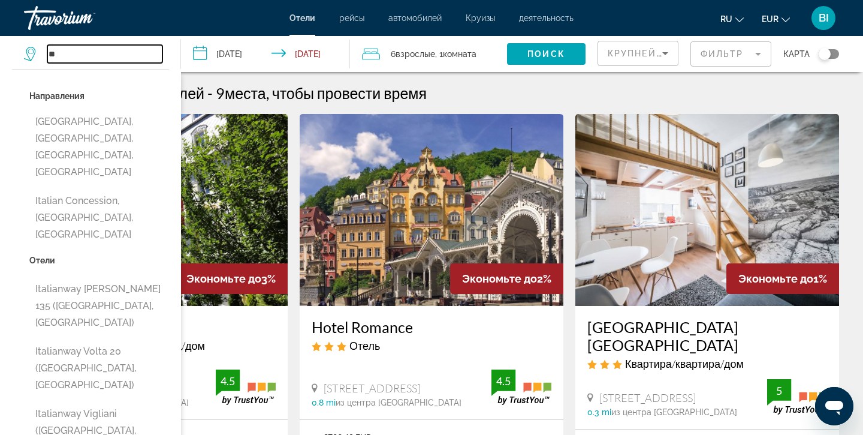
click at [85, 56] on input "**" at bounding box center [104, 54] width 115 height 18
click at [530, 49] on span "Поиск" at bounding box center [546, 54] width 38 height 10
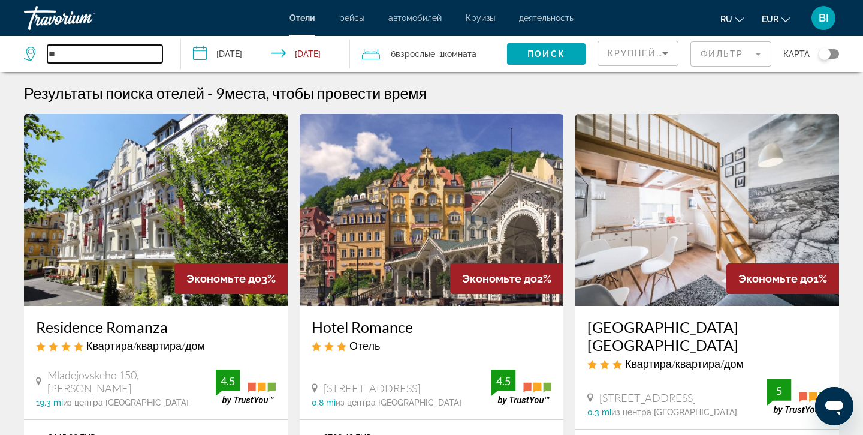
click at [60, 53] on input "**" at bounding box center [104, 54] width 115 height 18
click at [29, 53] on icon "Search widget" at bounding box center [31, 51] width 6 height 5
click at [82, 54] on input "**" at bounding box center [104, 54] width 115 height 18
click at [117, 52] on input "**" at bounding box center [104, 54] width 115 height 18
click at [62, 18] on div "Travorium" at bounding box center [84, 17] width 120 height 31
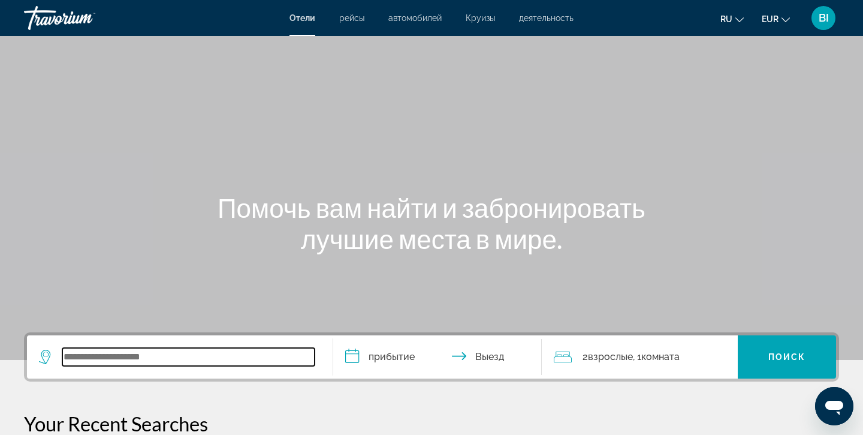
click at [116, 358] on input "Search widget" at bounding box center [188, 357] width 252 height 18
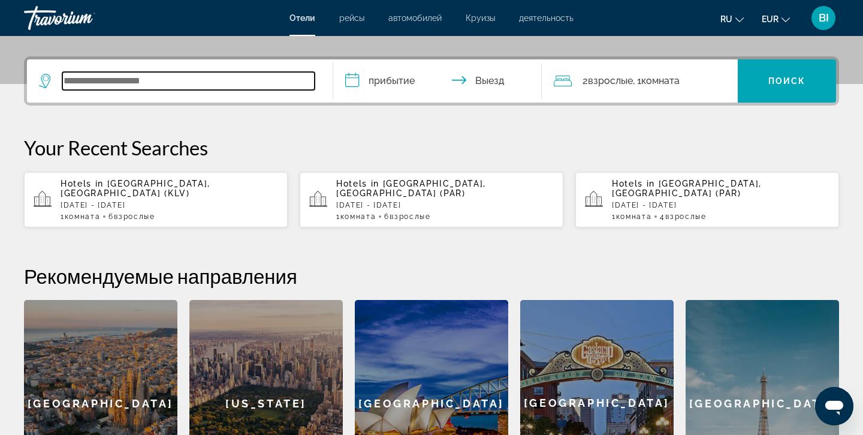
scroll to position [293, 0]
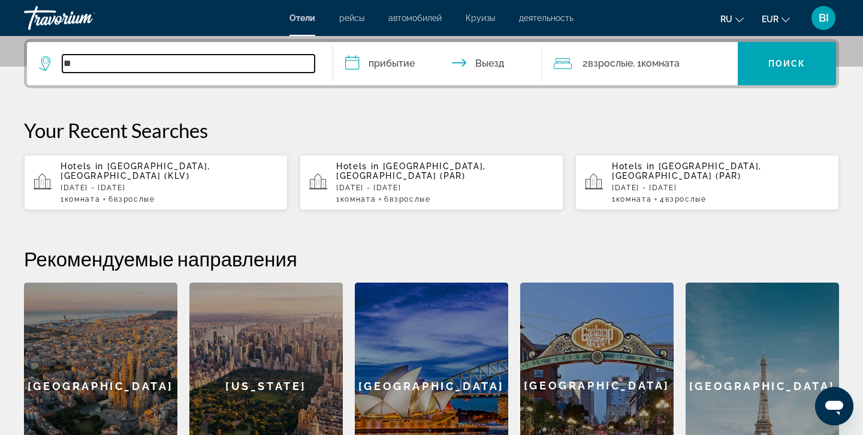
type input "*"
type input "******"
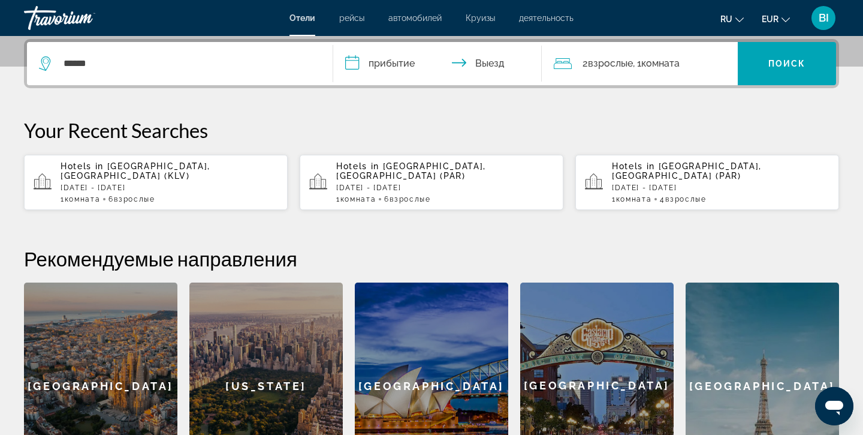
click at [380, 64] on input "**********" at bounding box center [439, 65] width 213 height 47
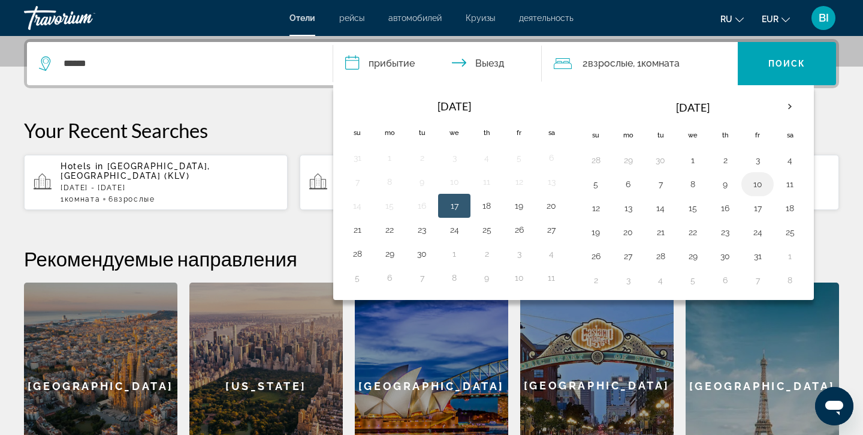
click at [759, 186] on button "10" at bounding box center [757, 184] width 19 height 17
click at [595, 207] on button "12" at bounding box center [595, 208] width 19 height 17
type input "**********"
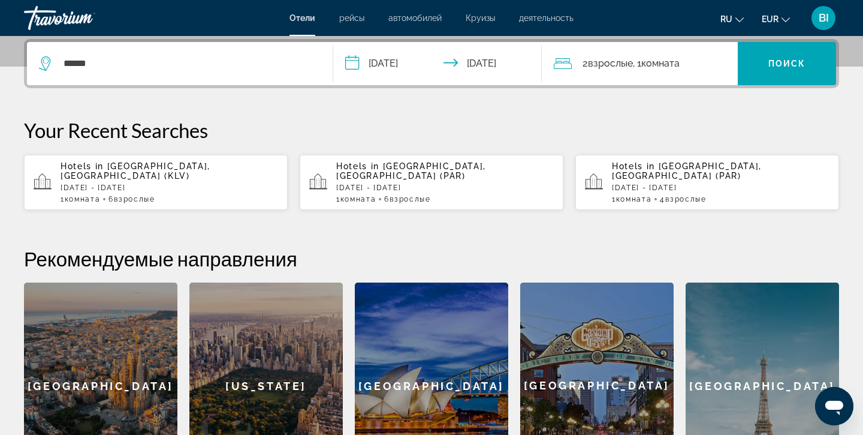
click at [613, 62] on span "Взрослые" at bounding box center [610, 63] width 45 height 11
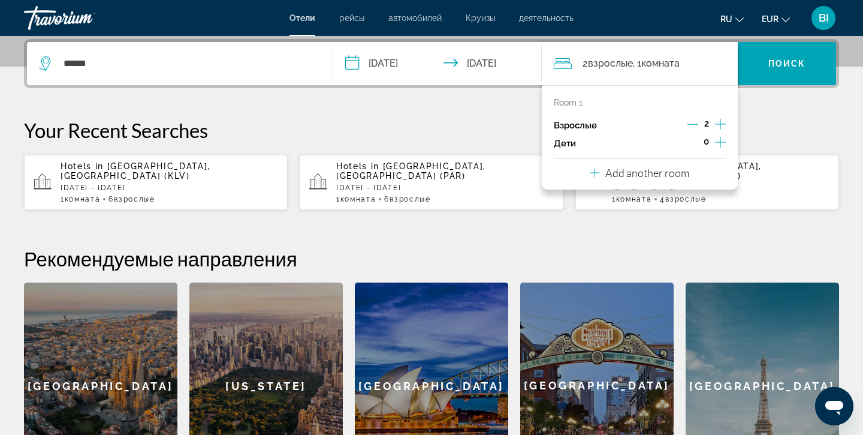
click at [721, 120] on icon "Increment adults" at bounding box center [720, 124] width 11 height 14
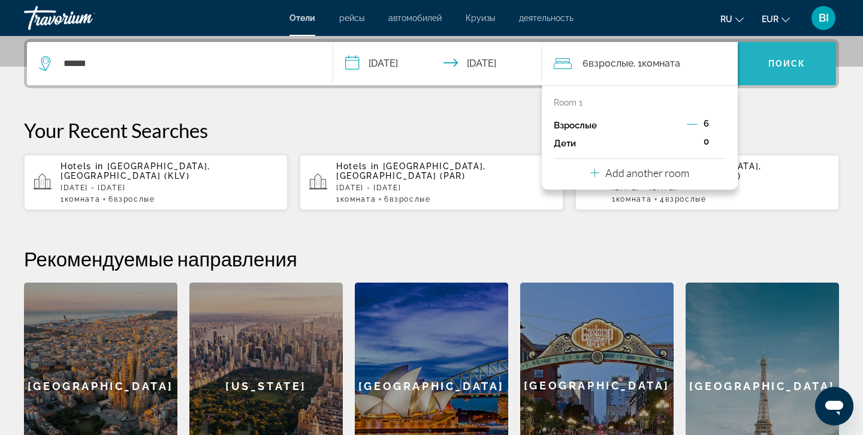
click at [774, 61] on span "Поиск" at bounding box center [787, 64] width 38 height 10
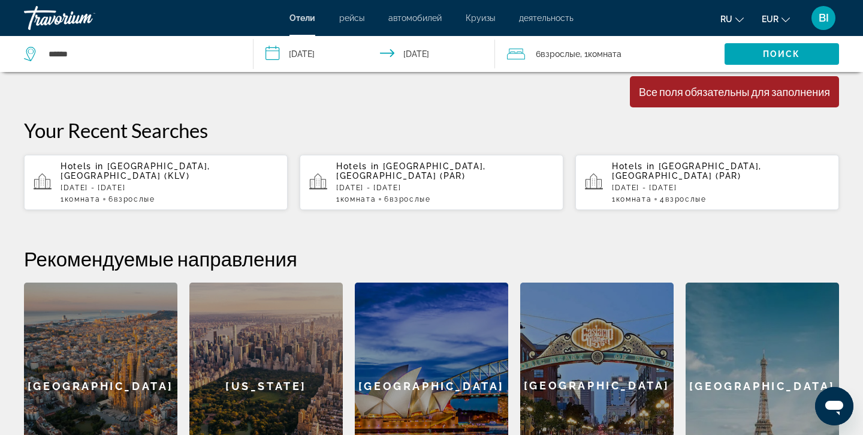
scroll to position [367, 0]
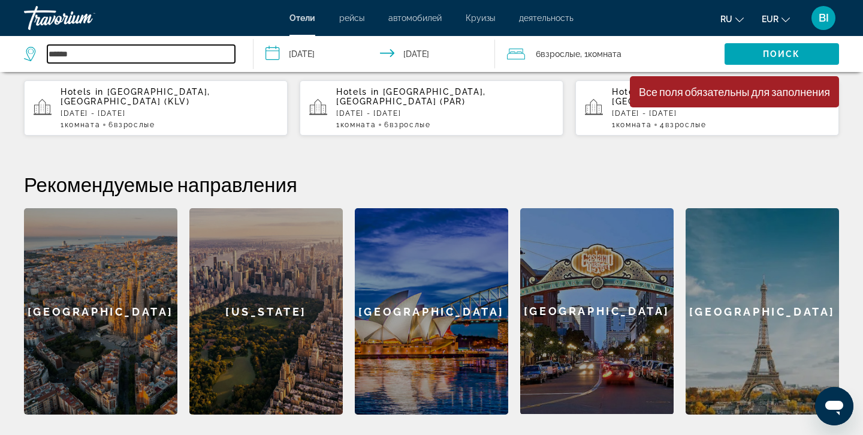
click at [60, 55] on input "******" at bounding box center [141, 54] width 188 height 18
click at [99, 50] on input "******" at bounding box center [141, 54] width 188 height 18
type input "*"
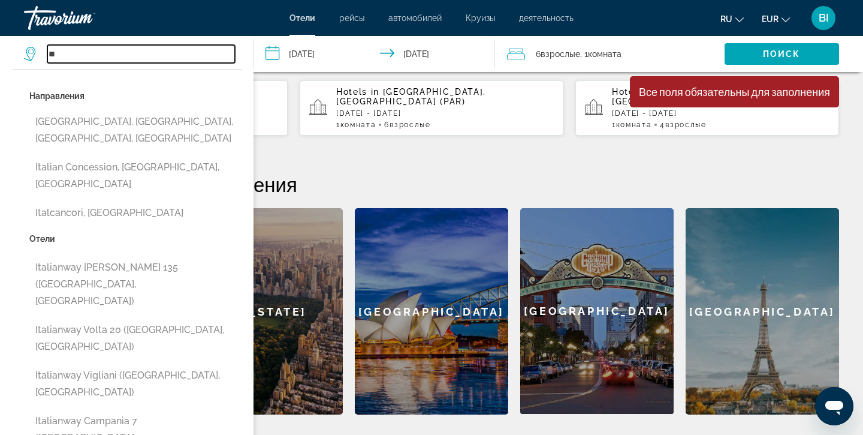
type input "*"
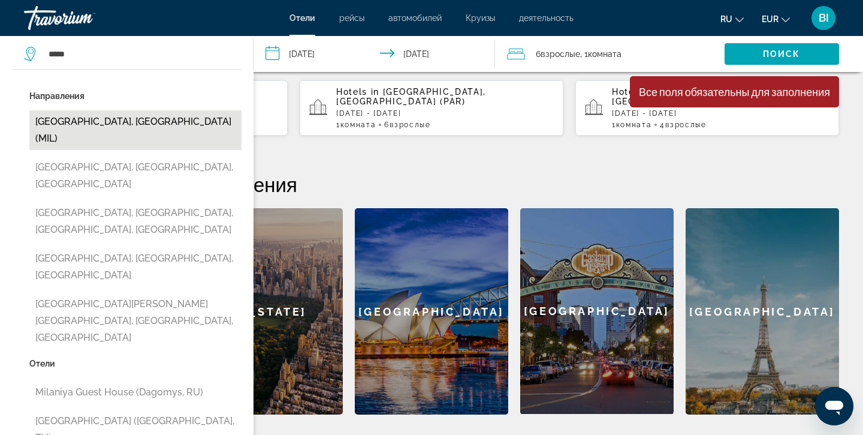
click at [101, 125] on button "Milan, Italy (MIL)" at bounding box center [135, 130] width 212 height 40
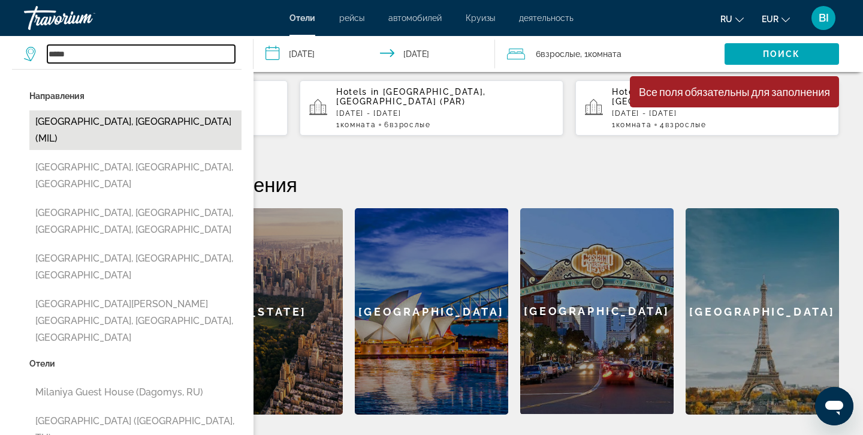
type input "**********"
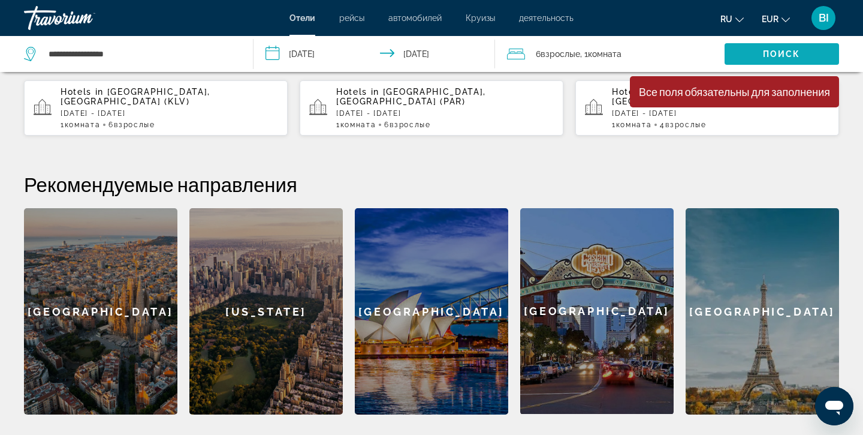
click at [765, 54] on span "Поиск" at bounding box center [782, 54] width 38 height 10
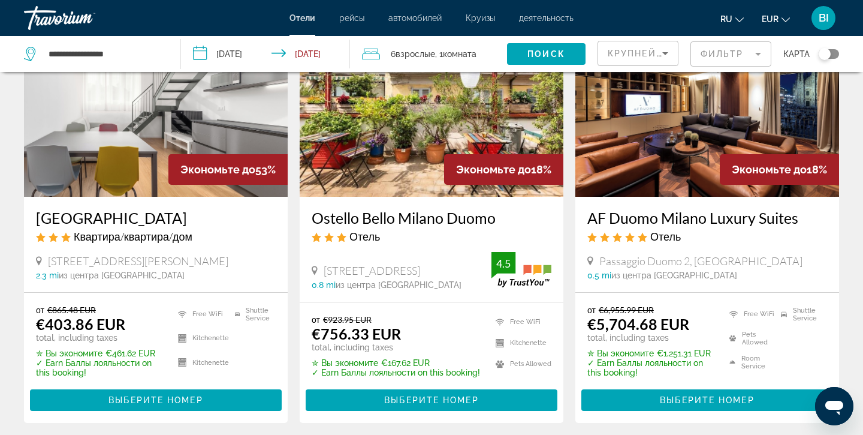
scroll to position [114, 0]
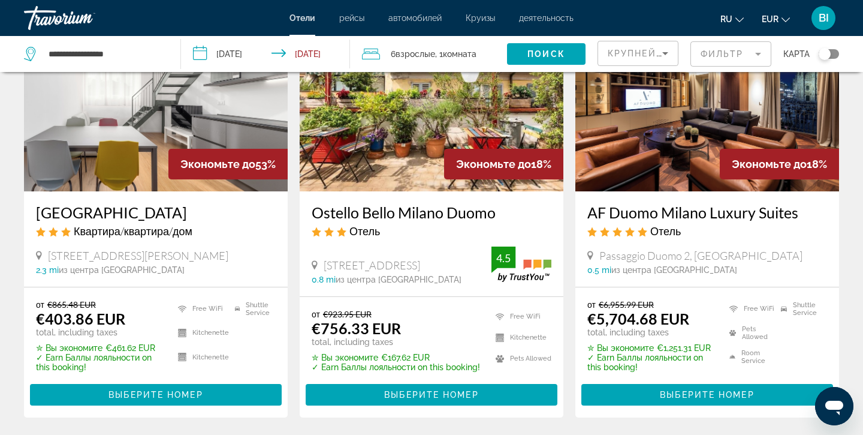
click at [828, 51] on div "Toggle map" at bounding box center [825, 54] width 12 height 12
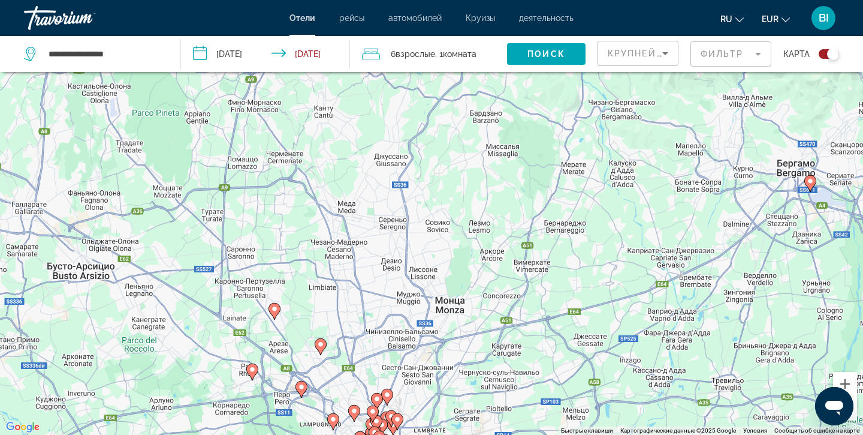
drag, startPoint x: 340, startPoint y: 390, endPoint x: 331, endPoint y: 328, distance: 62.3
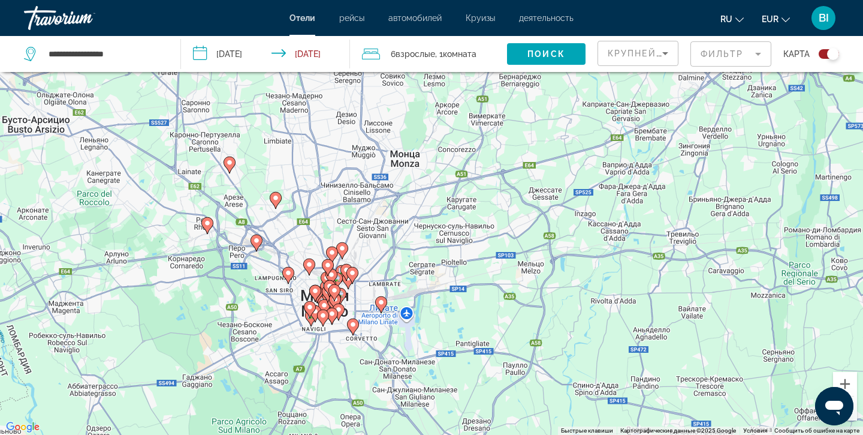
drag, startPoint x: 433, startPoint y: 373, endPoint x: 375, endPoint y: 195, distance: 186.5
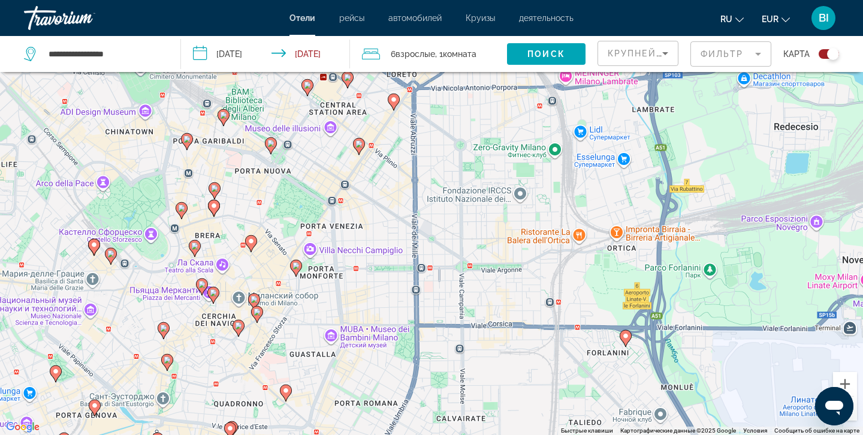
click at [192, 246] on image "Main content" at bounding box center [194, 245] width 7 height 7
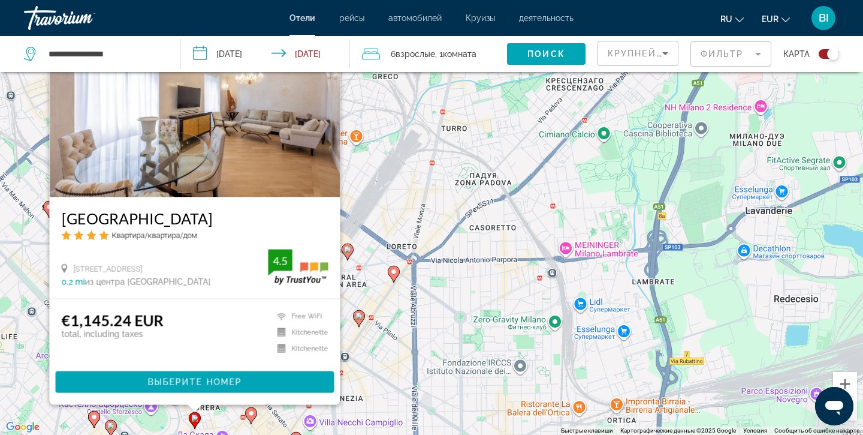
click at [436, 326] on div "Чтобы активировать перетаскивание с помощью клавиатуры, нажмите Alt + Ввод. Пос…" at bounding box center [431, 217] width 863 height 435
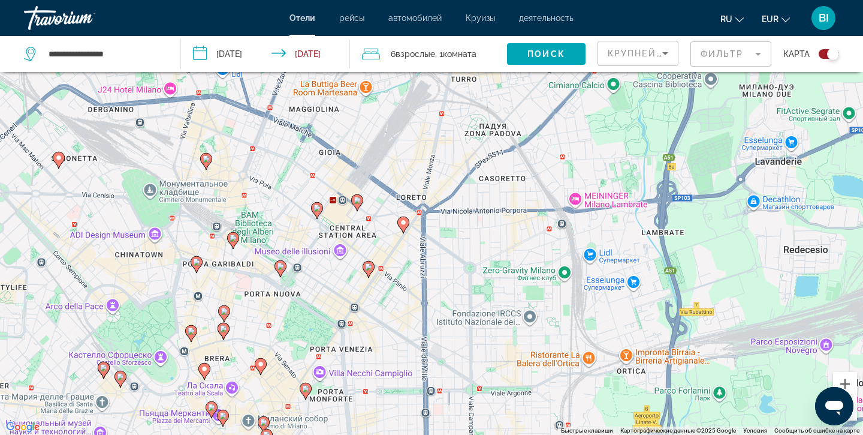
drag, startPoint x: 227, startPoint y: 378, endPoint x: 239, endPoint y: 318, distance: 60.5
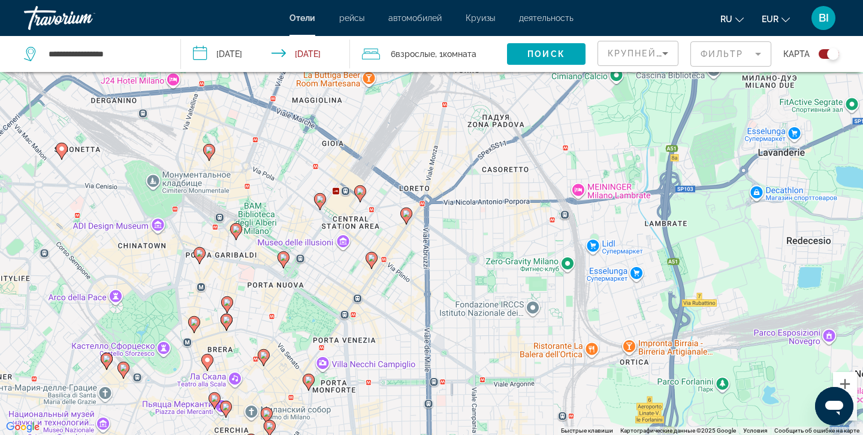
click at [196, 321] on image "Main content" at bounding box center [194, 321] width 7 height 7
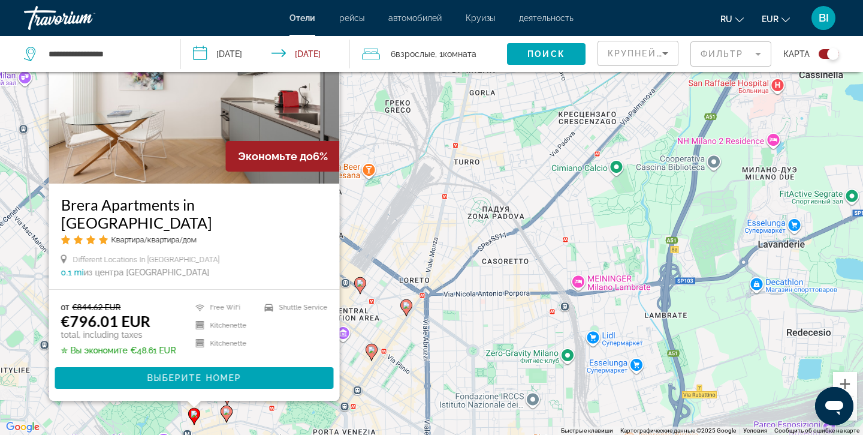
click at [391, 343] on div "Чтобы активировать перетаскивание с помощью клавиатуры, нажмите Alt + Ввод. Пос…" at bounding box center [431, 217] width 863 height 435
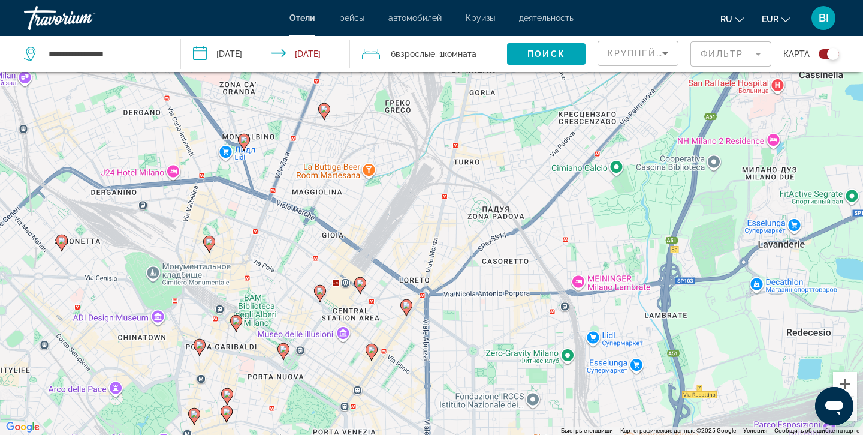
click at [200, 345] on image "Main content" at bounding box center [199, 344] width 7 height 7
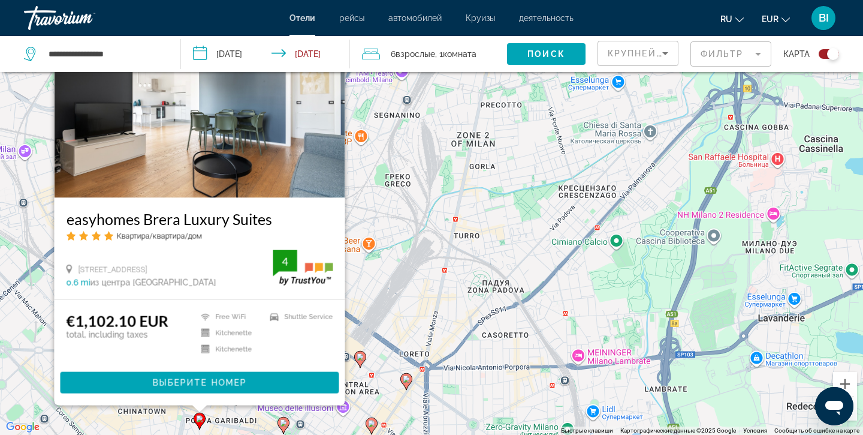
click at [456, 344] on div "Чтобы активировать перетаскивание с помощью клавиатуры, нажмите Alt + Ввод. Пос…" at bounding box center [431, 217] width 863 height 435
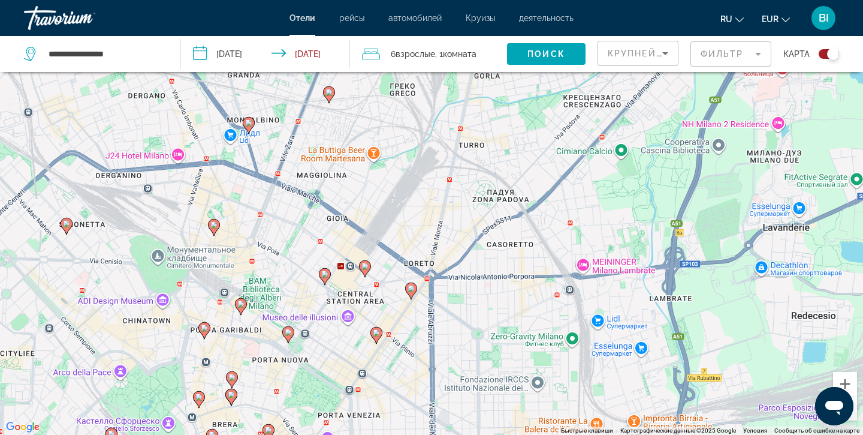
drag, startPoint x: 315, startPoint y: 398, endPoint x: 319, endPoint y: 306, distance: 92.4
click at [289, 331] on image "Main content" at bounding box center [288, 331] width 7 height 7
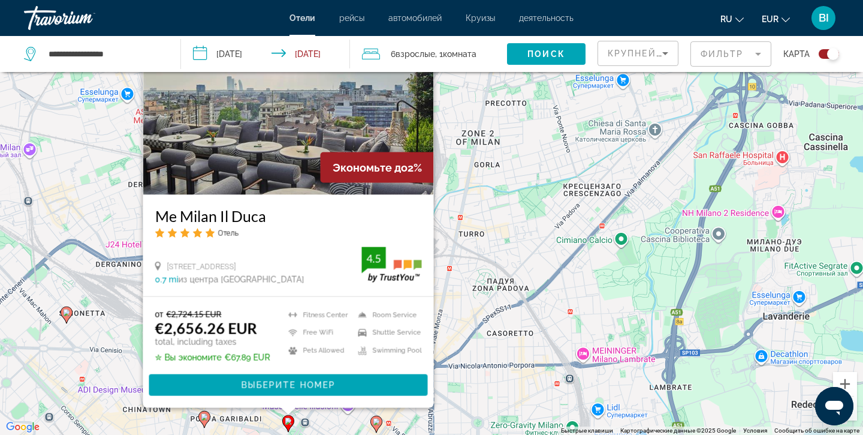
click at [465, 360] on div "Чтобы активировать перетаскивание с помощью клавиатуры, нажмите Alt + Ввод. Пос…" at bounding box center [431, 217] width 863 height 435
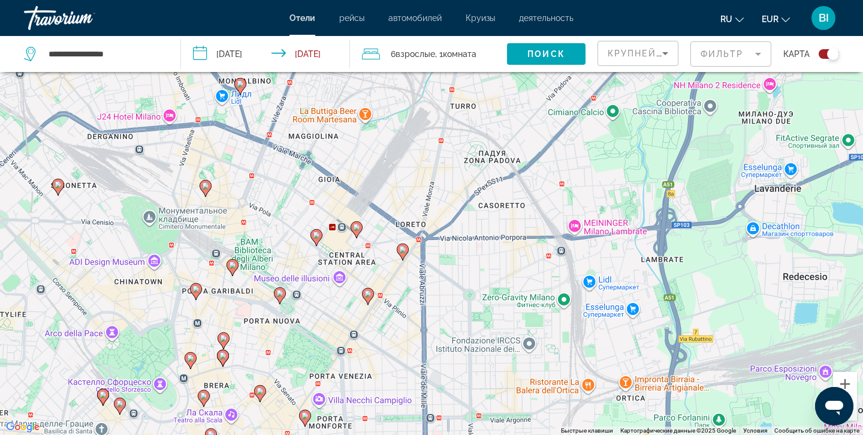
drag, startPoint x: 272, startPoint y: 401, endPoint x: 263, endPoint y: 272, distance: 129.1
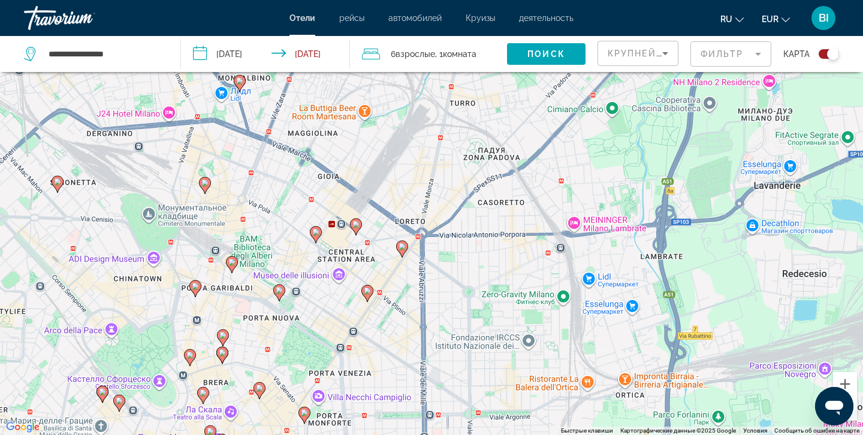
click at [119, 401] on image "Main content" at bounding box center [119, 400] width 7 height 7
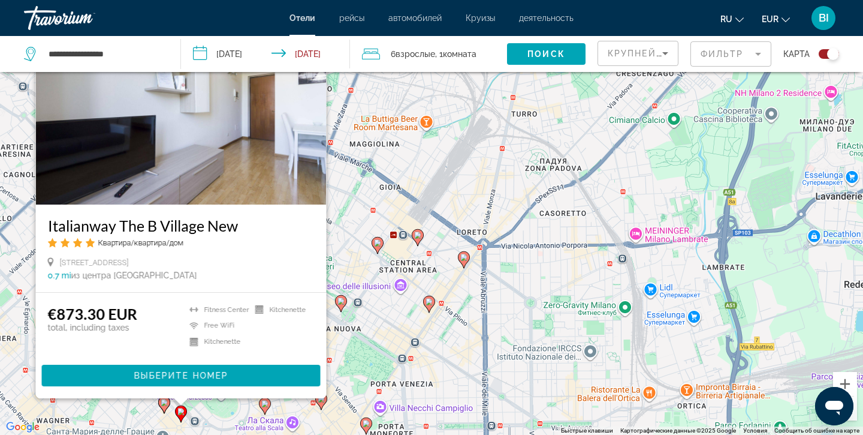
click at [164, 406] on icon "Main content" at bounding box center [164, 404] width 11 height 16
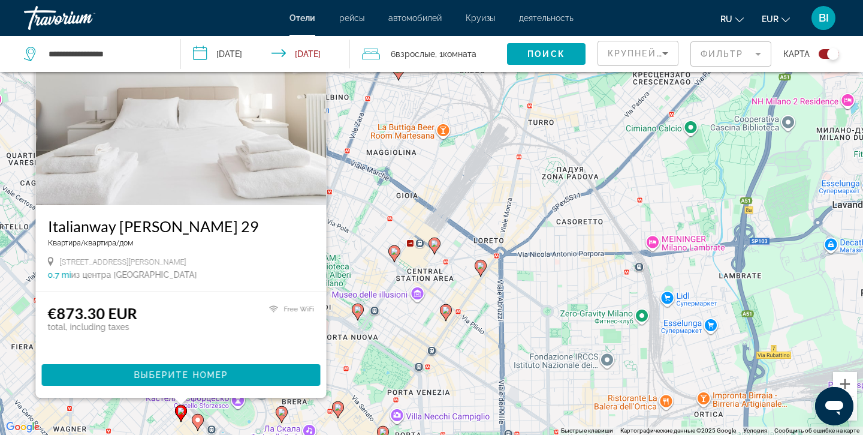
click at [372, 358] on div "Чтобы активировать перетаскивание с помощью клавиатуры, нажмите Alt + Ввод. Пос…" at bounding box center [431, 217] width 863 height 435
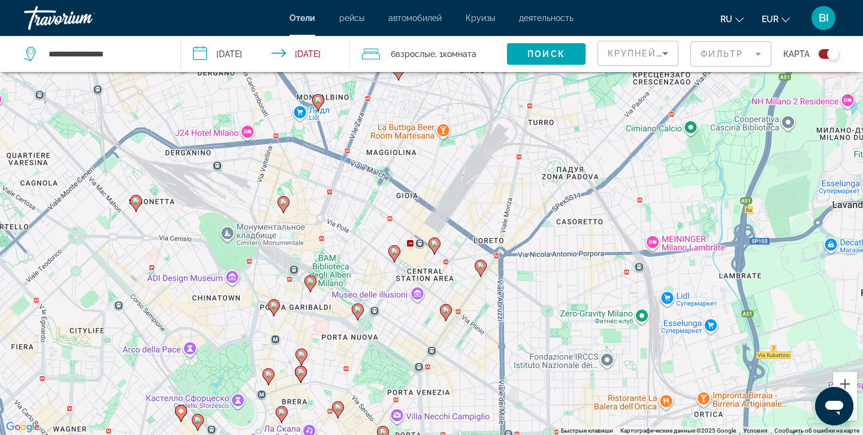
click at [284, 413] on image "Main content" at bounding box center [281, 411] width 7 height 7
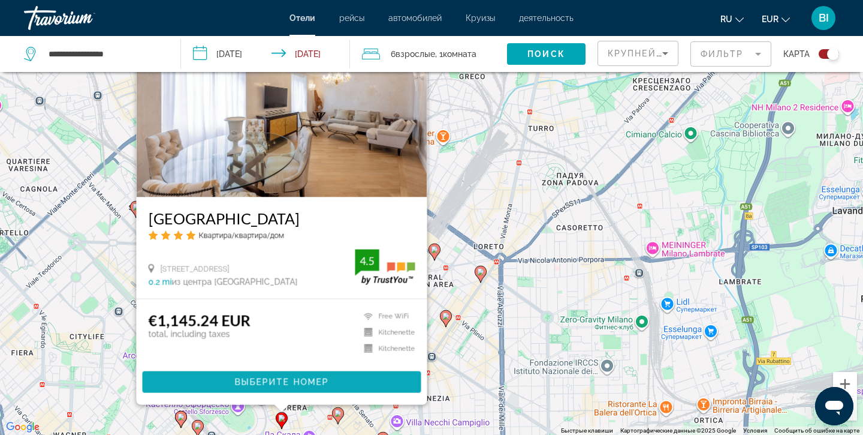
click at [276, 376] on span "Main content" at bounding box center [282, 381] width 279 height 29
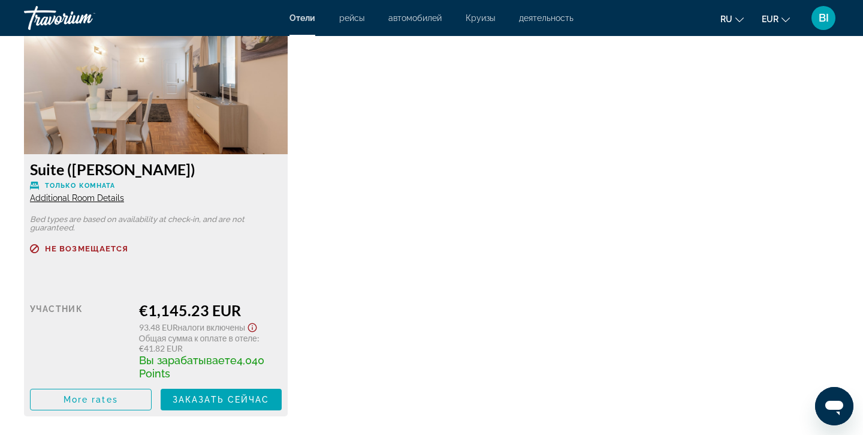
scroll to position [1700, 0]
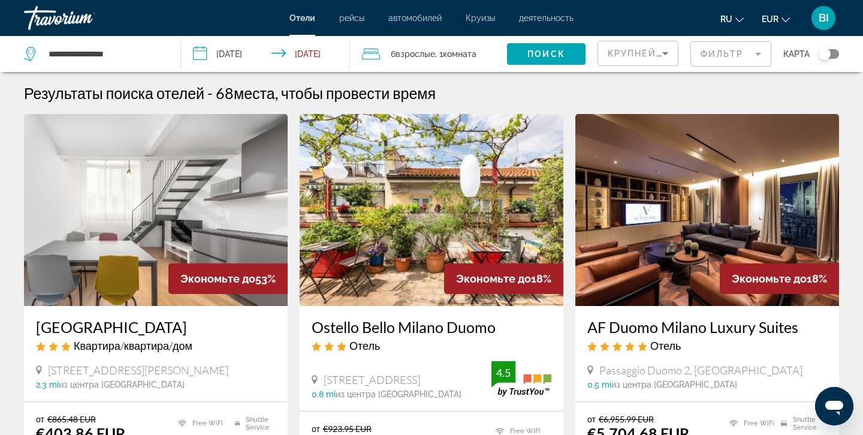
click at [403, 53] on span "Взрослые" at bounding box center [416, 54] width 40 height 10
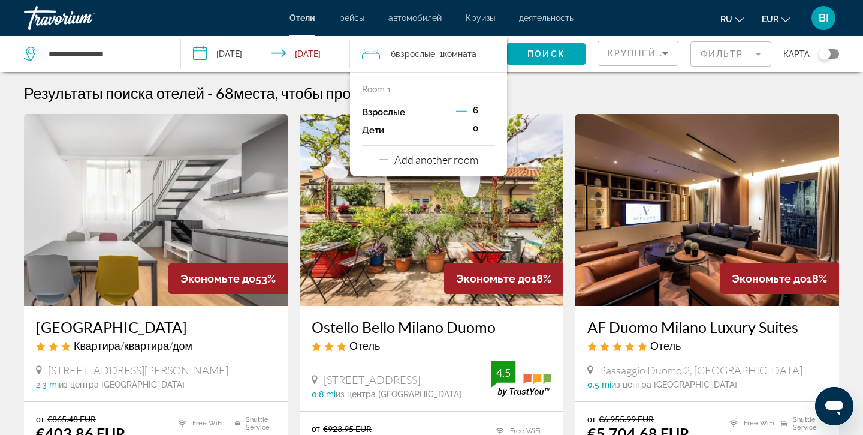
click at [462, 111] on icon "Decrement adults" at bounding box center [461, 110] width 11 height 11
click at [462, 111] on icon "Decrement adults" at bounding box center [462, 110] width 11 height 11
click at [527, 58] on span "Search widget" at bounding box center [546, 54] width 79 height 29
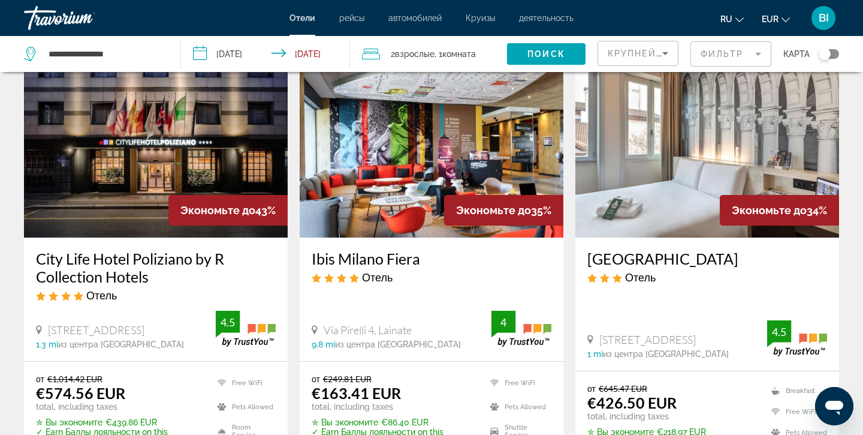
scroll to position [524, 0]
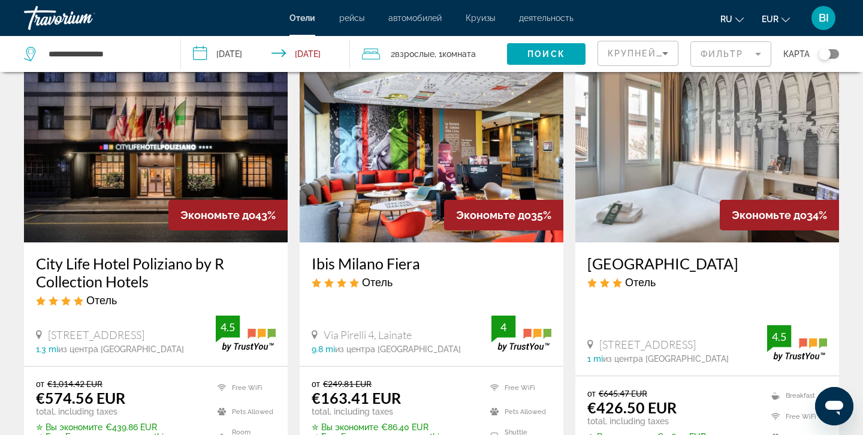
click at [827, 53] on div "Toggle map" at bounding box center [825, 54] width 12 height 12
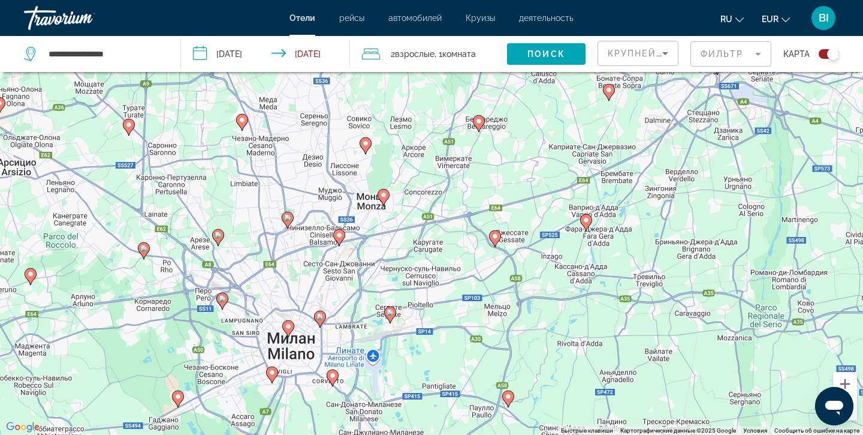
click at [287, 327] on image "Main content" at bounding box center [288, 325] width 7 height 7
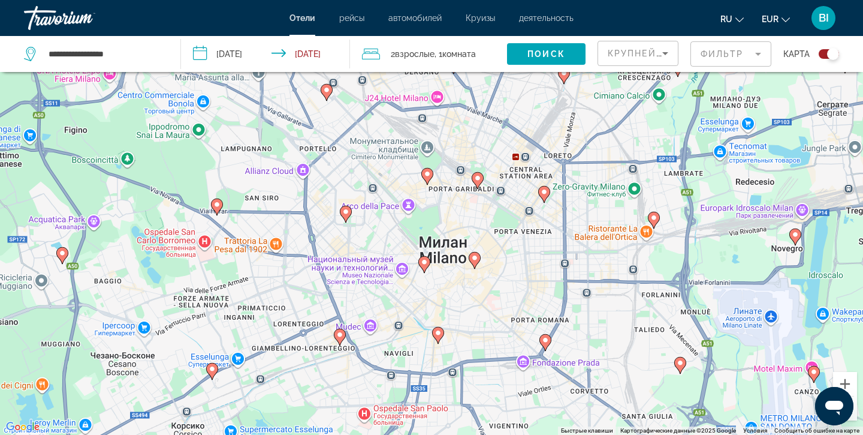
click at [431, 173] on icon "Main content" at bounding box center [427, 176] width 11 height 16
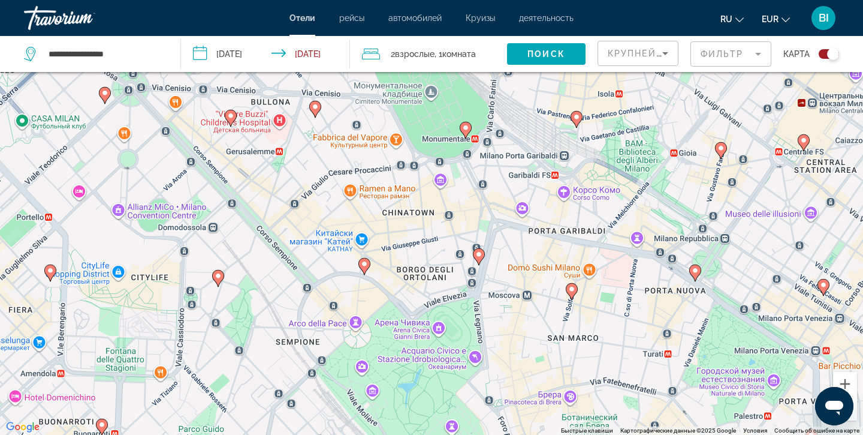
click at [365, 264] on image "Main content" at bounding box center [364, 263] width 7 height 7
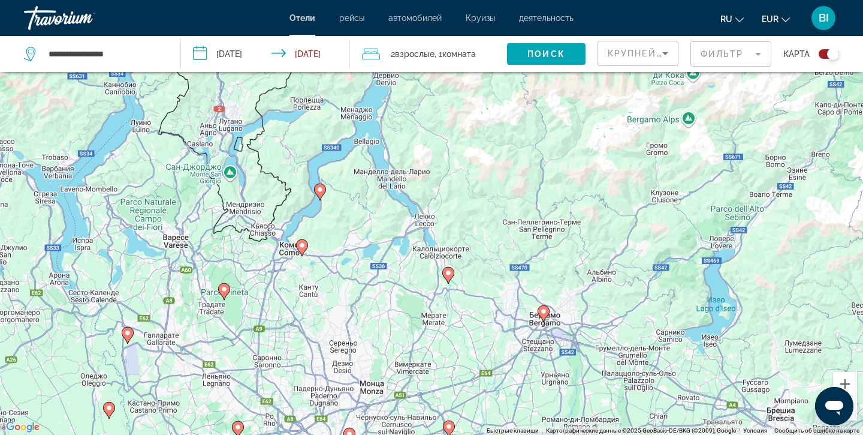
click at [302, 245] on image "Main content" at bounding box center [301, 245] width 7 height 7
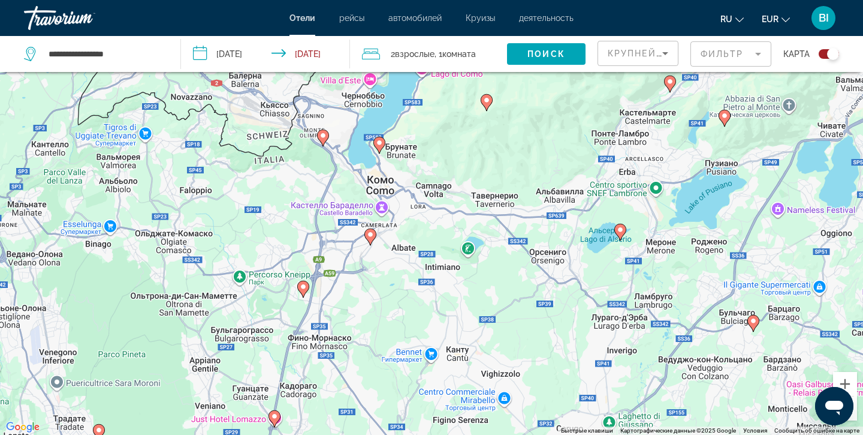
click at [379, 144] on image "Main content" at bounding box center [379, 142] width 7 height 7
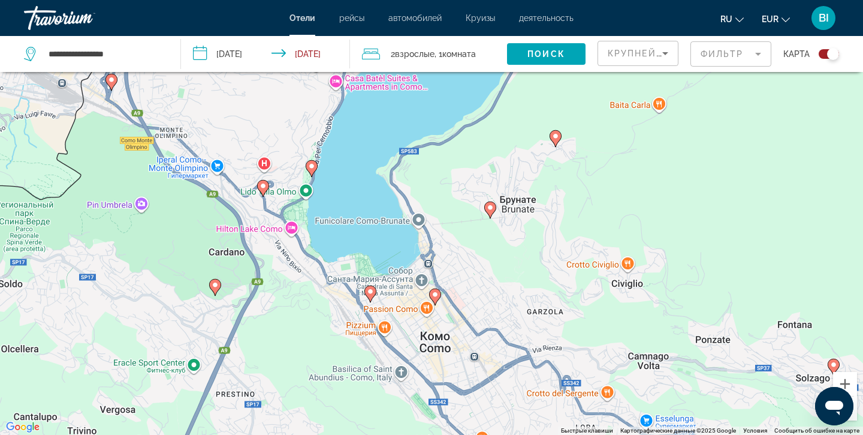
click at [310, 166] on image "Main content" at bounding box center [311, 165] width 7 height 7
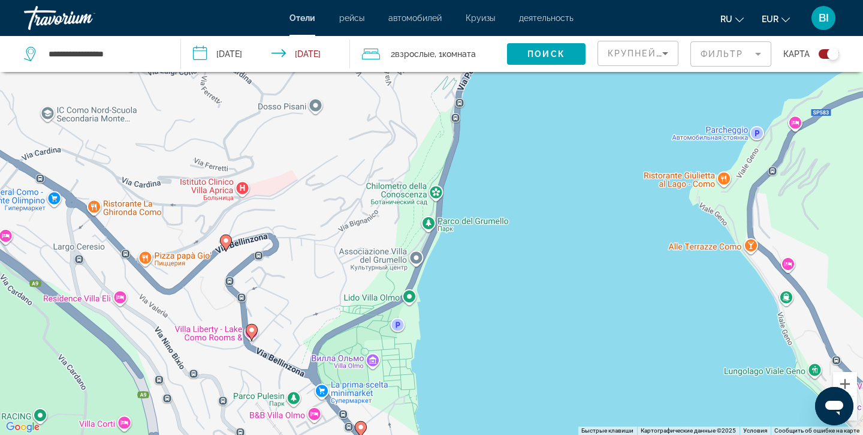
click at [226, 240] on image "Main content" at bounding box center [225, 240] width 7 height 7
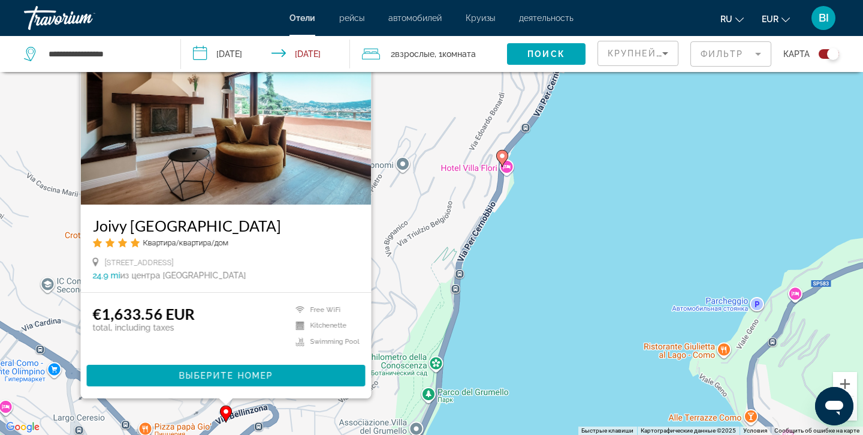
click at [503, 155] on image "Main content" at bounding box center [502, 155] width 7 height 7
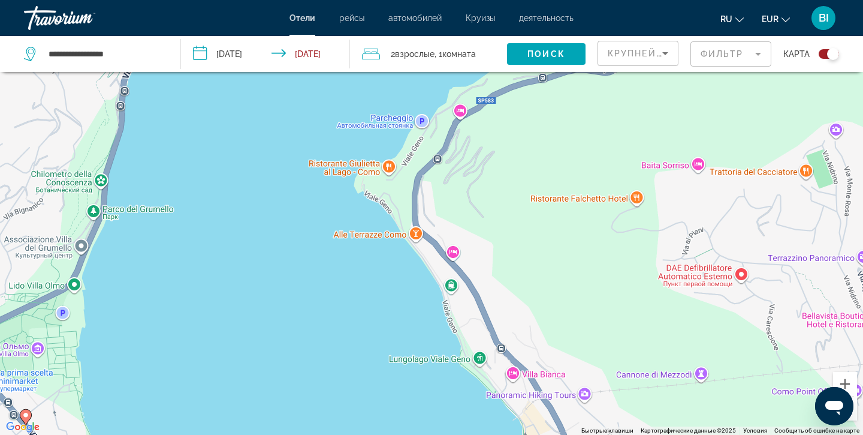
drag, startPoint x: 722, startPoint y: 364, endPoint x: 385, endPoint y: -82, distance: 558.4
click at [385, 0] on html "**********" at bounding box center [431, 145] width 863 height 435
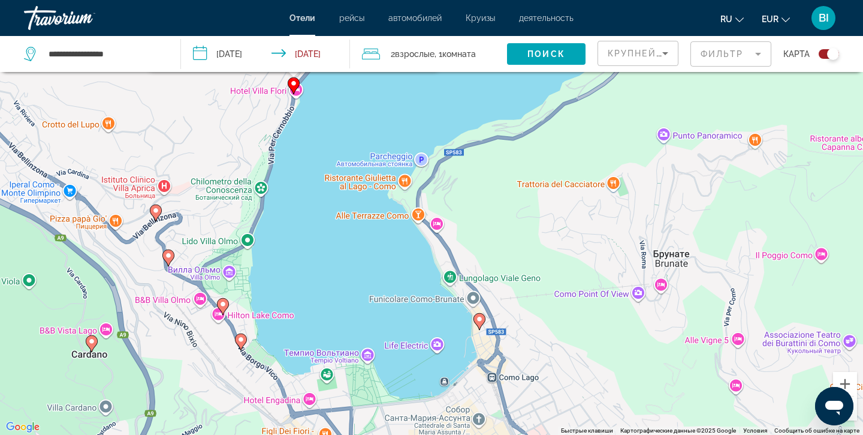
click at [480, 321] on image "Main content" at bounding box center [479, 318] width 7 height 7
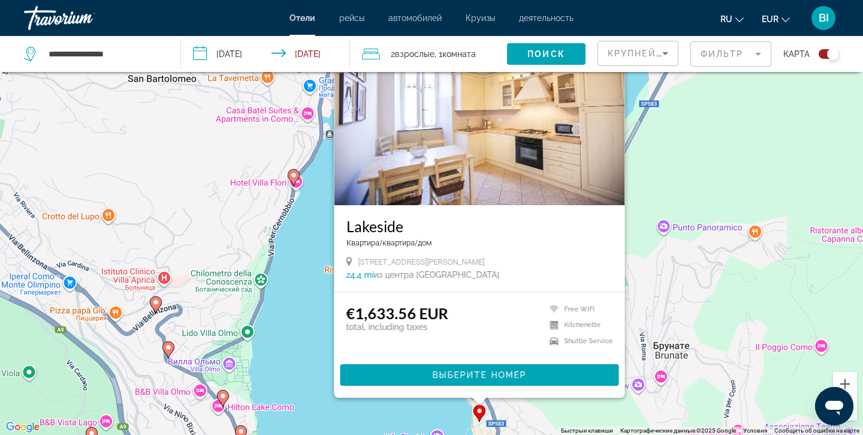
click at [156, 299] on image "Main content" at bounding box center [155, 301] width 7 height 7
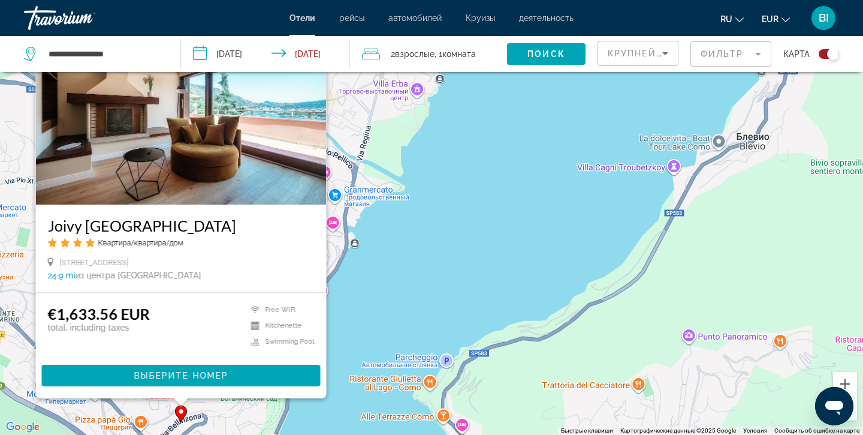
click at [557, 233] on div "Чтобы активировать перетаскивание с помощью клавиатуры, нажмите Alt + Ввод. Пос…" at bounding box center [431, 217] width 863 height 435
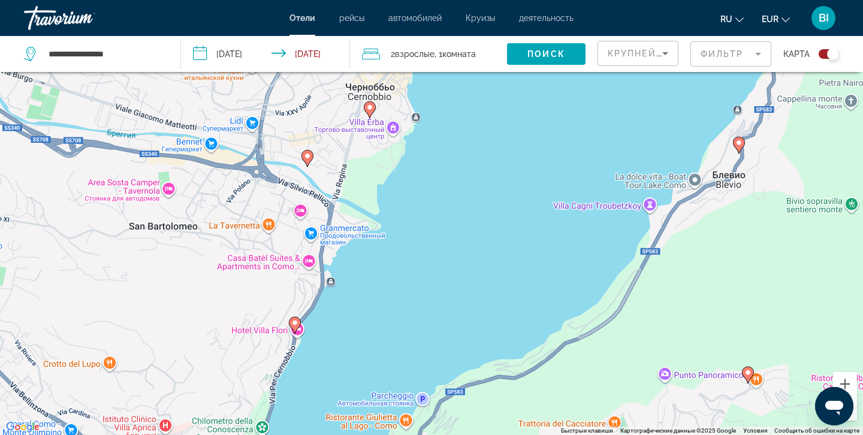
drag, startPoint x: 552, startPoint y: 234, endPoint x: 527, endPoint y: 276, distance: 48.9
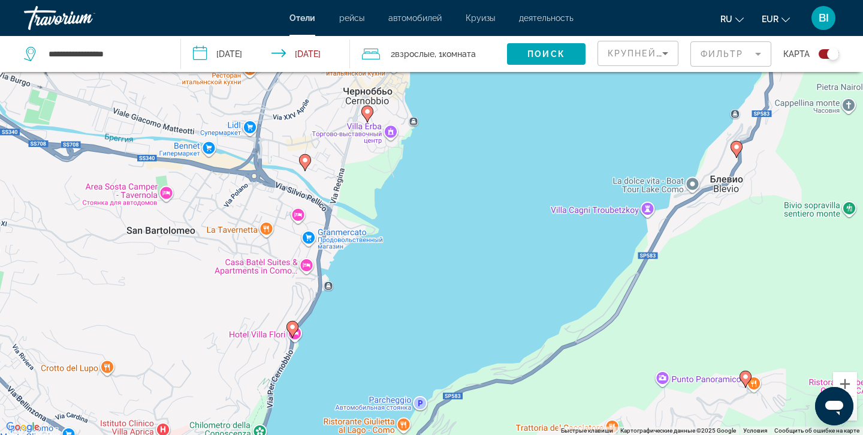
click at [369, 112] on image "Main content" at bounding box center [367, 111] width 7 height 7
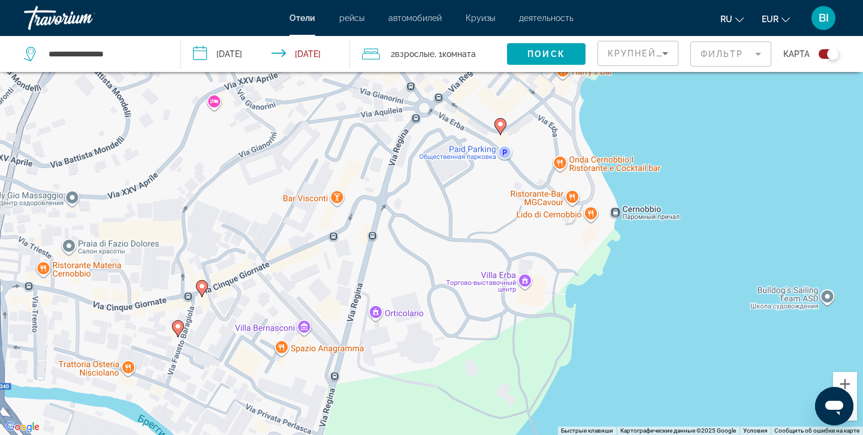
click at [500, 124] on image "Main content" at bounding box center [500, 123] width 7 height 7
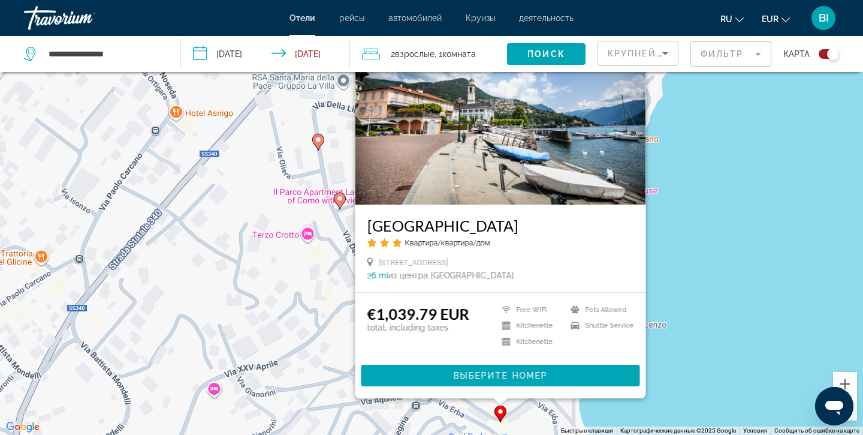
click at [831, 54] on div "Toggle map" at bounding box center [833, 54] width 12 height 12
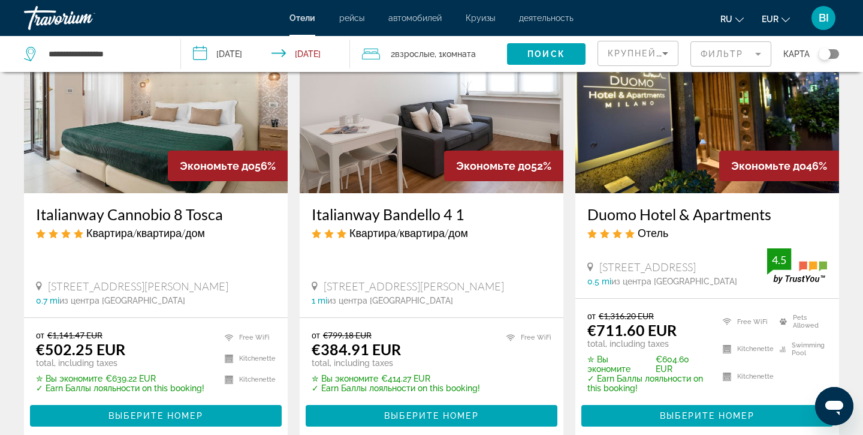
scroll to position [112, 0]
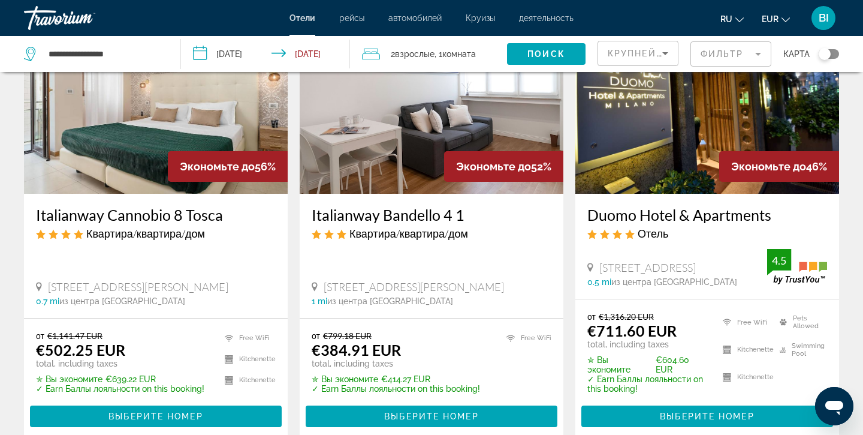
click at [369, 217] on h3 "Italianway Bandello 4 1" at bounding box center [432, 215] width 240 height 18
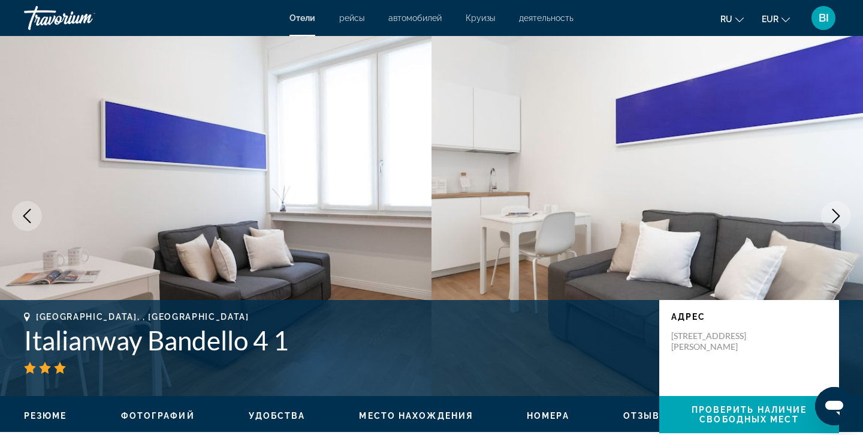
click at [839, 215] on icon "Next image" at bounding box center [836, 216] width 14 height 14
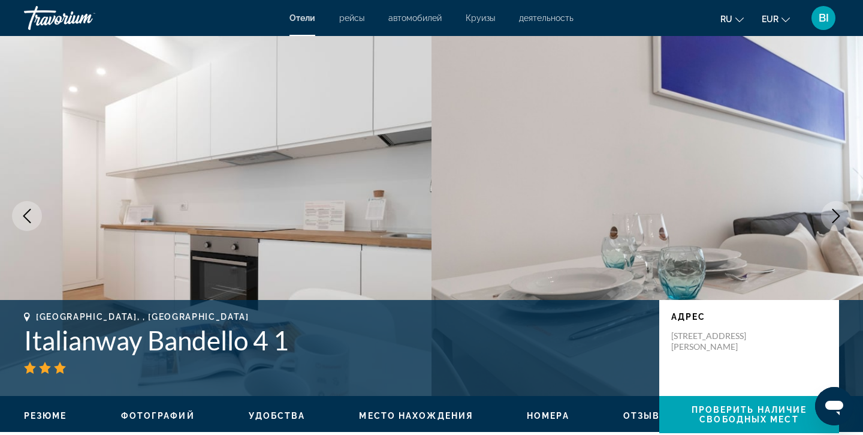
click at [839, 215] on icon "Next image" at bounding box center [836, 216] width 14 height 14
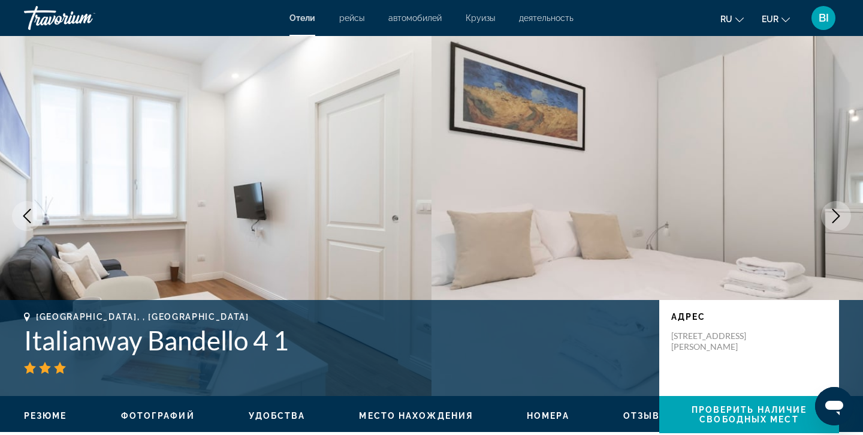
click at [839, 215] on icon "Next image" at bounding box center [836, 216] width 14 height 14
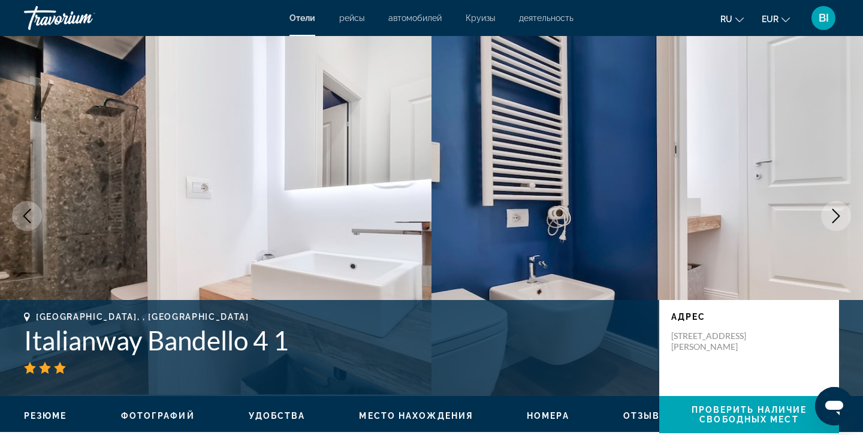
click at [839, 215] on icon "Next image" at bounding box center [836, 216] width 14 height 14
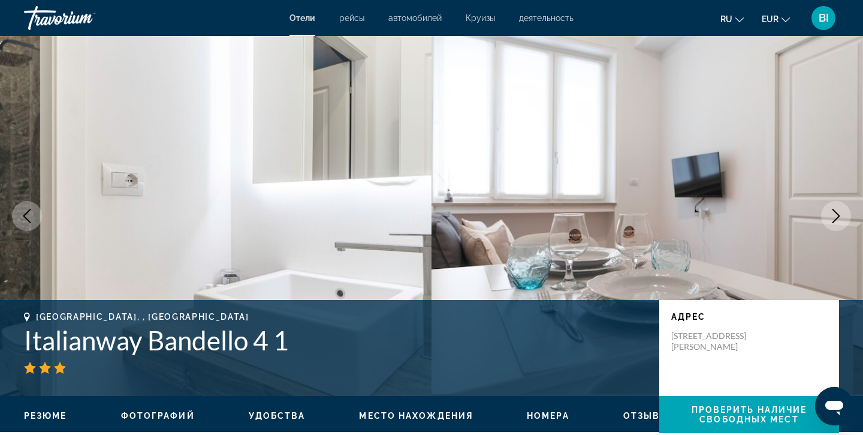
click at [839, 215] on icon "Next image" at bounding box center [836, 216] width 14 height 14
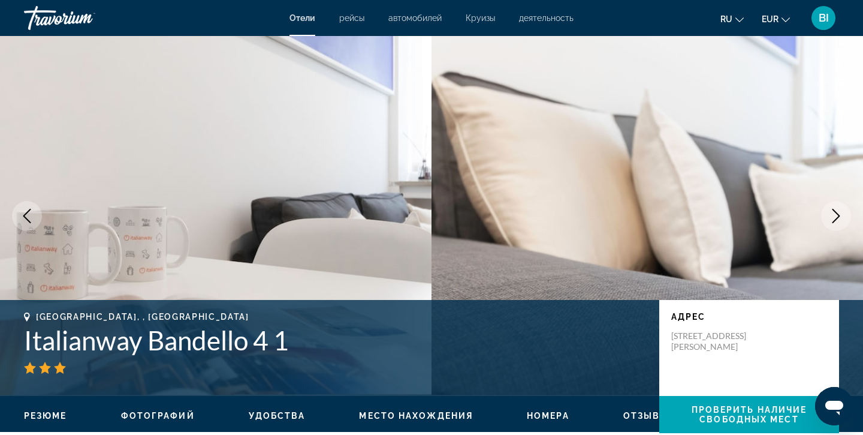
click at [839, 215] on icon "Next image" at bounding box center [836, 216] width 14 height 14
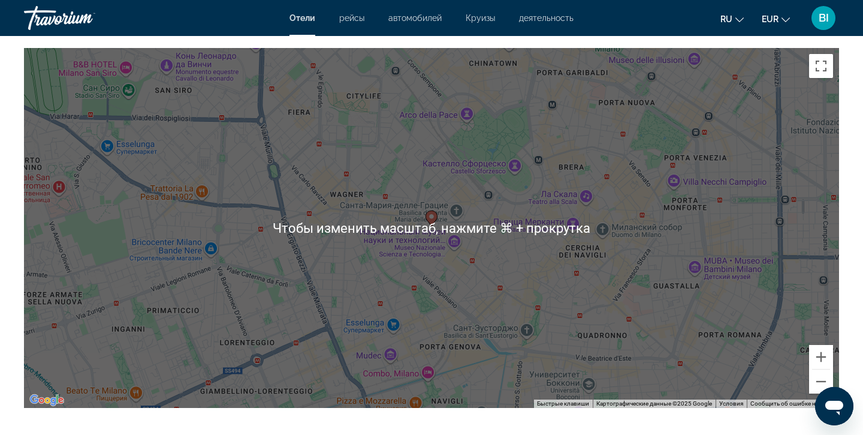
scroll to position [1159, 0]
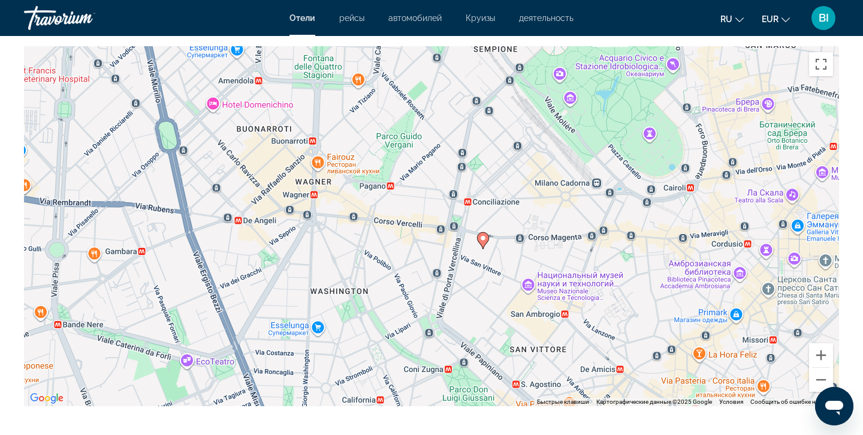
click at [485, 239] on image "Main content" at bounding box center [483, 237] width 7 height 7
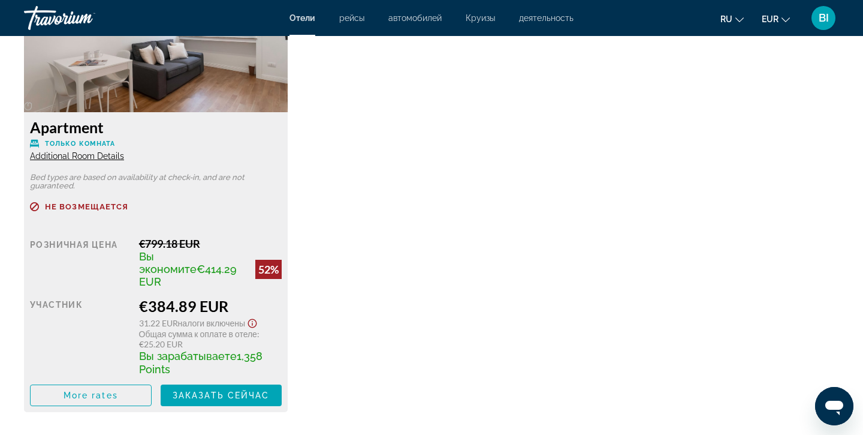
scroll to position [1736, 0]
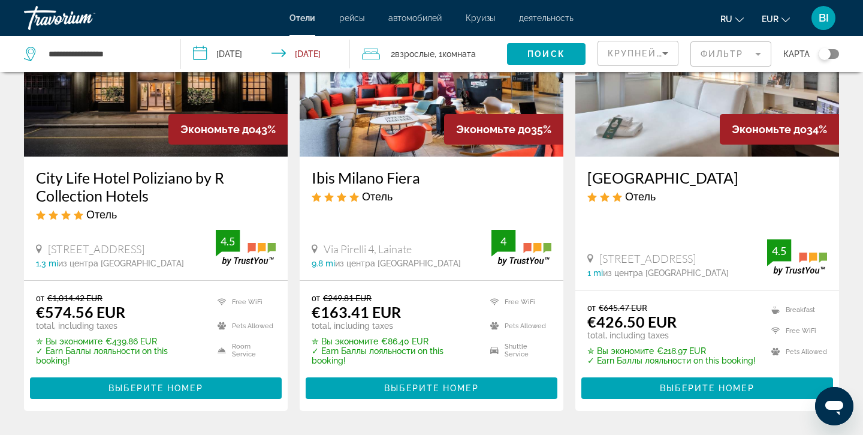
scroll to position [611, 0]
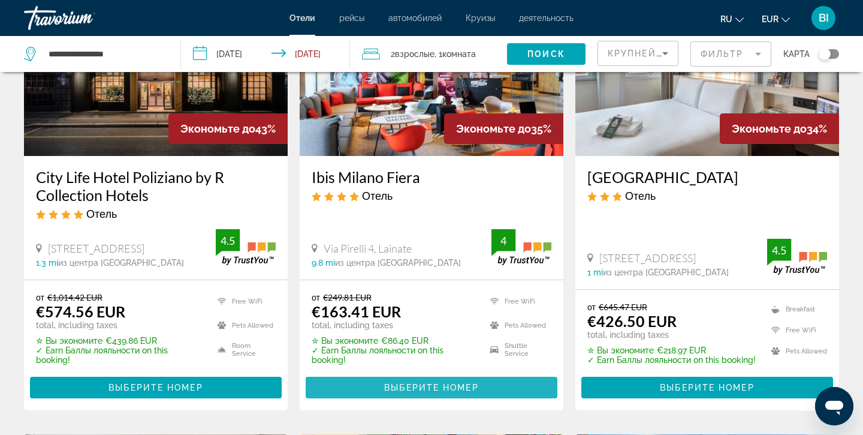
click at [379, 381] on span "Main content" at bounding box center [432, 387] width 252 height 29
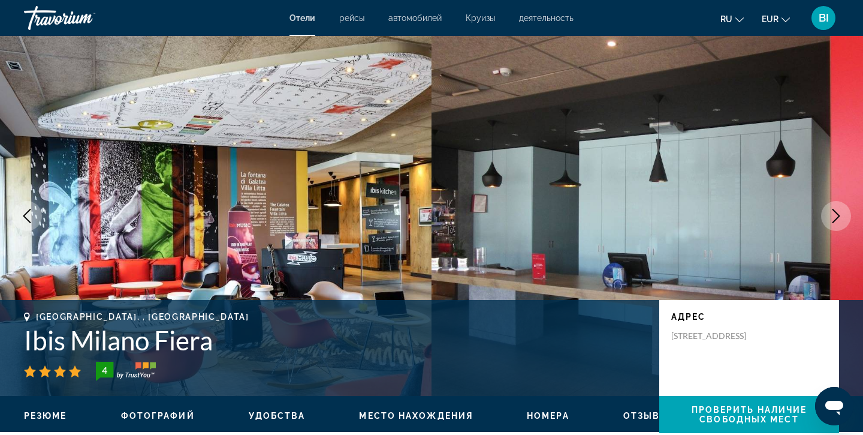
click at [841, 215] on icon "Next image" at bounding box center [836, 216] width 14 height 14
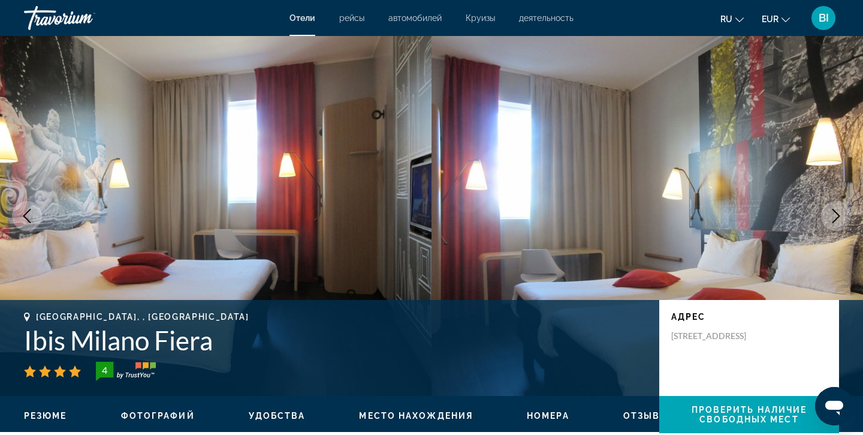
click at [841, 215] on icon "Next image" at bounding box center [836, 216] width 14 height 14
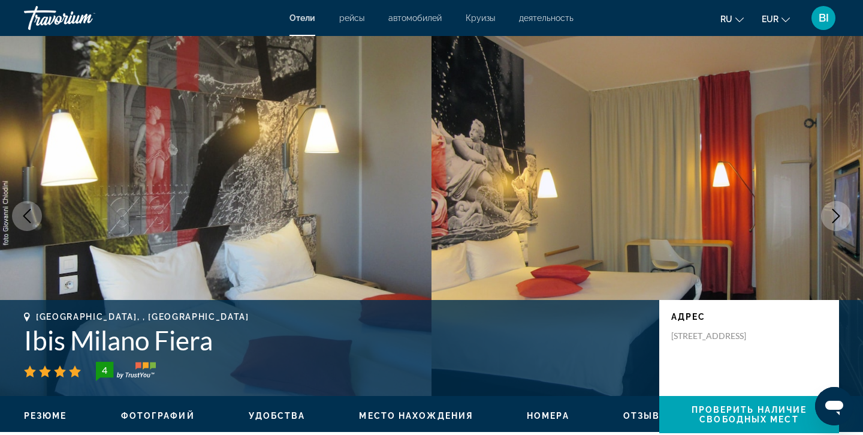
click at [841, 215] on icon "Next image" at bounding box center [836, 216] width 14 height 14
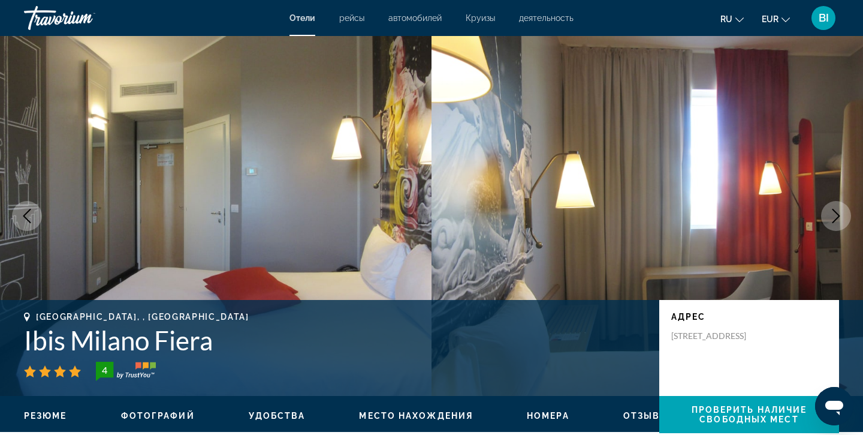
click at [841, 215] on icon "Next image" at bounding box center [836, 216] width 14 height 14
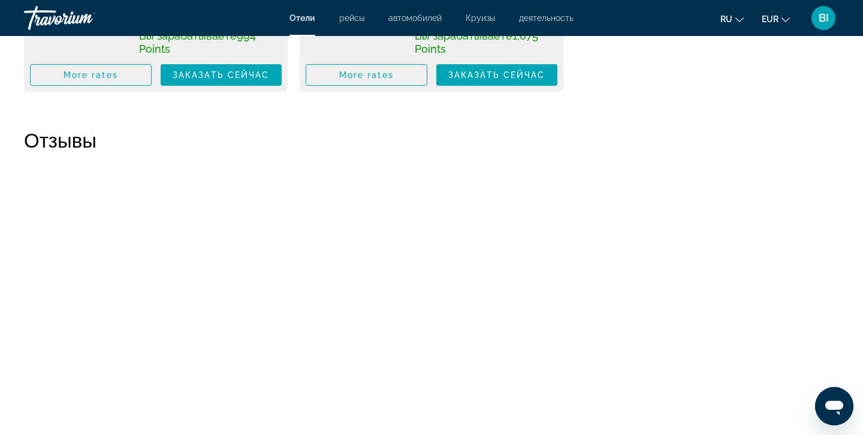
scroll to position [2451, 0]
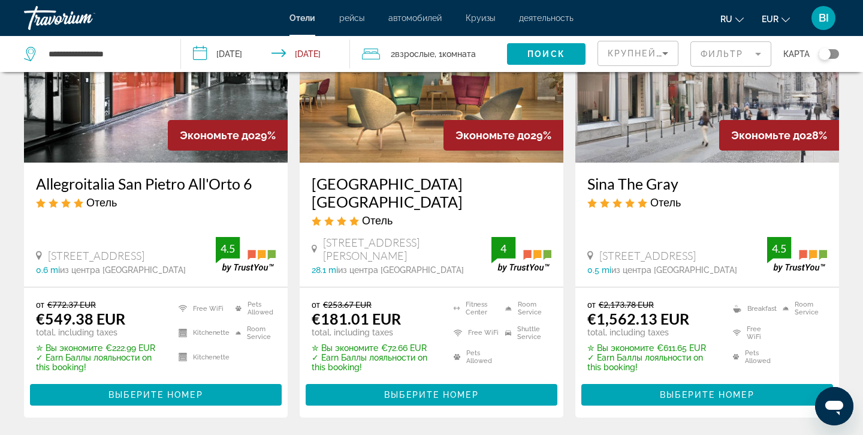
scroll to position [1524, 0]
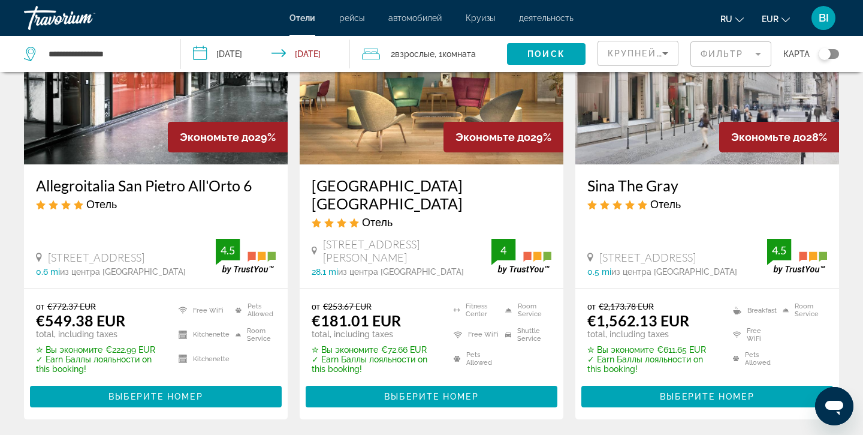
click at [446, 185] on h3 "Hilton Garden Inn Milan Malpensa" at bounding box center [432, 194] width 240 height 36
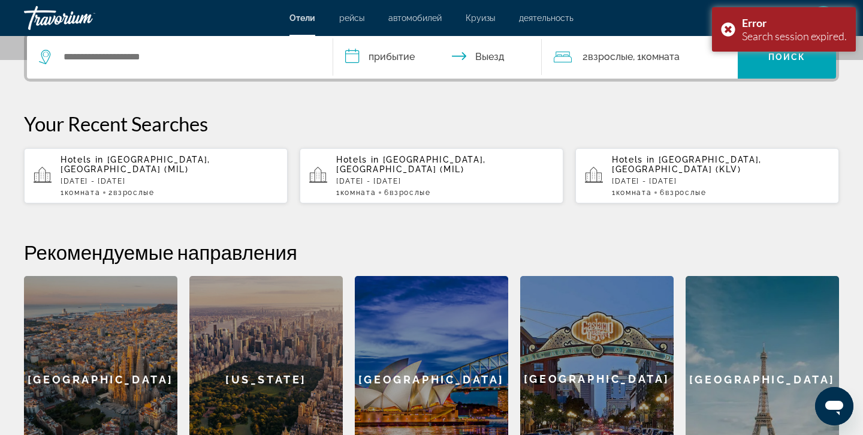
scroll to position [300, 0]
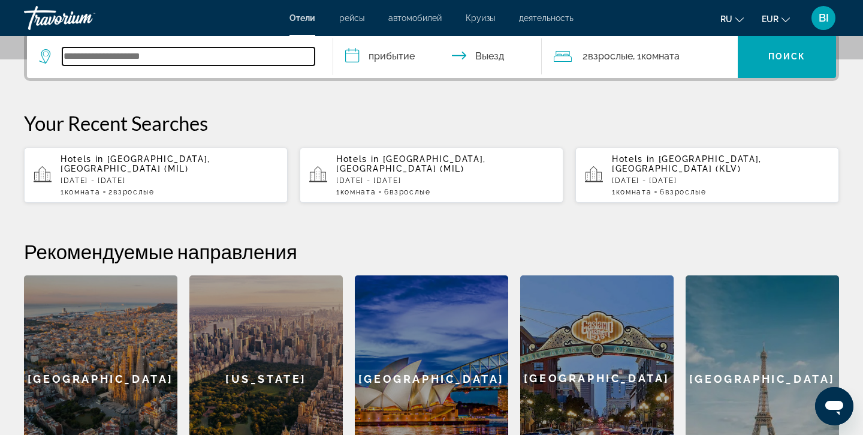
click at [137, 60] on input "Search widget" at bounding box center [188, 56] width 252 height 18
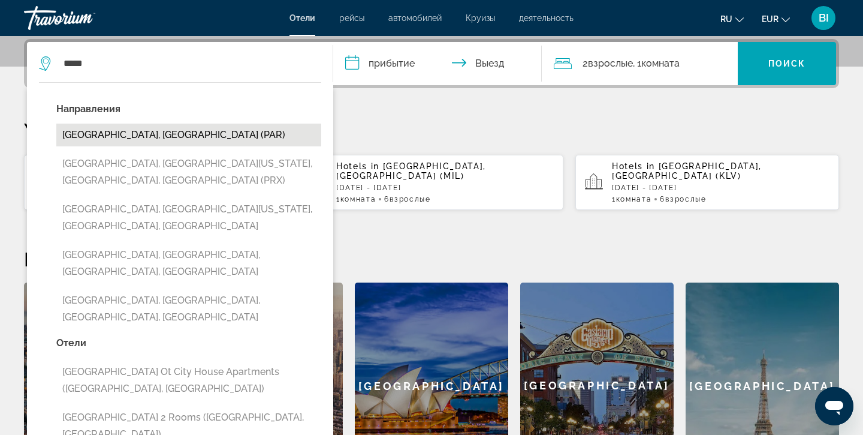
click at [113, 138] on button "Paris, France (PAR)" at bounding box center [188, 134] width 265 height 23
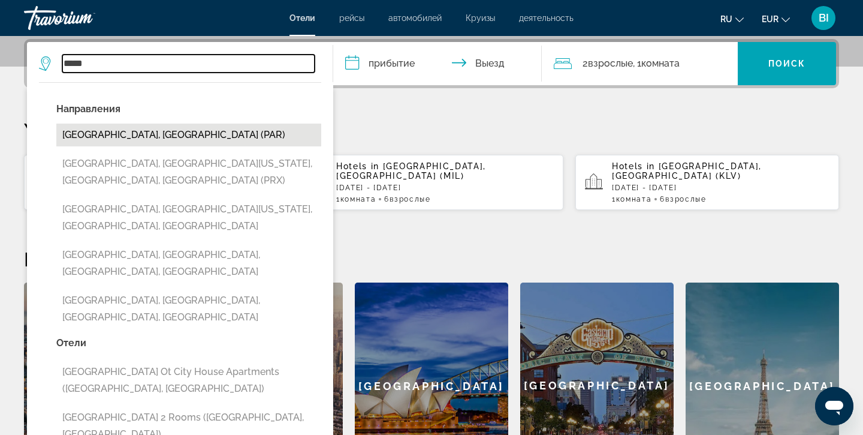
type input "**********"
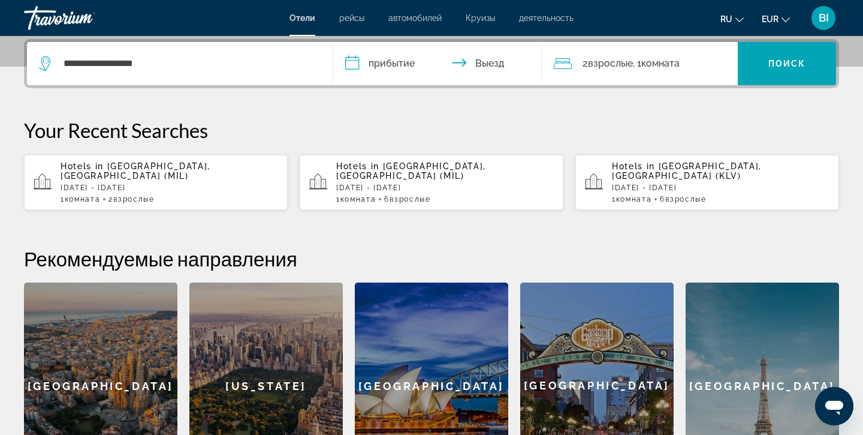
click at [389, 65] on input "**********" at bounding box center [439, 65] width 213 height 47
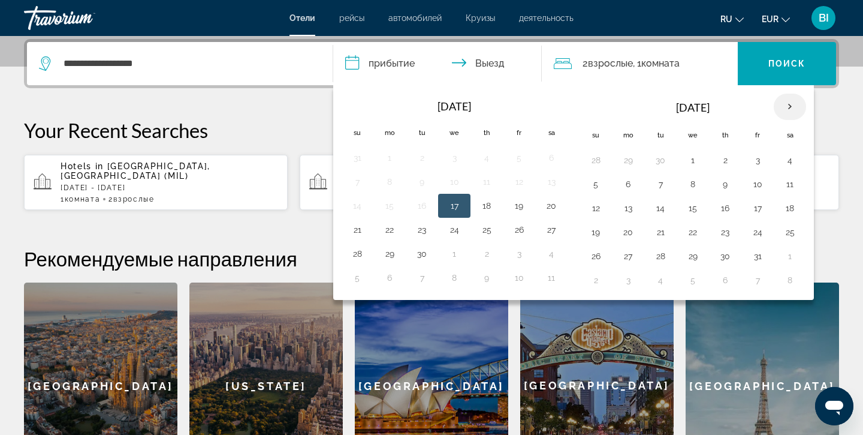
click at [785, 107] on th "Next month" at bounding box center [790, 107] width 32 height 26
click at [723, 258] on button "27" at bounding box center [725, 256] width 19 height 17
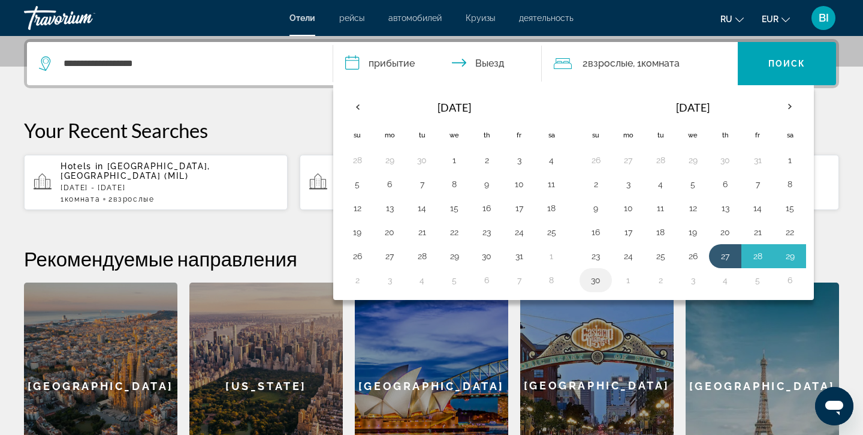
click at [594, 277] on button "30" at bounding box center [595, 280] width 19 height 17
type input "**********"
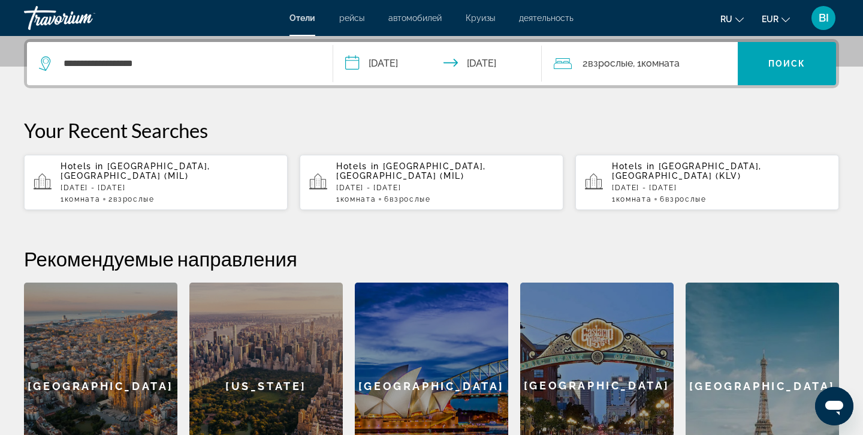
click at [620, 67] on span "Взрослые" at bounding box center [610, 63] width 45 height 11
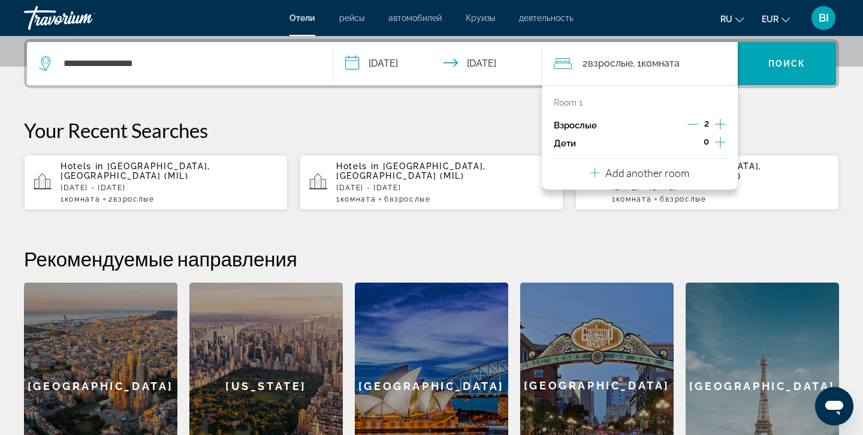
click at [725, 120] on icon "Increment adults" at bounding box center [720, 124] width 11 height 14
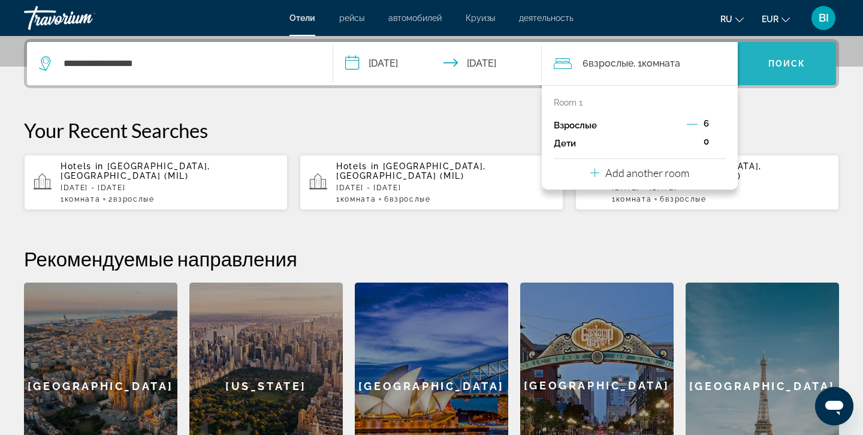
click at [783, 61] on span "Поиск" at bounding box center [787, 64] width 38 height 10
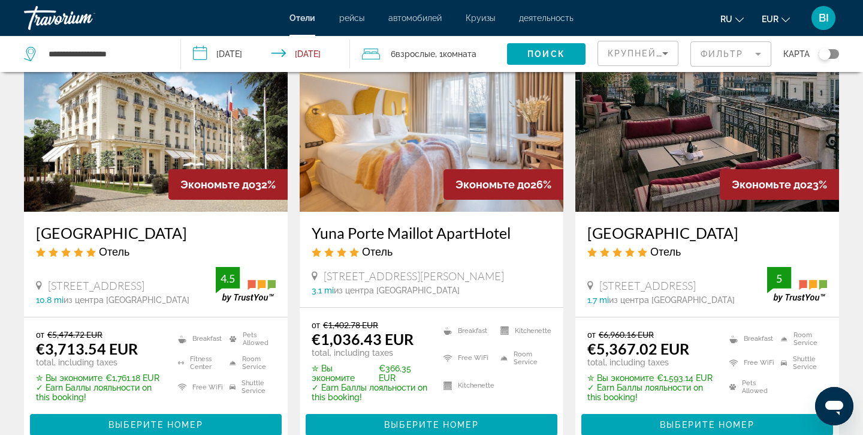
scroll to position [127, 0]
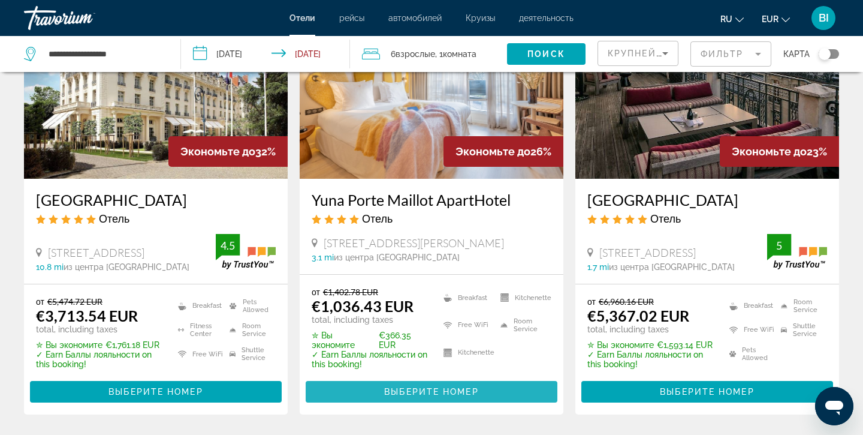
click at [385, 396] on span "Выберите номер" at bounding box center [431, 392] width 94 height 10
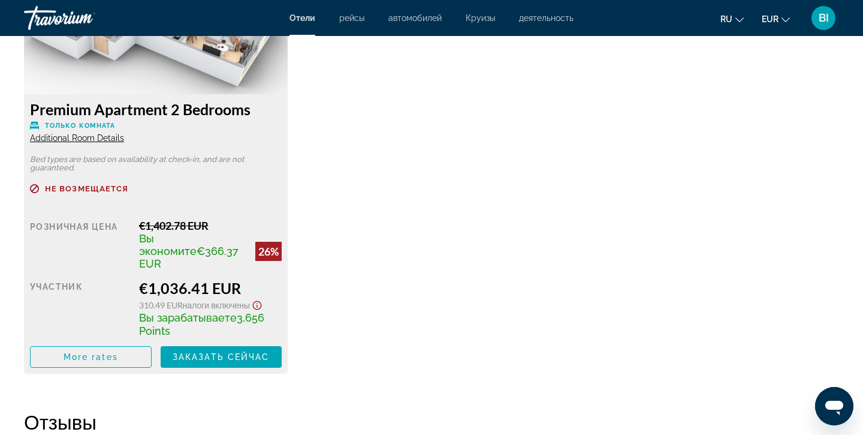
scroll to position [1763, 0]
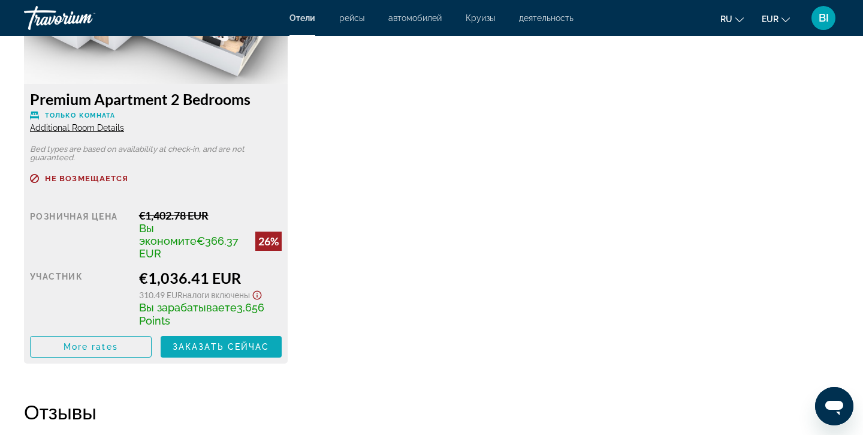
click at [201, 342] on span "Заказать сейчас" at bounding box center [221, 347] width 97 height 10
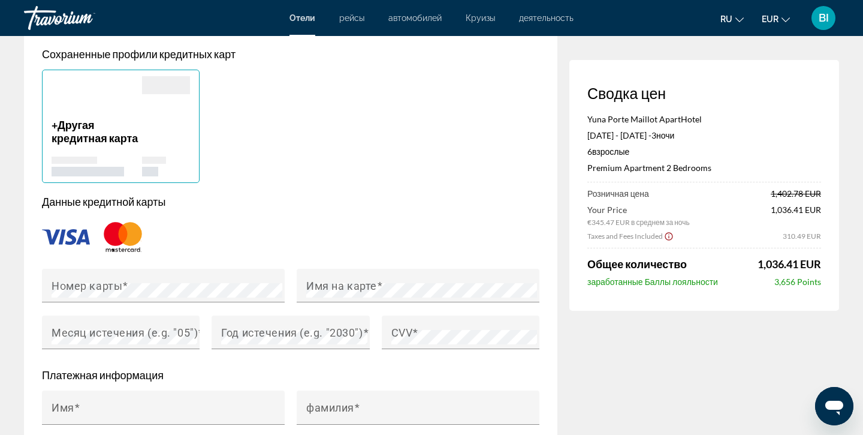
scroll to position [897, 0]
